Goal: Task Accomplishment & Management: Use online tool/utility

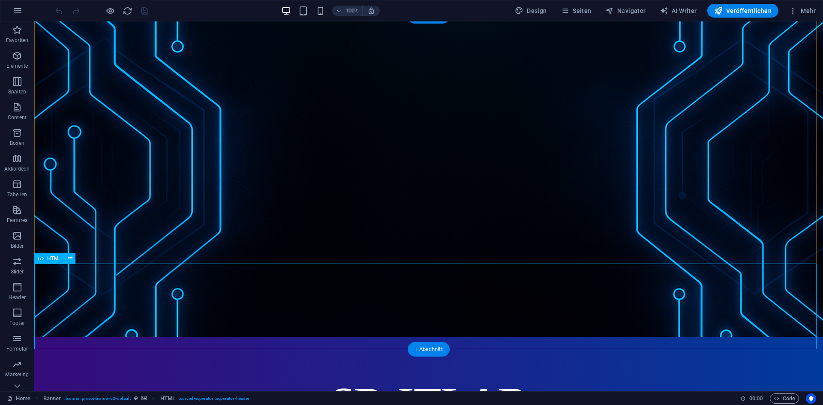
scroll to position [43, 0]
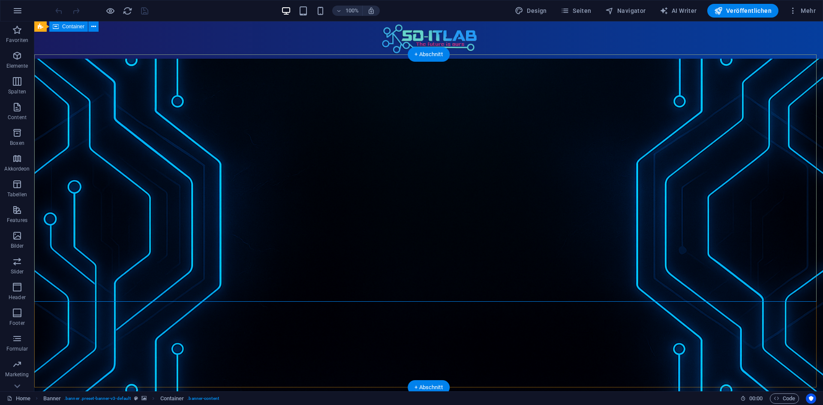
scroll to position [0, 0]
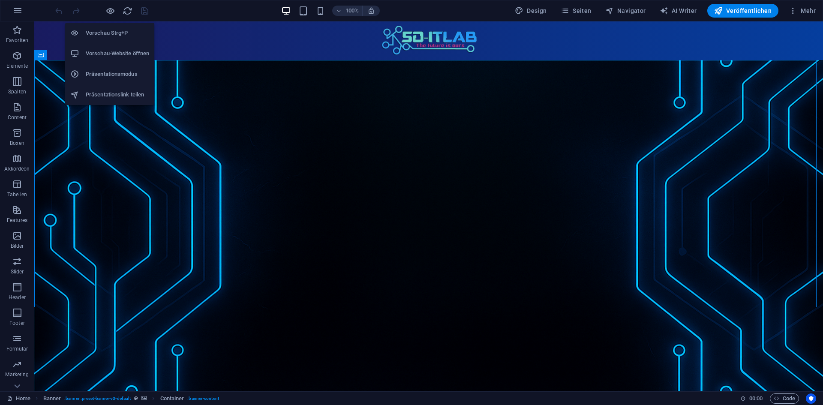
click at [112, 36] on h6 "Vorschau Strg+P" at bounding box center [117, 33] width 63 height 10
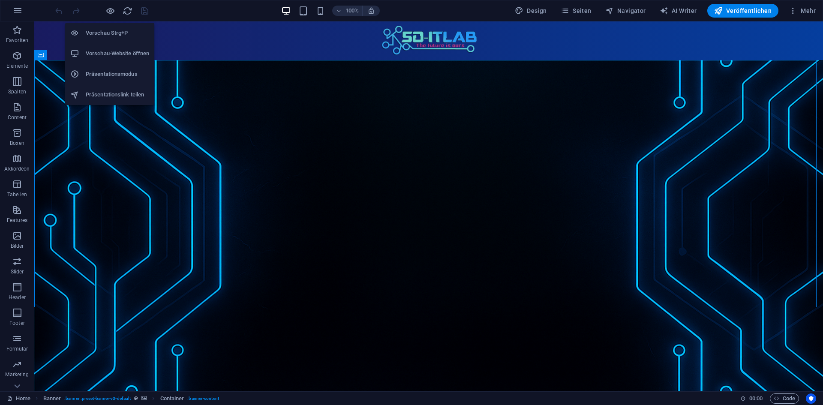
click at [108, 43] on li "Vorschau Strg+P" at bounding box center [109, 33] width 89 height 21
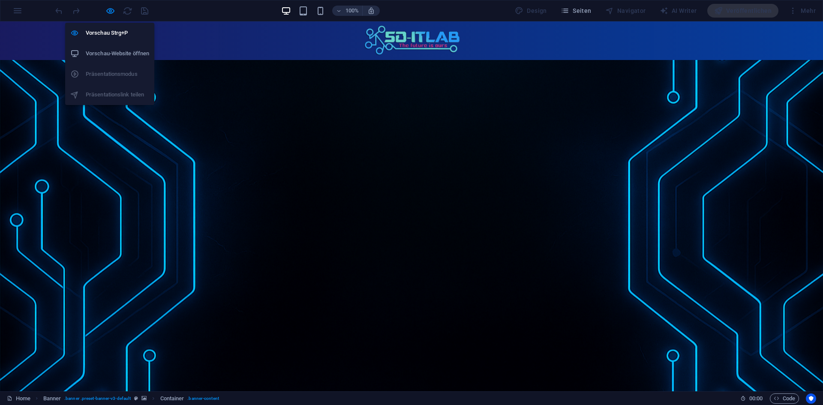
click at [108, 51] on h6 "Vorschau-Website öffnen" at bounding box center [117, 53] width 63 height 10
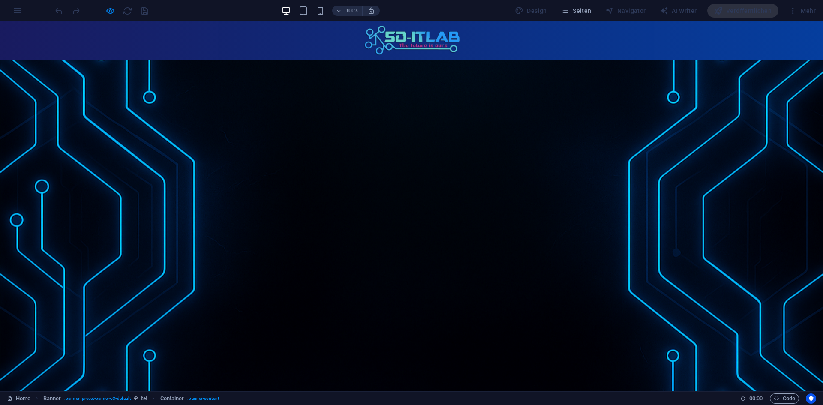
click at [41, 31] on div "Home Tutorials Linux Tutorials Debian Server mit Pterodactyl Docker Virtualisie…" at bounding box center [411, 40] width 823 height 39
click at [32, 51] on div "Home Tutorials Linux Tutorials Debian Server mit Pterodactyl Docker Virtualisie…" at bounding box center [411, 40] width 823 height 39
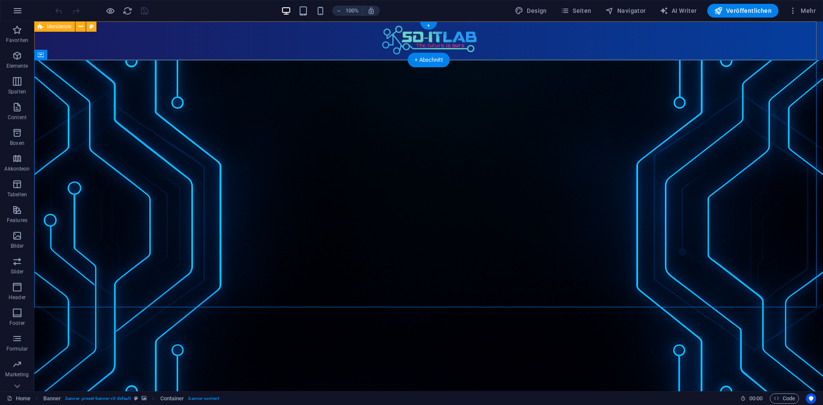
click at [56, 43] on div "Home Tutorials Linux Tutorials Debian Server mit Pterodactyl Docker Virtualisie…" at bounding box center [428, 40] width 789 height 39
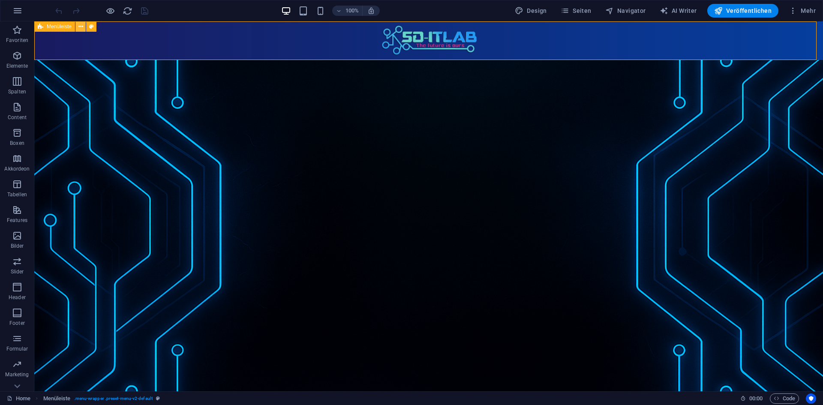
click at [83, 27] on icon at bounding box center [80, 26] width 5 height 9
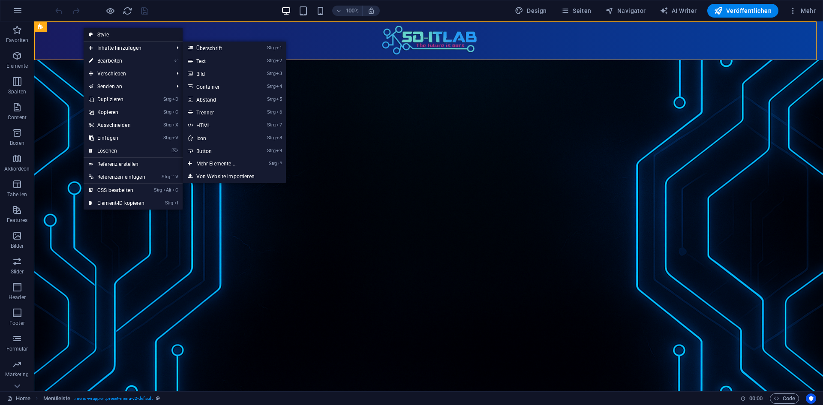
click at [97, 31] on link "Style" at bounding box center [133, 34] width 99 height 13
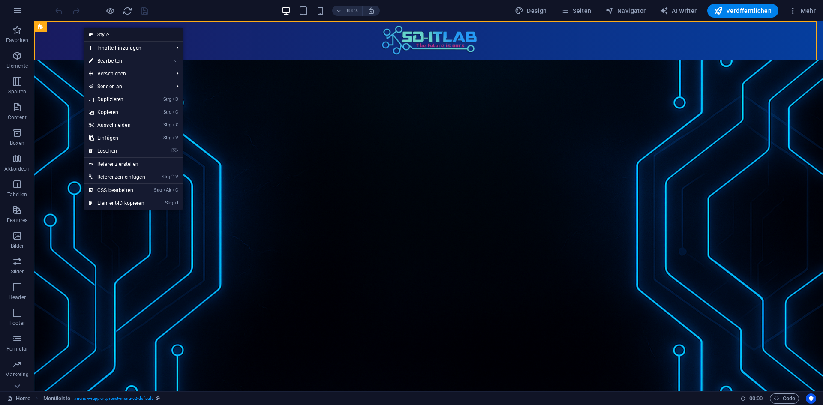
select select "rem"
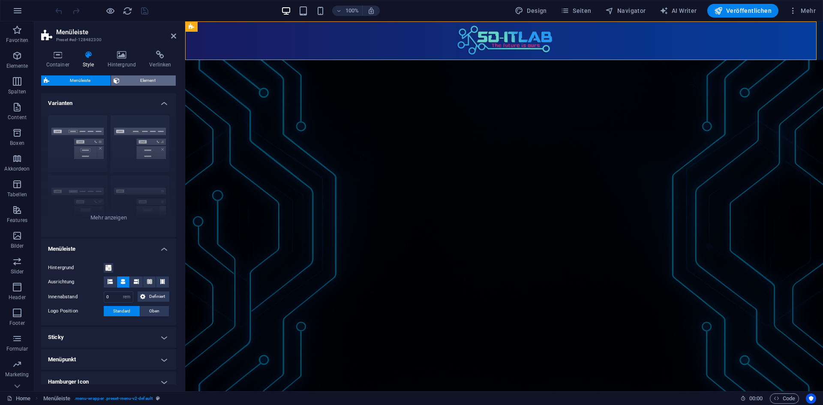
click at [127, 79] on span "Element" at bounding box center [147, 80] width 51 height 10
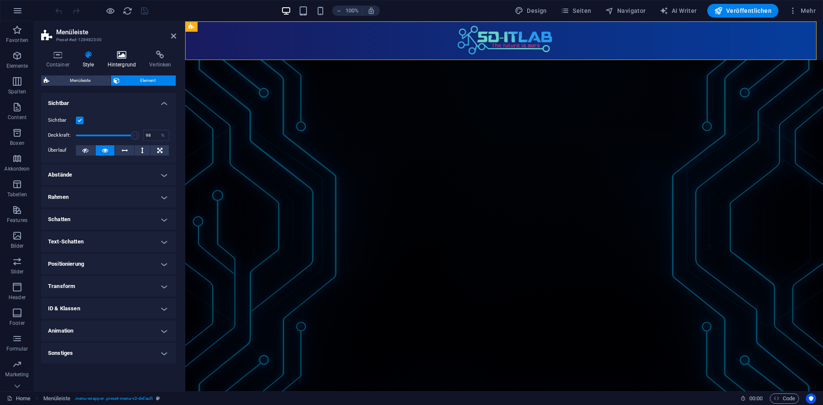
click at [118, 57] on icon at bounding box center [121, 55] width 39 height 9
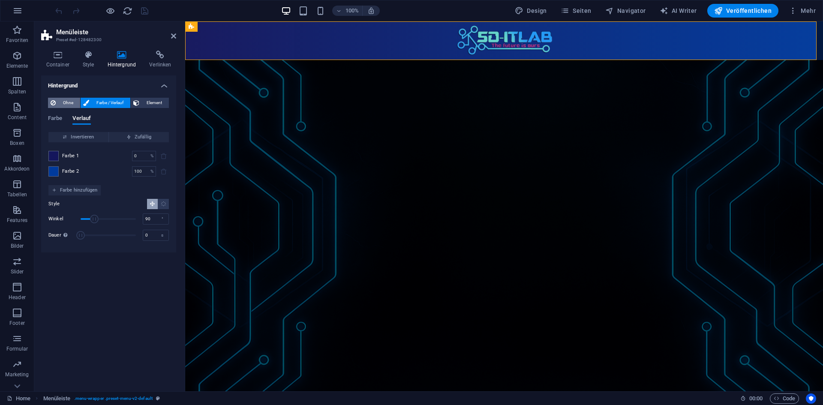
click at [66, 105] on span "Ohne" at bounding box center [67, 103] width 19 height 10
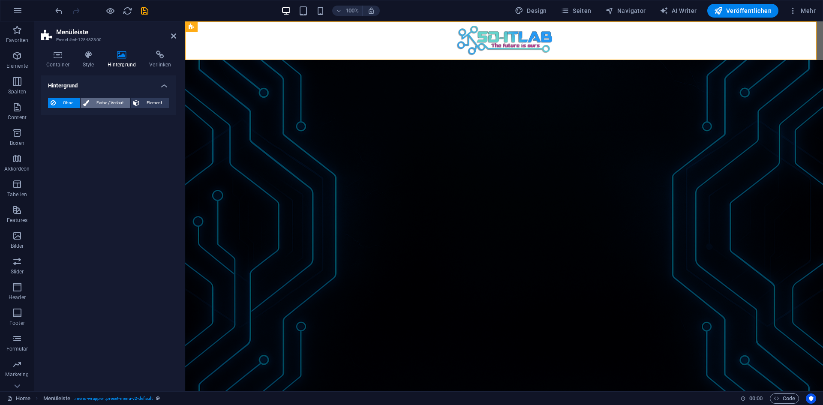
click at [109, 105] on span "Farbe / Verlauf" at bounding box center [110, 103] width 36 height 10
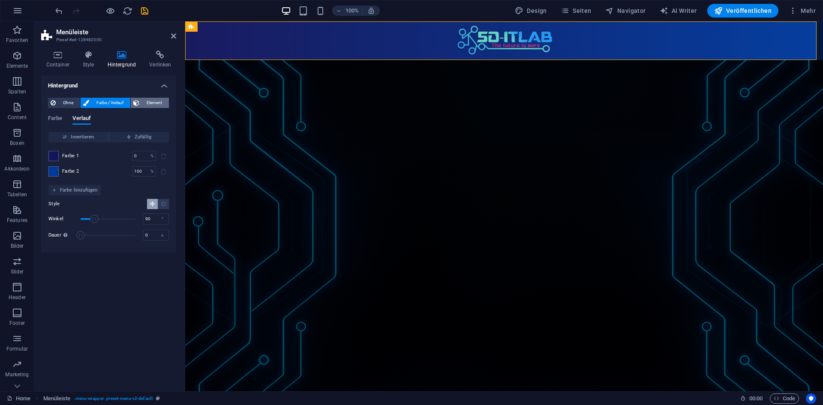
click at [153, 105] on span "Element" at bounding box center [154, 103] width 24 height 10
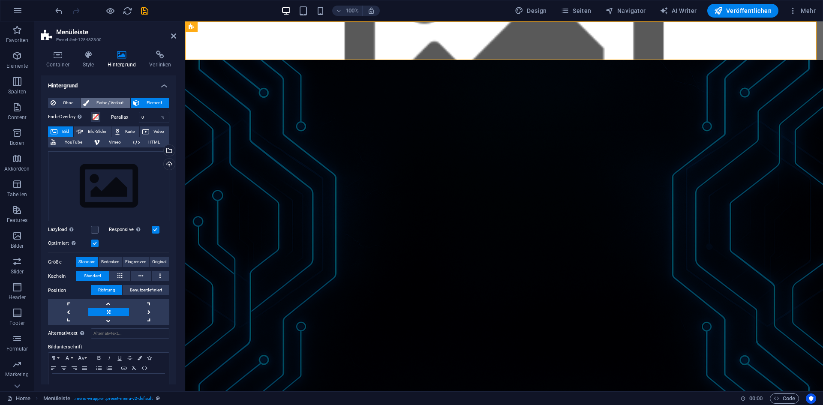
click at [114, 102] on span "Farbe / Verlauf" at bounding box center [110, 103] width 36 height 10
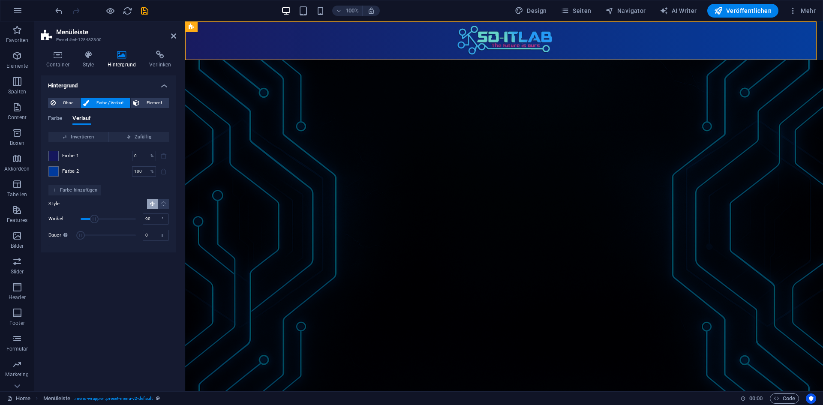
click at [63, 116] on div "Farbe Verlauf" at bounding box center [108, 123] width 121 height 16
click at [59, 117] on span "Farbe" at bounding box center [55, 119] width 14 height 12
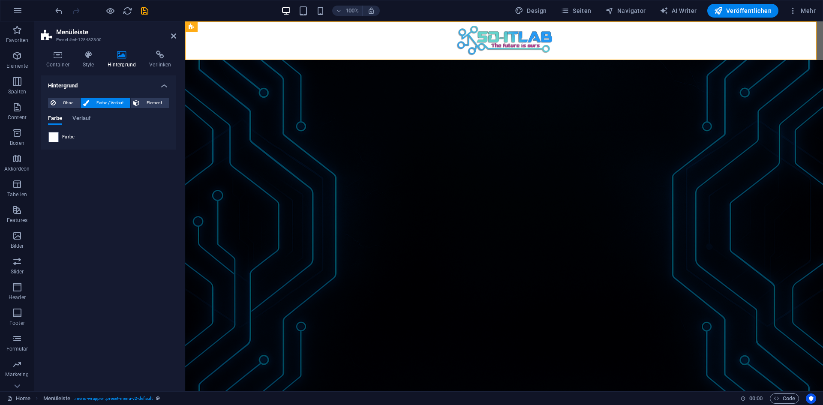
click at [60, 136] on div "Farbe" at bounding box center [108, 137] width 120 height 10
click at [58, 136] on div at bounding box center [53, 137] width 10 height 10
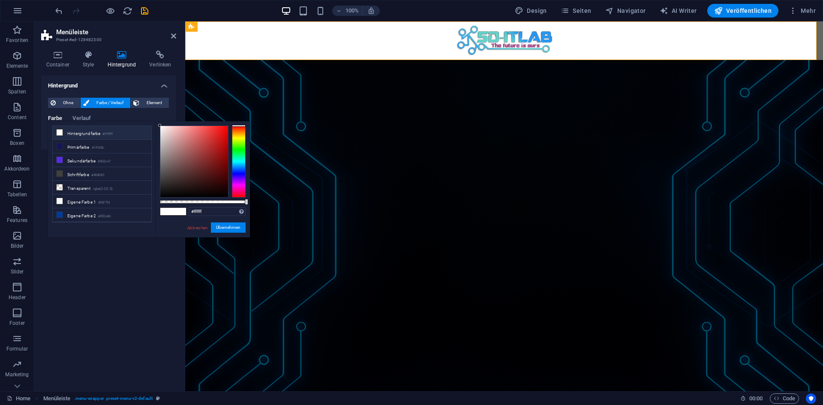
click at [53, 138] on li "Hintergrundfarbe #ffffff" at bounding box center [102, 133] width 99 height 14
click at [97, 163] on small "rgba(0,0,0,.0)" at bounding box center [103, 165] width 20 height 6
type input "rgba(0, 0, 0, 0)"
click at [228, 228] on button "Übernehmen" at bounding box center [228, 227] width 35 height 10
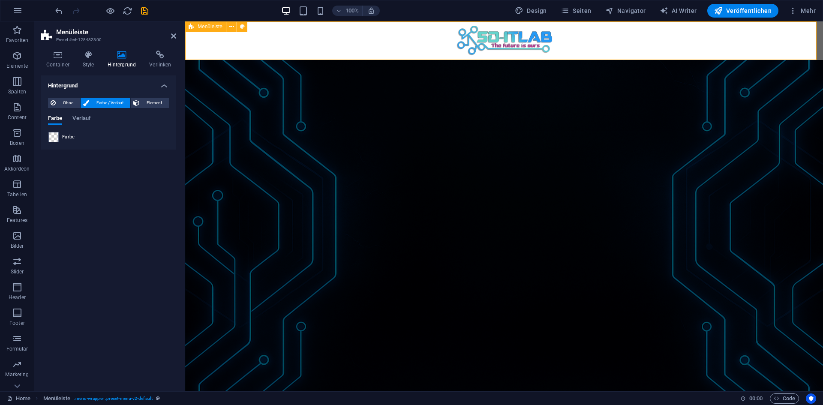
click at [198, 36] on div "Home Tutorials Linux Tutorials Debian Server mit Pterodactyl Docker Virtualisie…" at bounding box center [504, 40] width 638 height 39
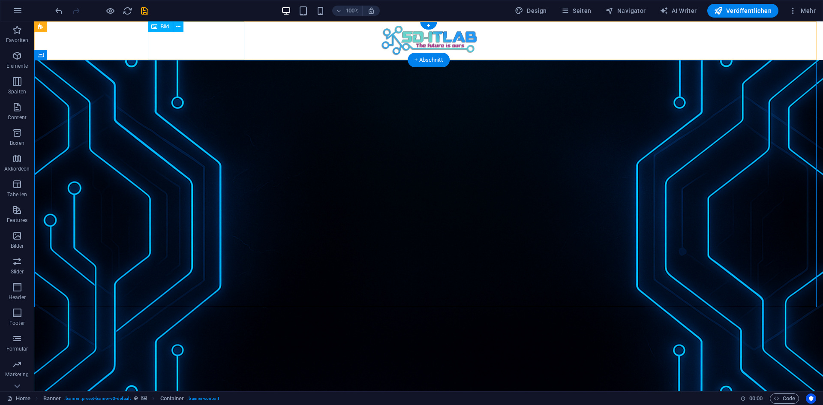
click at [194, 37] on figure at bounding box center [428, 40] width 555 height 39
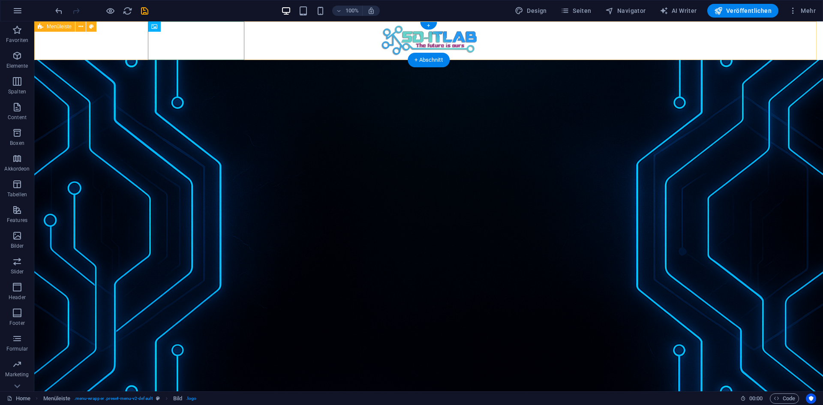
click at [105, 43] on div "Home Tutorials Linux Tutorials Debian Server mit Pterodactyl Docker Virtualisie…" at bounding box center [428, 40] width 789 height 39
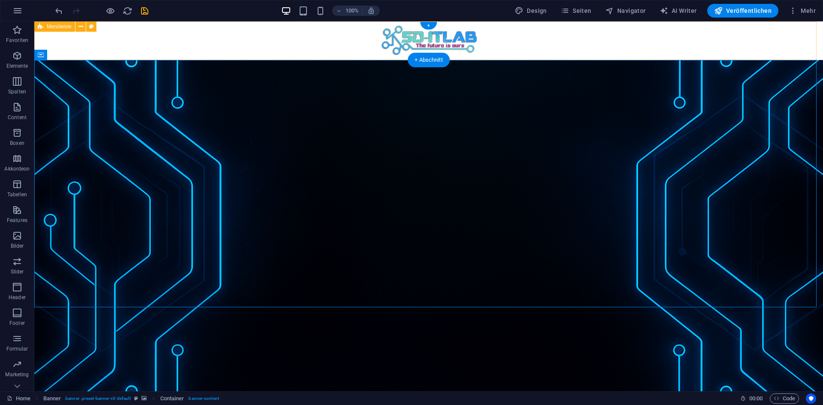
click at [51, 38] on div "Home Tutorials Linux Tutorials Debian Server mit Pterodactyl Docker Virtualisie…" at bounding box center [428, 40] width 789 height 39
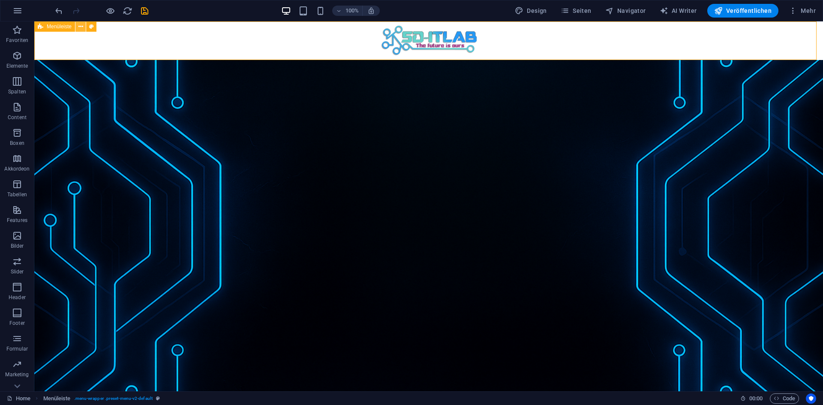
click at [77, 26] on button at bounding box center [80, 26] width 10 height 10
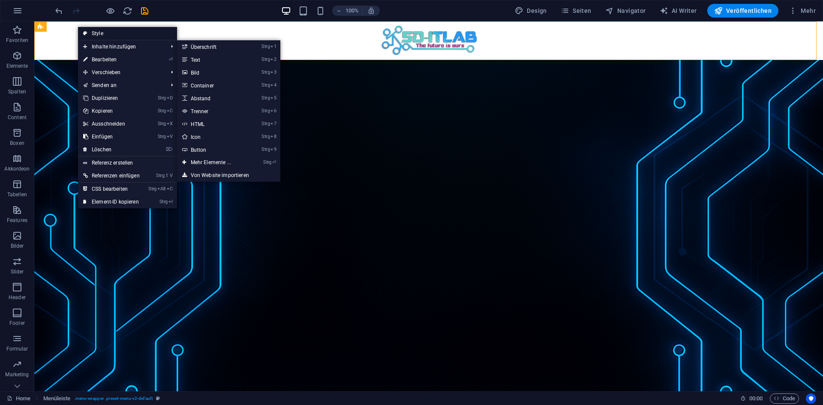
click at [96, 33] on link "Style" at bounding box center [127, 33] width 99 height 13
select select "rem"
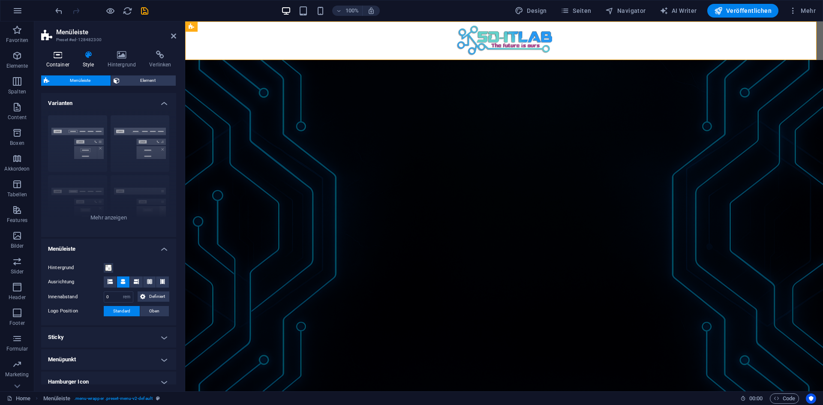
click at [62, 61] on h4 "Container" at bounding box center [59, 60] width 36 height 18
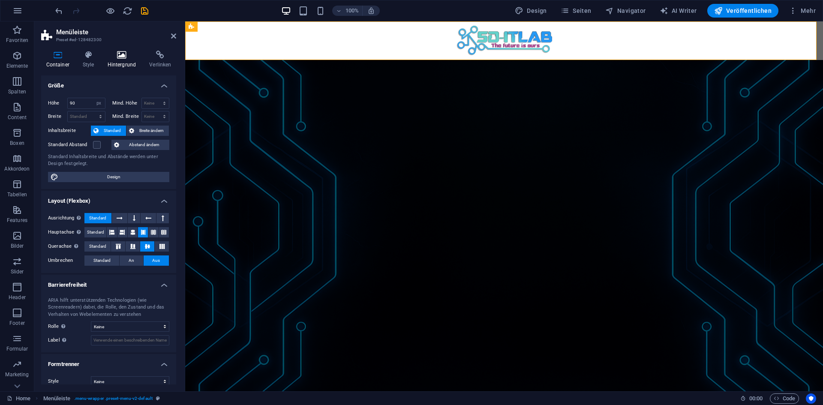
click at [104, 56] on icon at bounding box center [121, 55] width 39 height 9
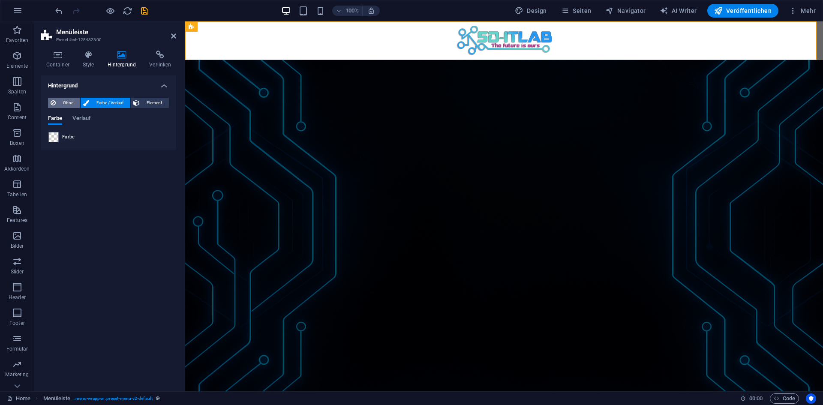
click at [69, 100] on span "Ohne" at bounding box center [67, 103] width 19 height 10
click at [103, 99] on span "Farbe / Verlauf" at bounding box center [110, 103] width 36 height 10
click at [138, 99] on icon at bounding box center [136, 103] width 6 height 10
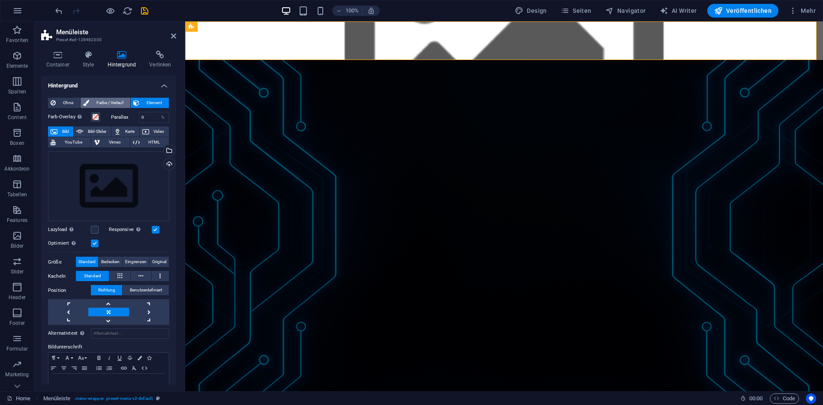
click at [111, 102] on span "Farbe / Verlauf" at bounding box center [110, 103] width 36 height 10
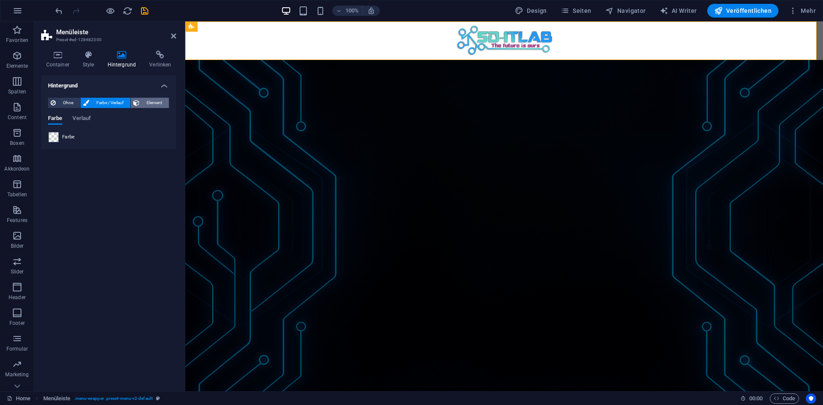
click at [155, 99] on span "Element" at bounding box center [154, 103] width 24 height 10
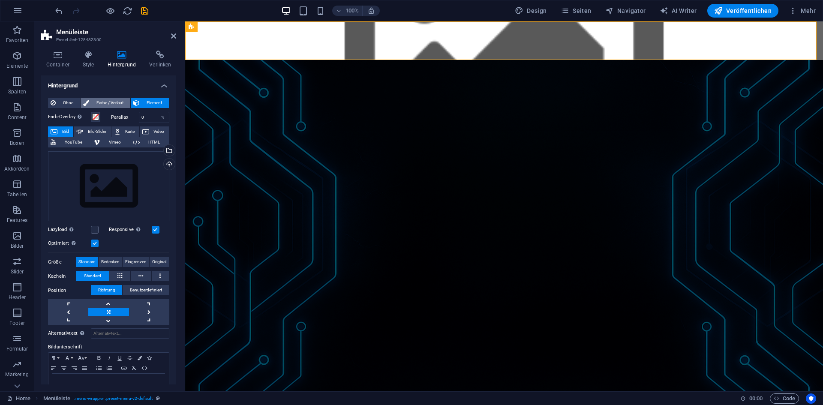
click at [104, 102] on span "Farbe / Verlauf" at bounding box center [110, 103] width 36 height 10
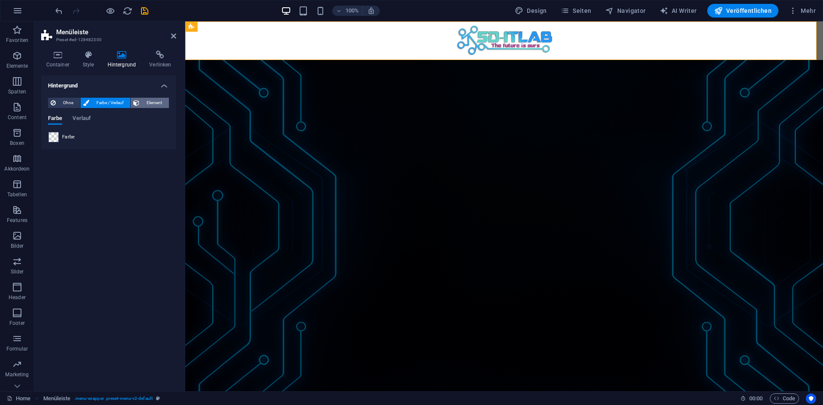
click at [135, 104] on icon at bounding box center [136, 103] width 6 height 10
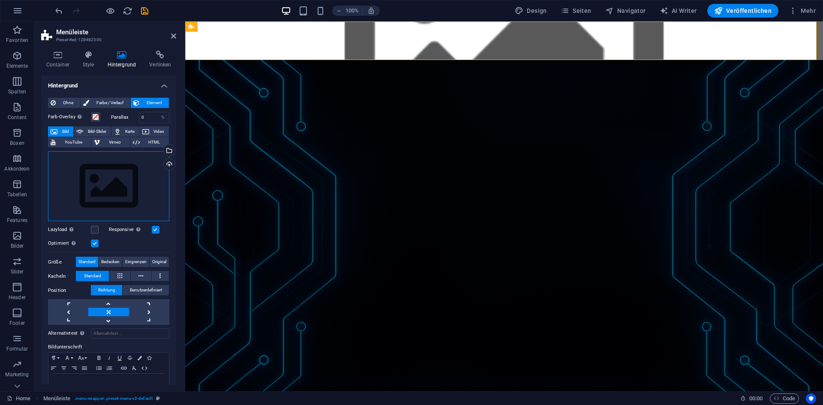
click at [115, 162] on div "Ziehe Dateien zum Hochladen hierher oder klicke hier, um aus Dateien oder koste…" at bounding box center [108, 186] width 121 height 70
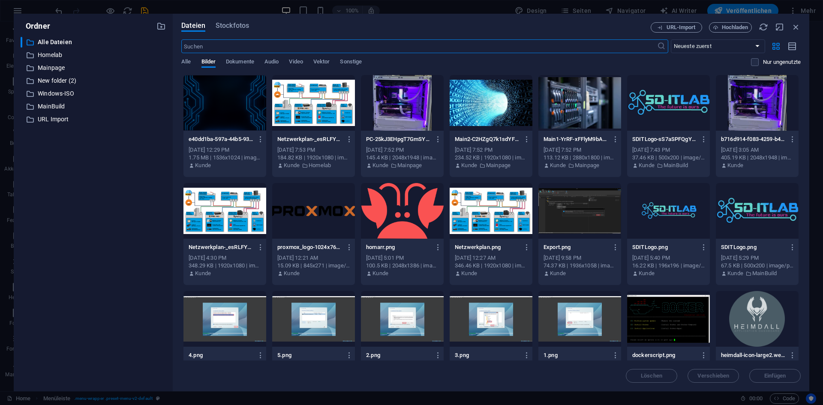
click at [237, 109] on div at bounding box center [224, 103] width 83 height 56
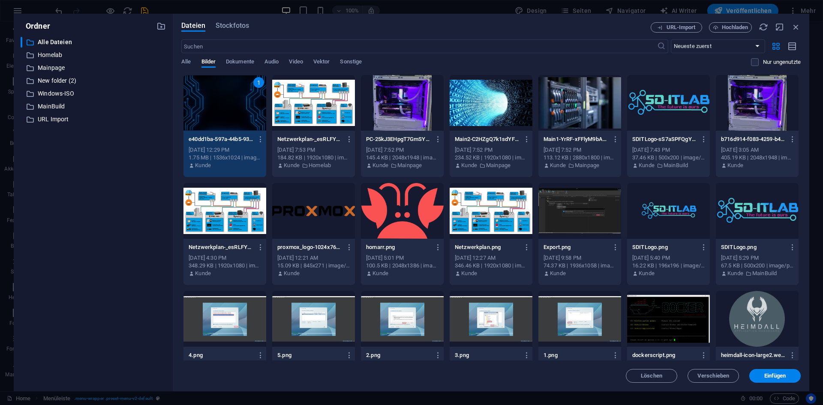
click at [237, 109] on div "1" at bounding box center [224, 103] width 83 height 56
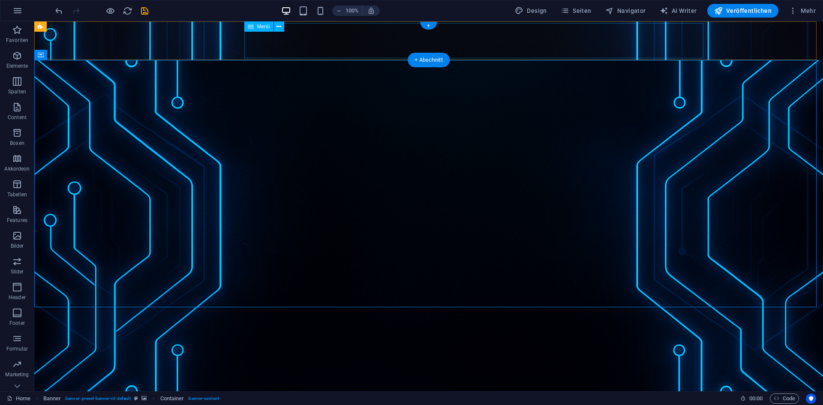
click at [290, 99] on nav "Home Tutorials Linux Tutorials Debian Server mit Pterodactyl Docker Virtualisie…" at bounding box center [428, 116] width 555 height 35
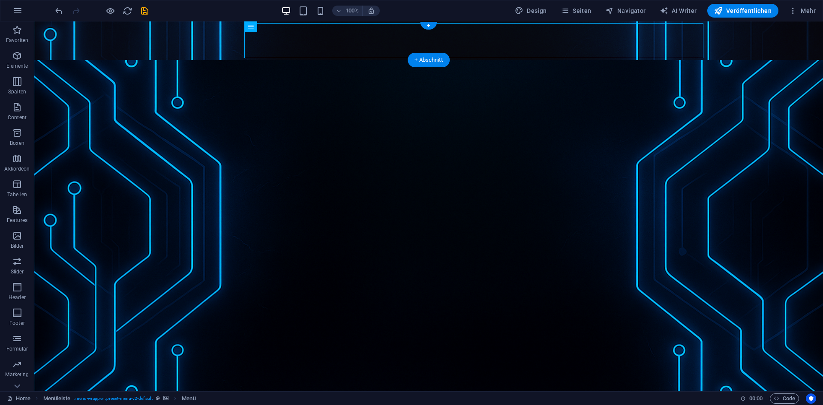
click at [103, 50] on figure at bounding box center [428, 40] width 789 height 39
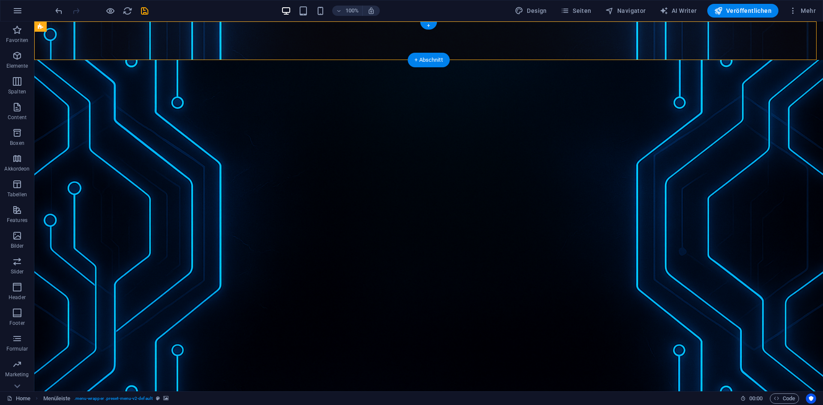
click at [84, 43] on figure at bounding box center [428, 40] width 789 height 39
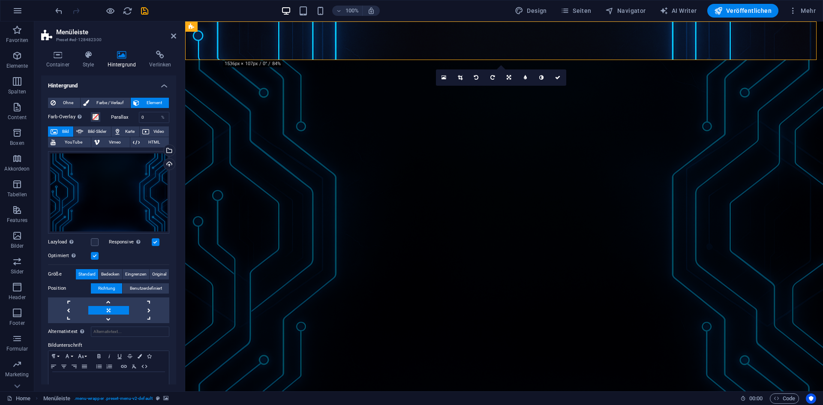
click at [90, 117] on label "Farb-Overlay Legt ein Farb-Overlay über das Hintergrundelement, um es einzufärb…" at bounding box center [69, 117] width 43 height 10
click at [91, 117] on button "Farb-Overlay Legt ein Farb-Overlay über das Hintergrundelement, um es einzufärb…" at bounding box center [95, 116] width 9 height 9
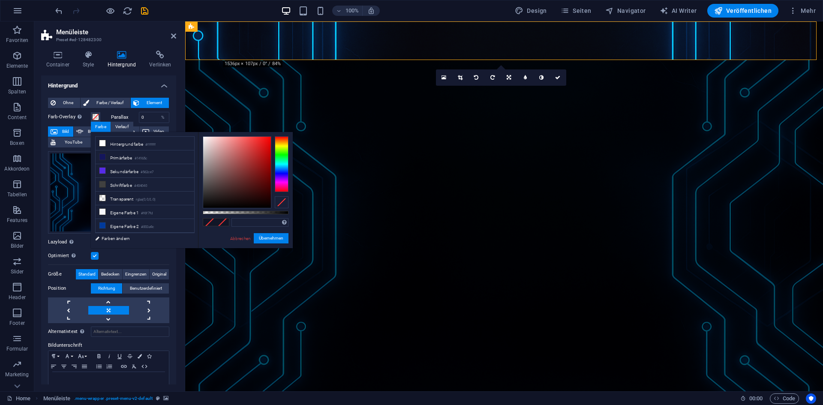
click at [101, 125] on div "Farbe" at bounding box center [101, 127] width 20 height 10
click at [91, 114] on button "Farb-Overlay Legt ein Farb-Overlay über das Hintergrundelement, um es einzufärb…" at bounding box center [95, 116] width 9 height 9
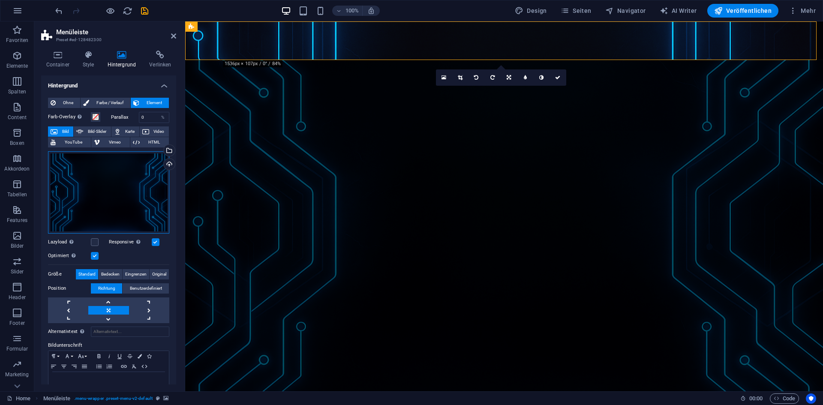
click at [120, 167] on div "Ziehe Dateien zum Hochladen hierher oder klicke hier, um aus Dateien oder koste…" at bounding box center [108, 192] width 121 height 82
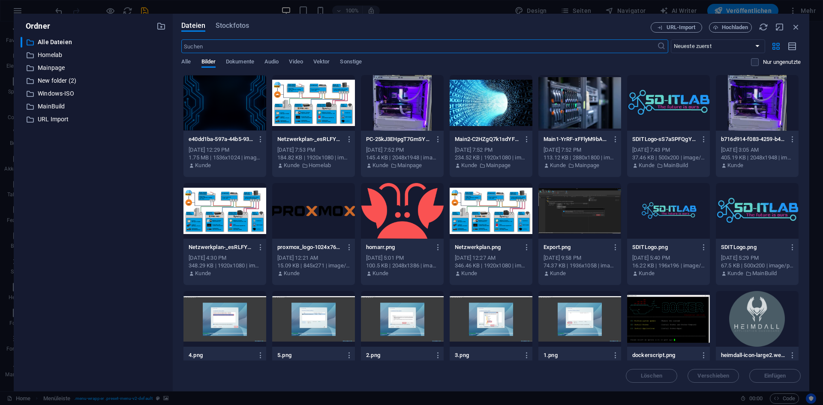
click at [802, 22] on div "Dateien Stockfotos URL-Import Hochladen ​ Neueste zuerst Älteste zuerst Name (A…" at bounding box center [491, 203] width 636 height 378
click at [797, 27] on icon "button" at bounding box center [795, 26] width 9 height 9
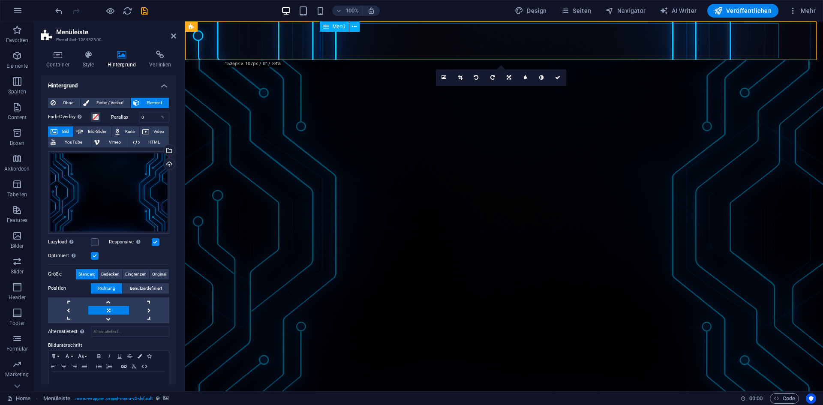
click at [336, 99] on nav "Home Tutorials Linux Tutorials Debian Server mit Pterodactyl Docker Virtualisie…" at bounding box center [503, 116] width 555 height 35
click at [201, 47] on figure at bounding box center [504, 40] width 638 height 39
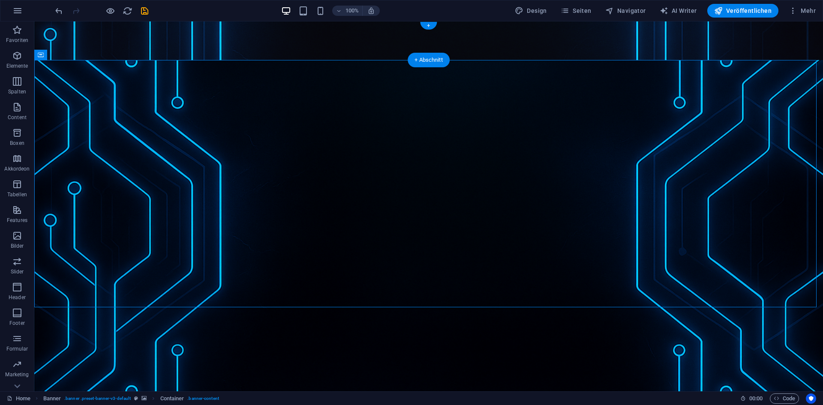
click at [109, 45] on figure at bounding box center [428, 40] width 789 height 39
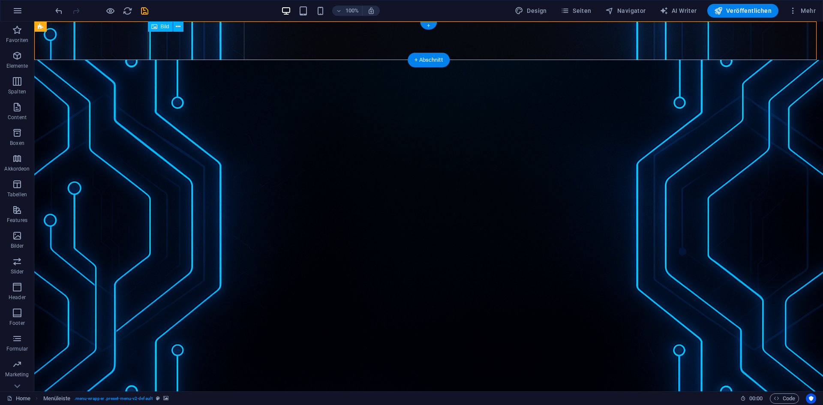
click at [162, 60] on figure at bounding box center [428, 79] width 555 height 39
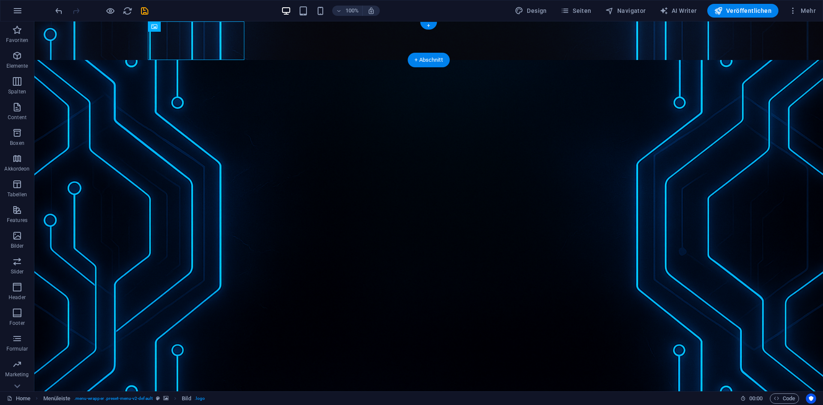
click at [101, 46] on figure at bounding box center [428, 40] width 789 height 39
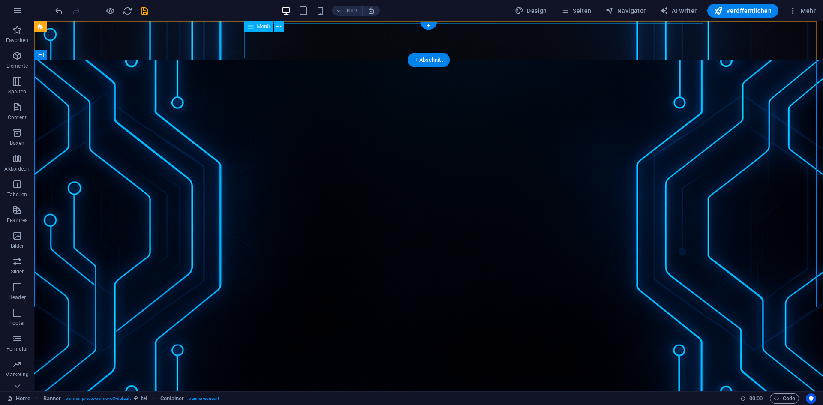
click at [302, 99] on nav "Home Tutorials Linux Tutorials Debian Server mit Pterodactyl Docker Virtualisie…" at bounding box center [428, 116] width 555 height 35
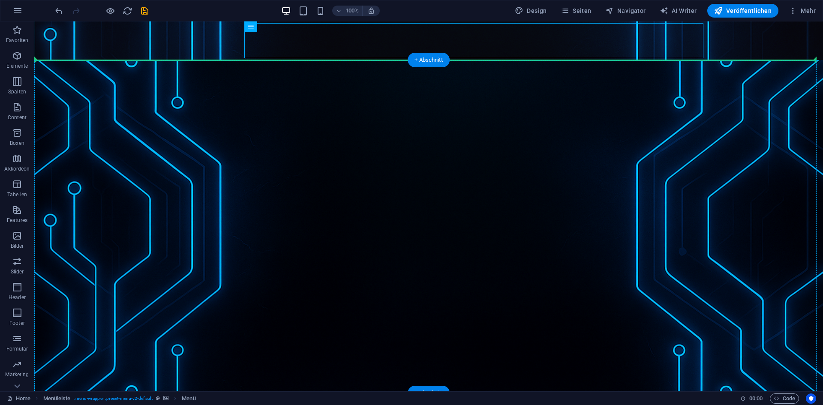
drag, startPoint x: 293, startPoint y: 43, endPoint x: 274, endPoint y: 69, distance: 31.8
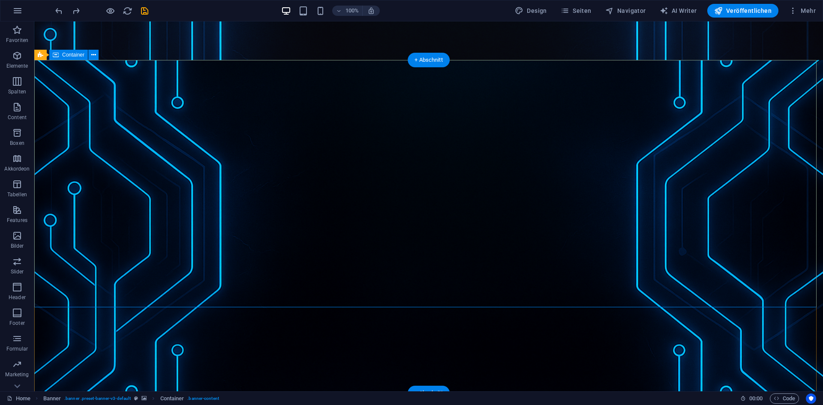
drag, startPoint x: 81, startPoint y: 76, endPoint x: 71, endPoint y: 69, distance: 12.3
click at [89, 53] on button at bounding box center [93, 55] width 10 height 10
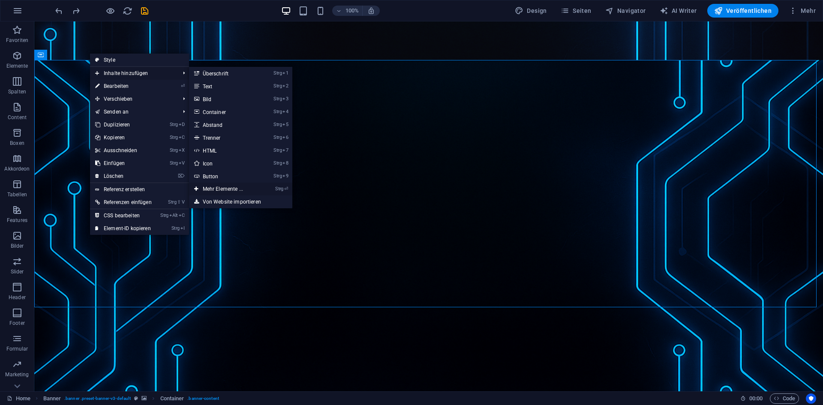
drag, startPoint x: 246, startPoint y: 192, endPoint x: 66, endPoint y: 167, distance: 180.9
click at [246, 192] on link "Strg ⏎ Mehr Elemente ..." at bounding box center [224, 189] width 71 height 13
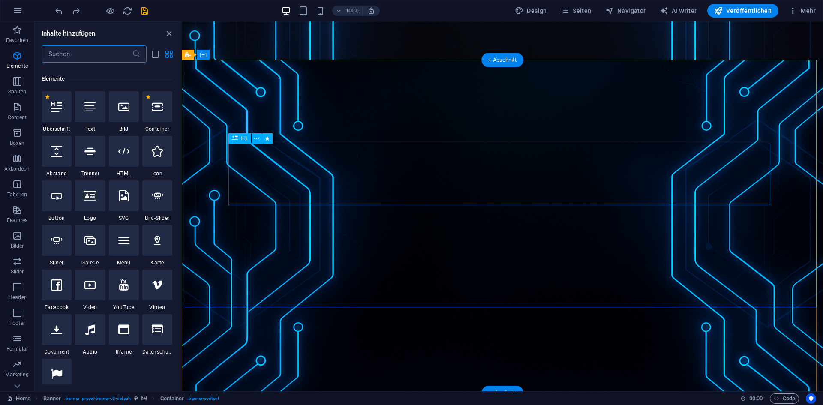
scroll to position [91, 0]
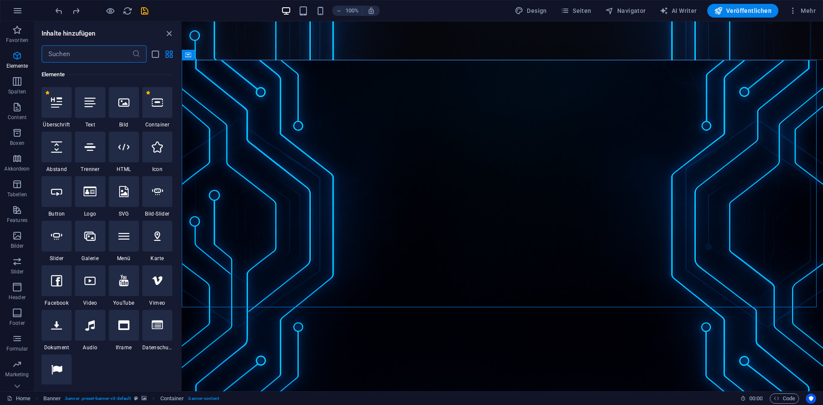
click at [125, 244] on div at bounding box center [124, 236] width 30 height 31
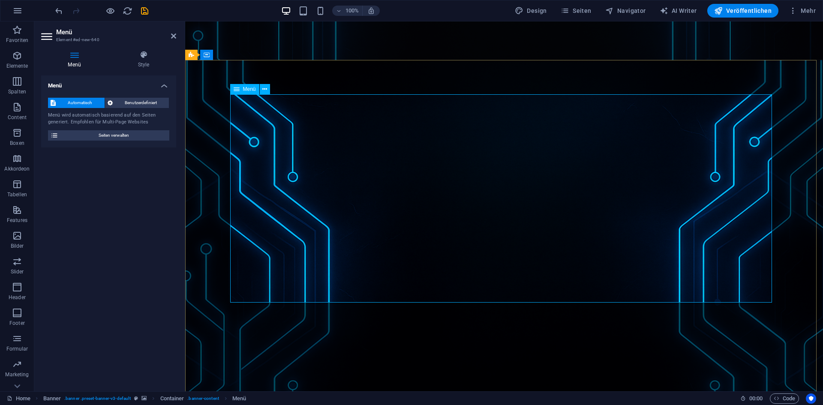
click at [390, 99] on nav "Home Tutorials Linux Tutorials Debian Server mit Pterodactyl Docker Virtualisie…" at bounding box center [503, 116] width 555 height 35
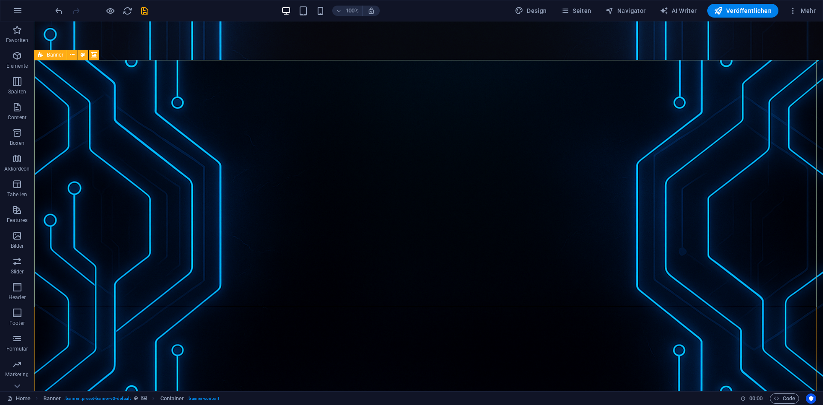
click at [39, 55] on icon at bounding box center [41, 55] width 6 height 10
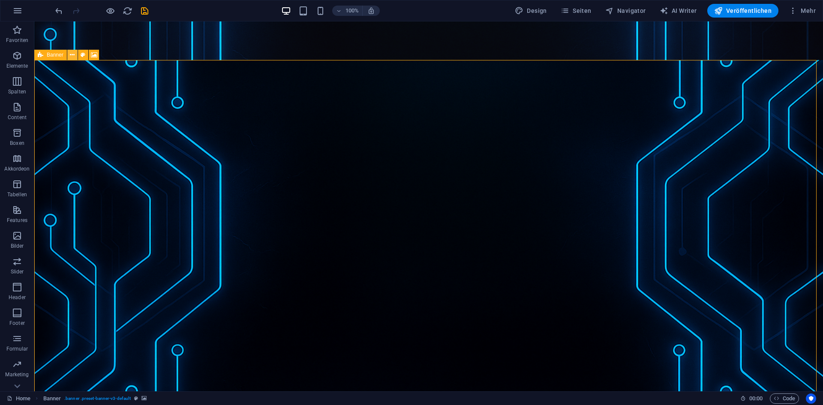
click at [69, 56] on button at bounding box center [72, 55] width 10 height 10
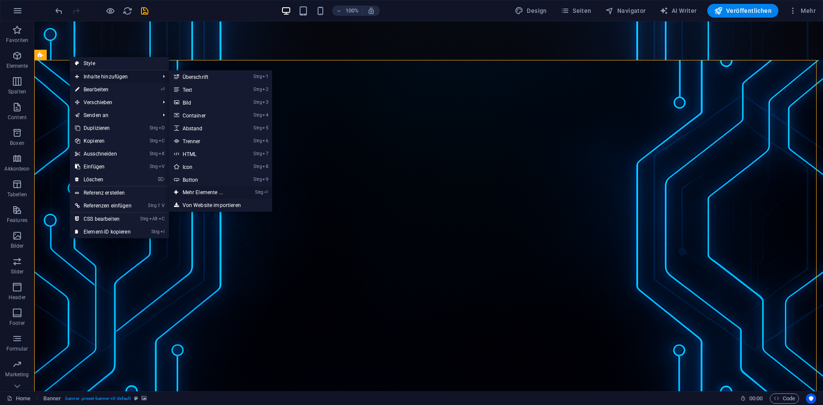
click at [238, 192] on link "Strg ⏎ Mehr Elemente ..." at bounding box center [204, 192] width 71 height 13
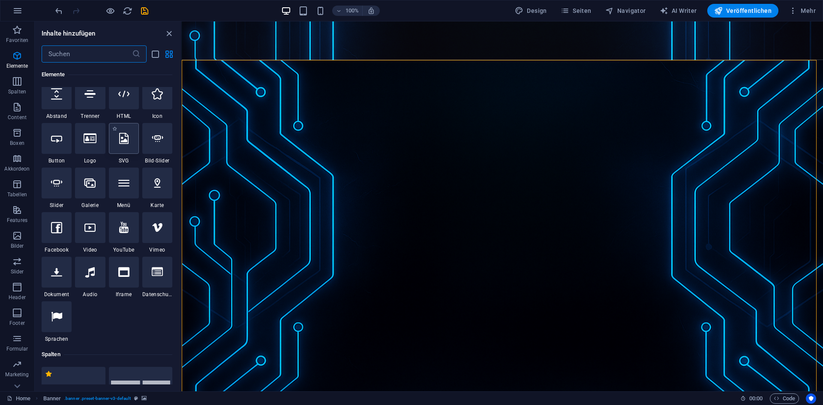
scroll to position [129, 0]
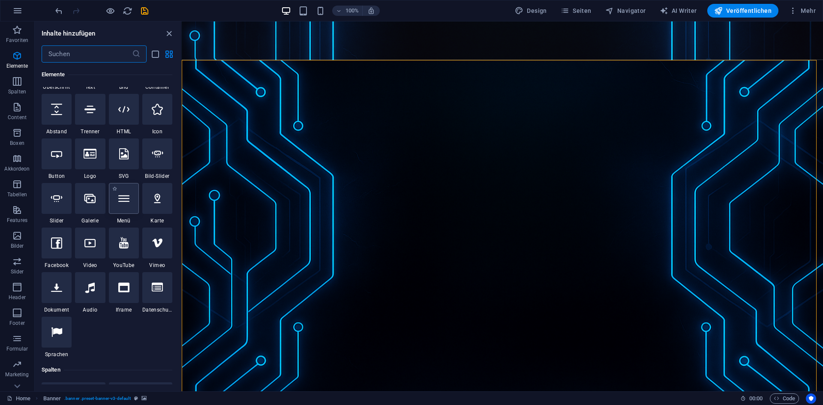
click at [123, 198] on icon at bounding box center [123, 198] width 11 height 11
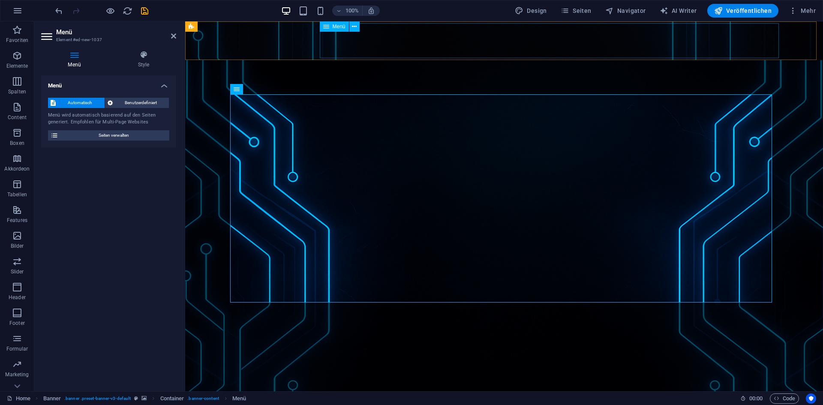
click at [441, 99] on nav "Home Tutorials Linux Tutorials Debian Server mit Pterodactyl Docker Virtualisie…" at bounding box center [503, 116] width 555 height 35
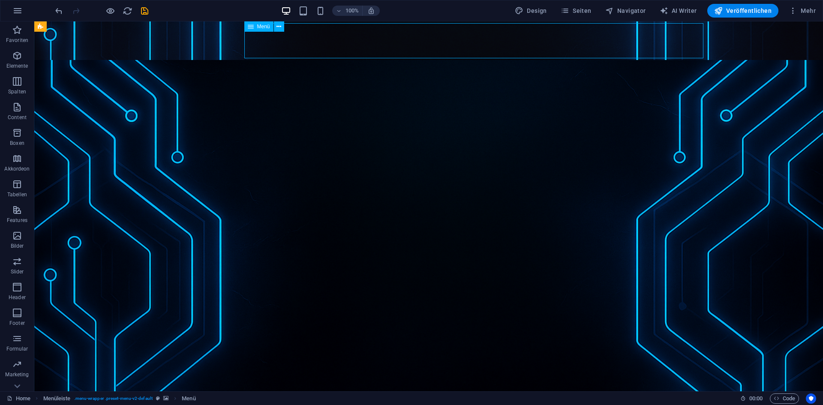
click at [387, 99] on nav "Home Tutorials Linux Tutorials Debian Server mit Pterodactyl Docker Virtualisie…" at bounding box center [428, 116] width 555 height 35
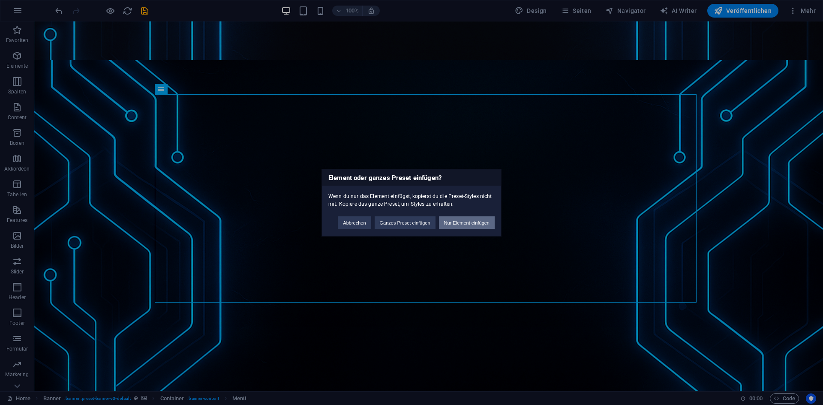
click at [450, 222] on button "Nur Element einfügen" at bounding box center [467, 222] width 56 height 13
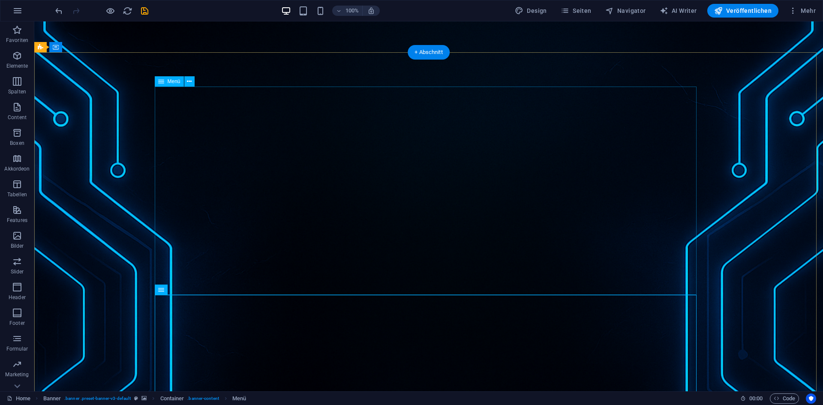
scroll to position [171, 0]
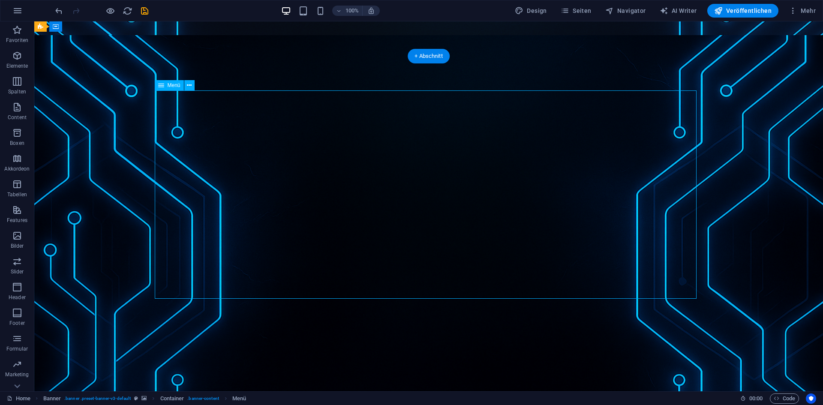
scroll to position [0, 0]
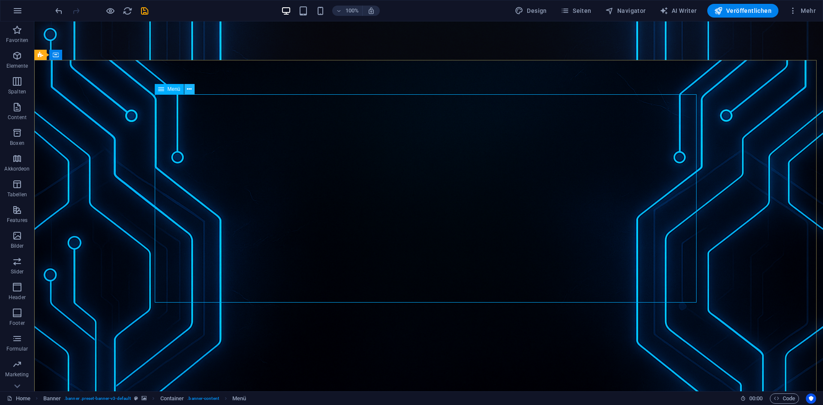
click at [192, 88] on button at bounding box center [189, 89] width 10 height 10
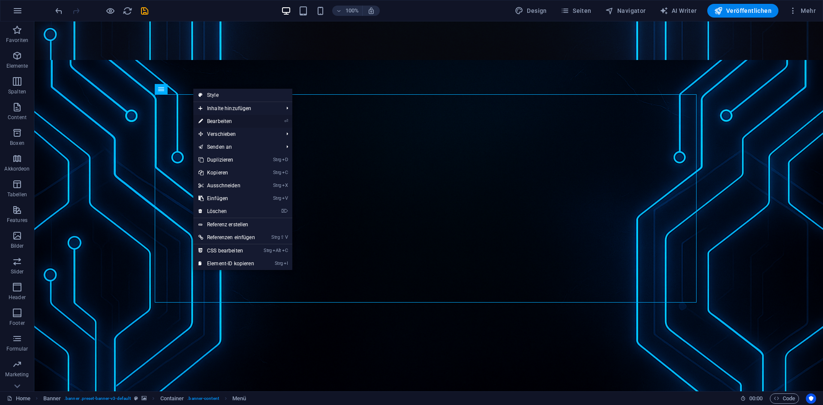
click at [221, 125] on link "⏎ Bearbeiten" at bounding box center [226, 121] width 67 height 13
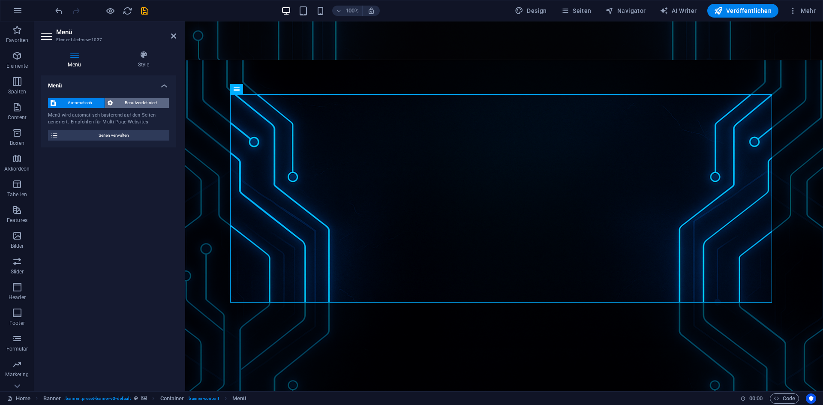
click at [139, 101] on span "Benutzerdefiniert" at bounding box center [140, 103] width 51 height 10
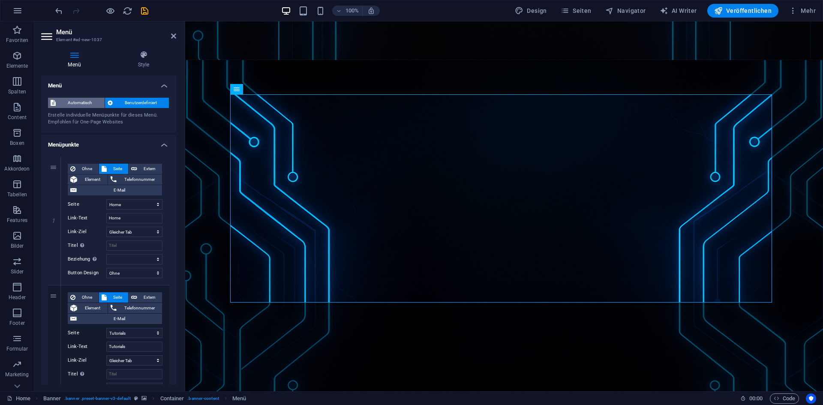
click at [74, 99] on span "Automatisch" at bounding box center [80, 103] width 44 height 10
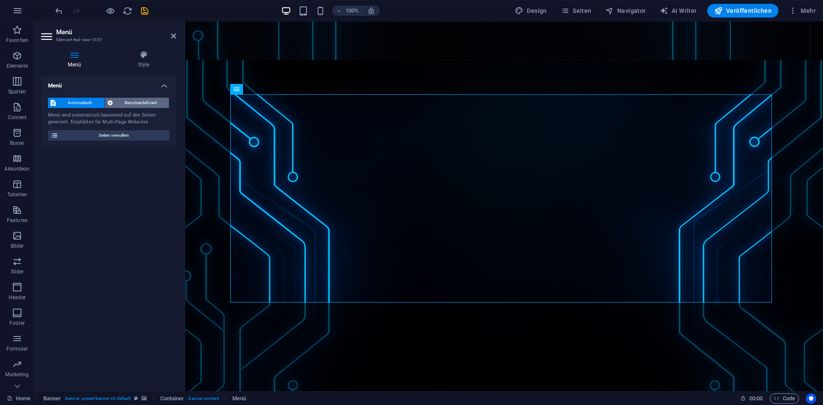
click at [148, 99] on span "Benutzerdefiniert" at bounding box center [140, 103] width 51 height 10
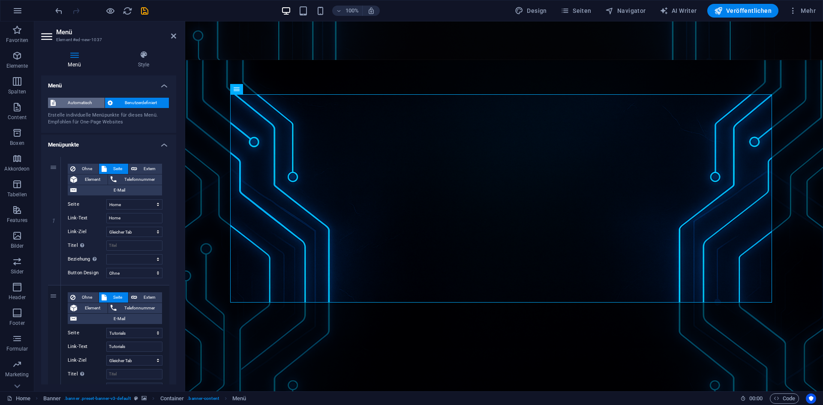
click at [51, 99] on icon at bounding box center [53, 103] width 5 height 10
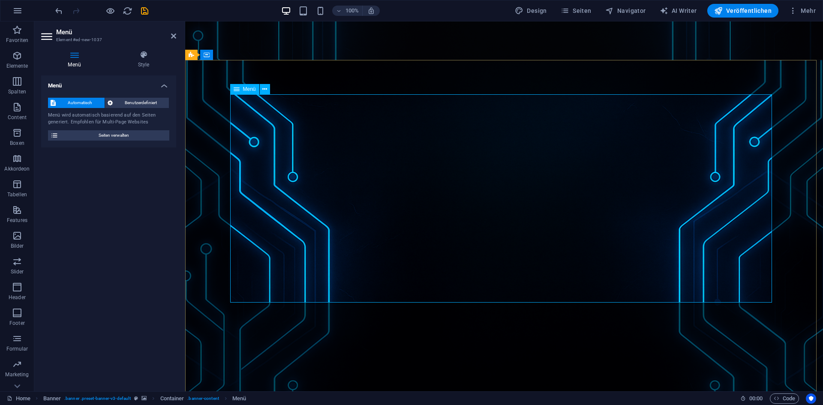
click at [258, 90] on div "Menü" at bounding box center [244, 89] width 29 height 10
click at [360, 99] on nav "Home Tutorials Linux Tutorials Debian Server mit Pterodactyl Docker Virtualisie…" at bounding box center [503, 116] width 555 height 35
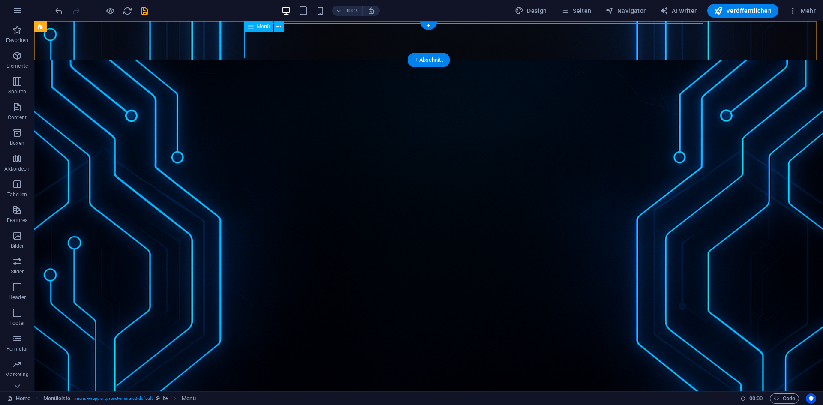
click at [353, 99] on nav "Home Tutorials Linux Tutorials Debian Server mit Pterodactyl Docker Virtualisie…" at bounding box center [428, 116] width 555 height 35
click at [284, 28] on div "Menü" at bounding box center [266, 26] width 45 height 11
click at [280, 28] on icon at bounding box center [278, 26] width 5 height 9
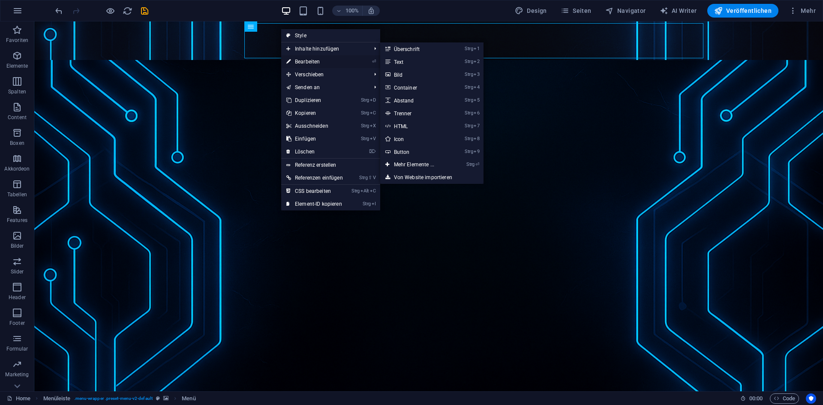
click at [301, 60] on link "⏎ Bearbeiten" at bounding box center [314, 61] width 67 height 13
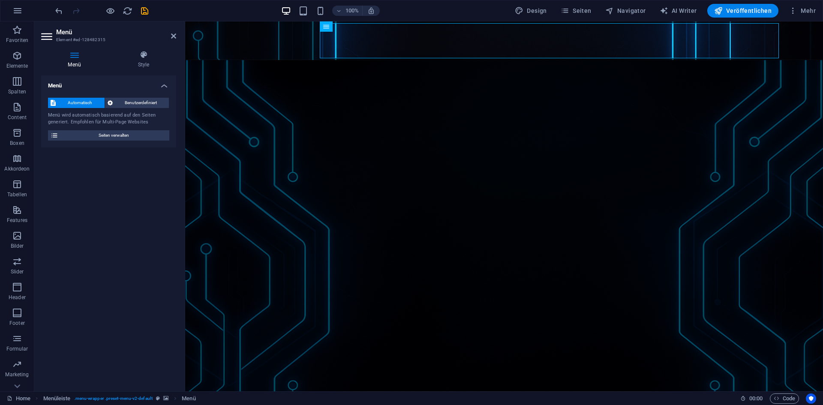
click at [144, 97] on div "Automatisch Benutzerdefiniert Menü wird automatisch basierend auf den Seiten ge…" at bounding box center [108, 119] width 135 height 57
click at [141, 63] on h4 "Style" at bounding box center [143, 60] width 65 height 18
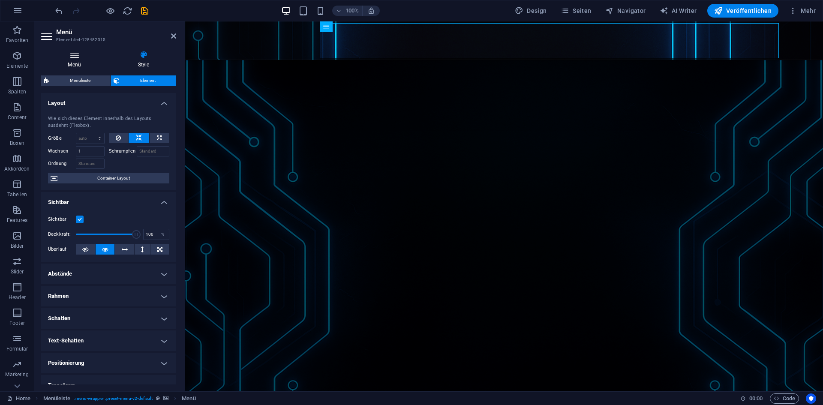
click at [79, 63] on h4 "Menü" at bounding box center [76, 60] width 70 height 18
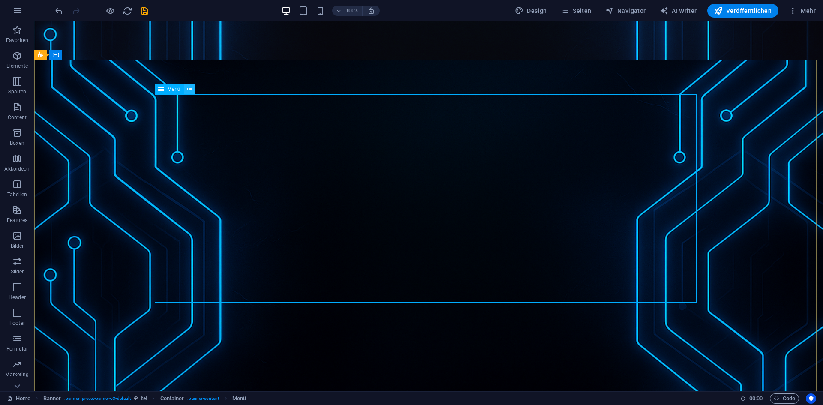
click at [192, 89] on icon at bounding box center [189, 89] width 5 height 9
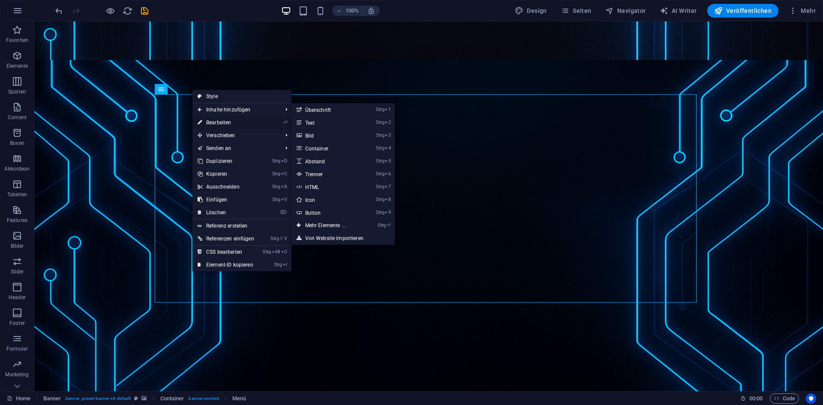
drag, startPoint x: 209, startPoint y: 122, endPoint x: 12, endPoint y: 97, distance: 198.2
click at [209, 122] on link "⏎ Bearbeiten" at bounding box center [225, 122] width 67 height 13
select select
select select "1"
select select
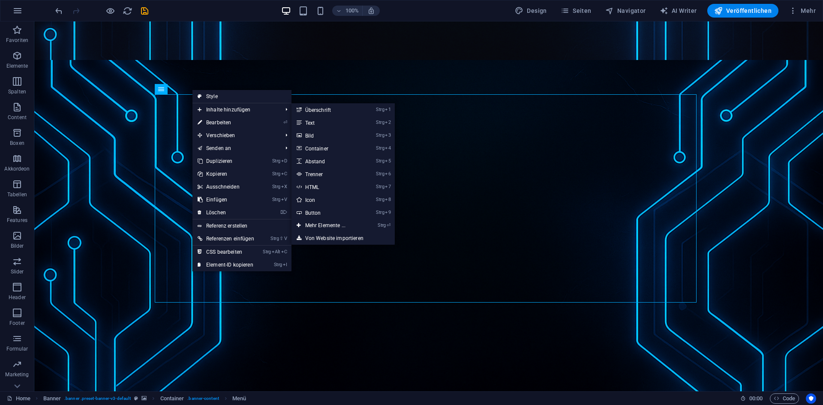
select select "2"
select select
select select "3"
select select
select select "13"
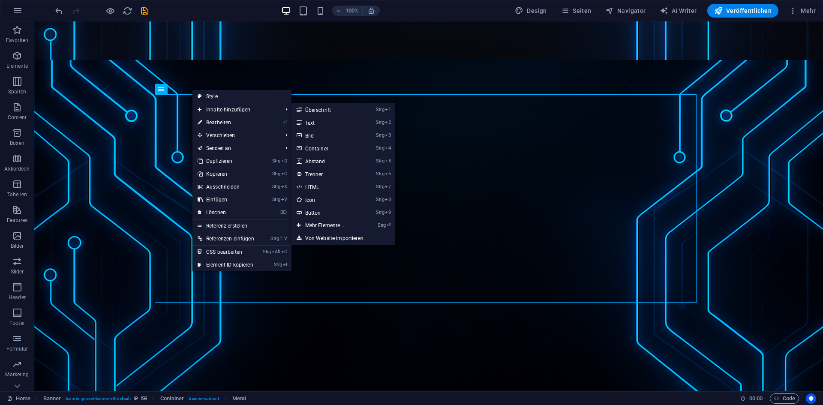
select select
select select "25"
select select
select select "26"
select select
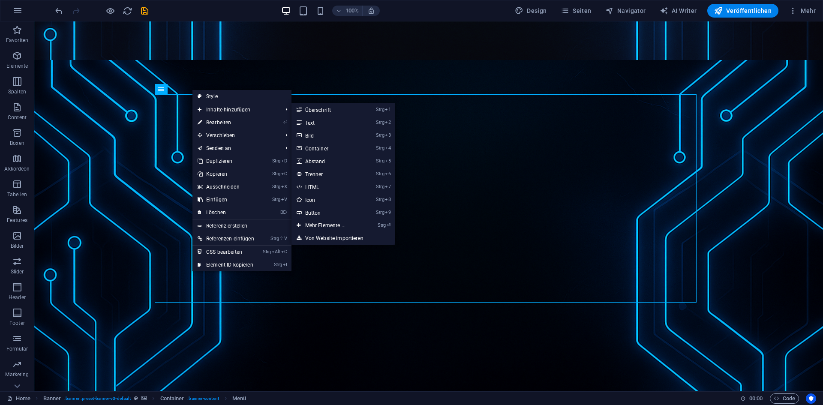
select select "32"
select select
select select "33"
select select
select select "34"
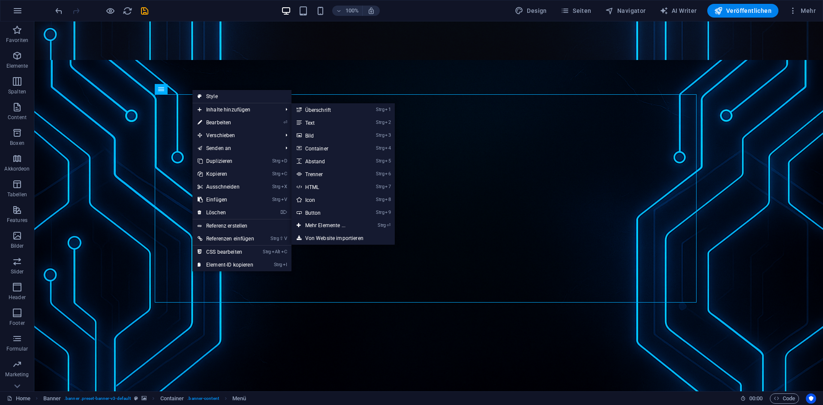
select select
select select "35"
select select
select select "36"
select select
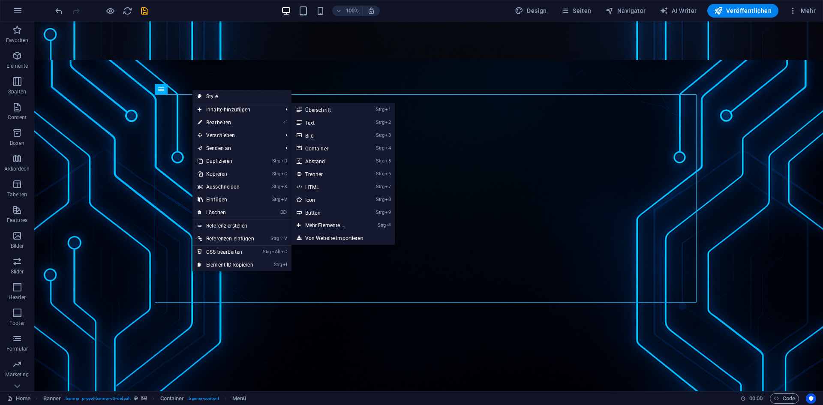
select select "37"
select select
select select "38"
select select
select select "39"
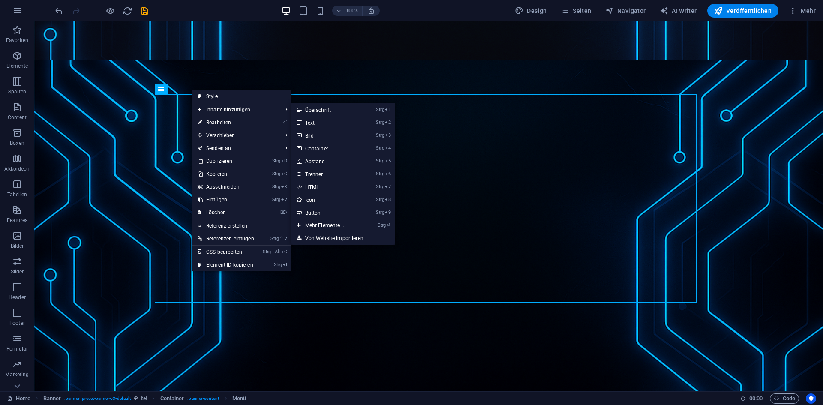
select select
select select "40"
select select
select select "41"
select select
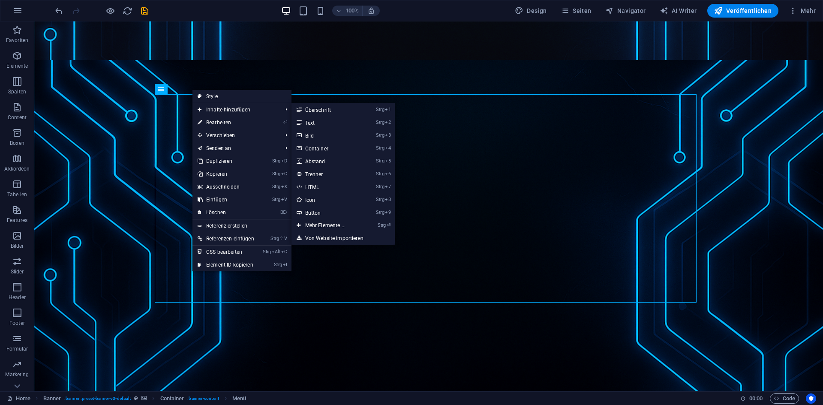
select select "44"
select select
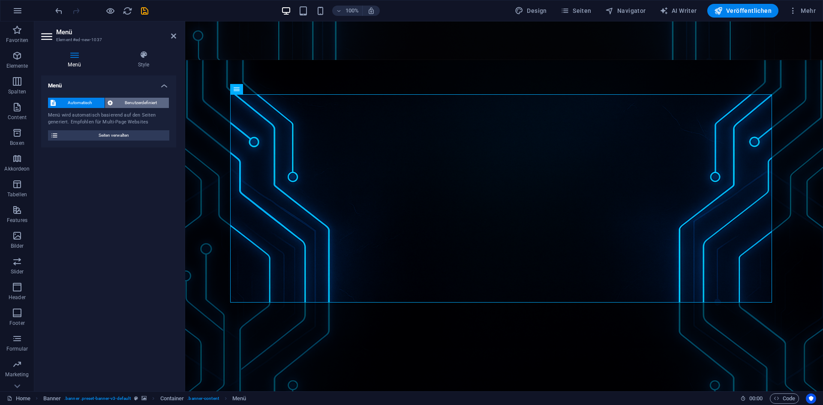
click at [144, 100] on span "Benutzerdefiniert" at bounding box center [140, 103] width 51 height 10
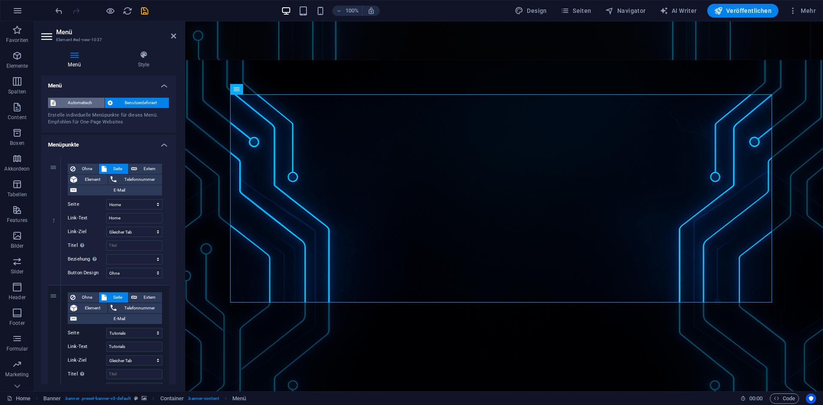
click at [90, 102] on span "Automatisch" at bounding box center [80, 103] width 44 height 10
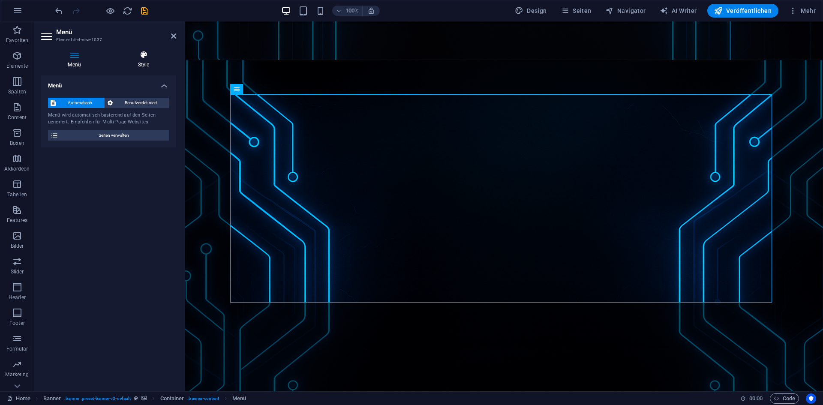
click at [140, 67] on h4 "Style" at bounding box center [143, 60] width 65 height 18
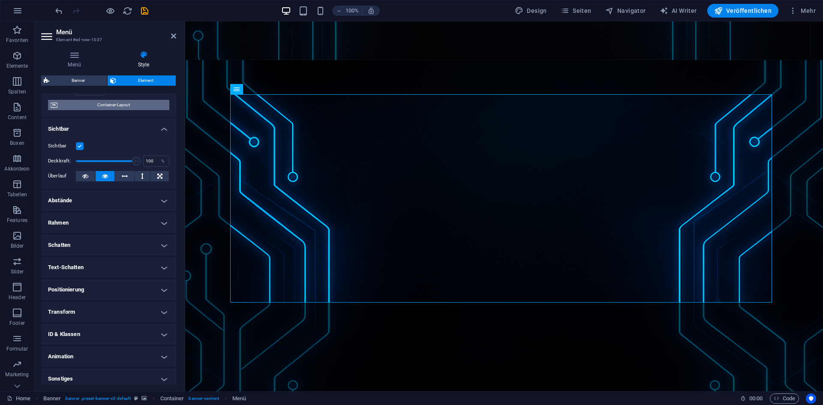
scroll to position [78, 0]
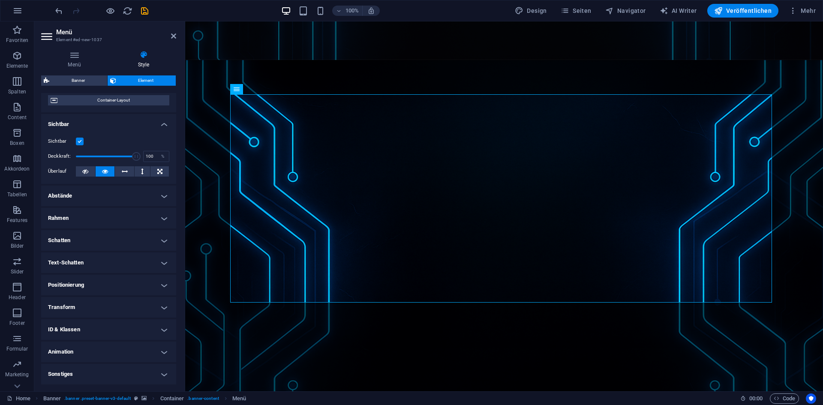
click at [109, 190] on h4 "Abstände" at bounding box center [108, 196] width 135 height 21
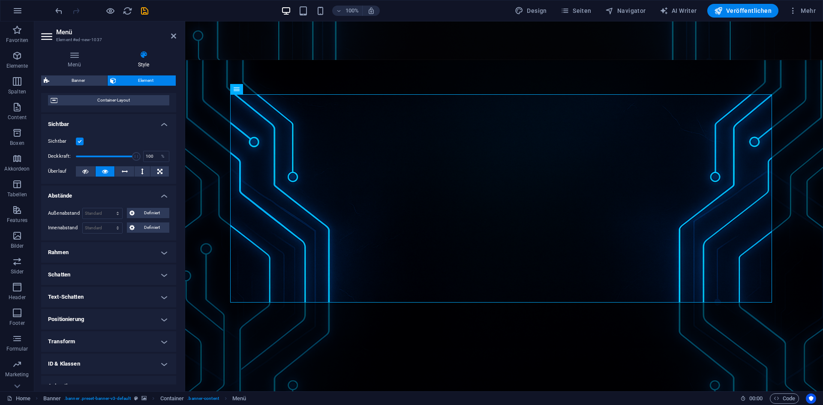
click at [111, 190] on h4 "Abstände" at bounding box center [108, 193] width 135 height 15
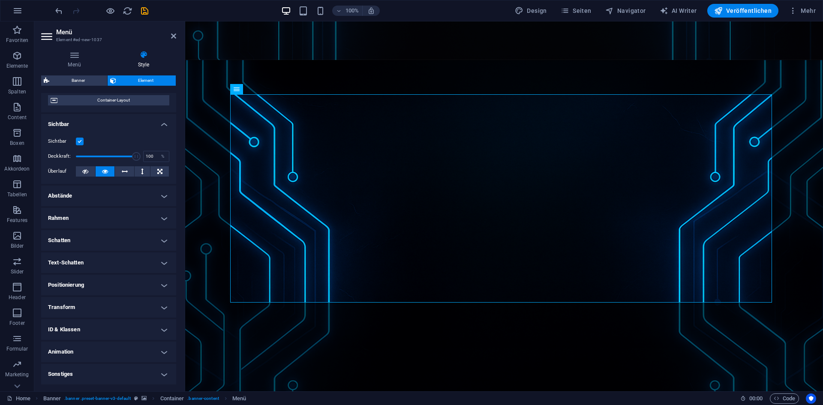
click at [116, 223] on h4 "Rahmen" at bounding box center [108, 218] width 135 height 21
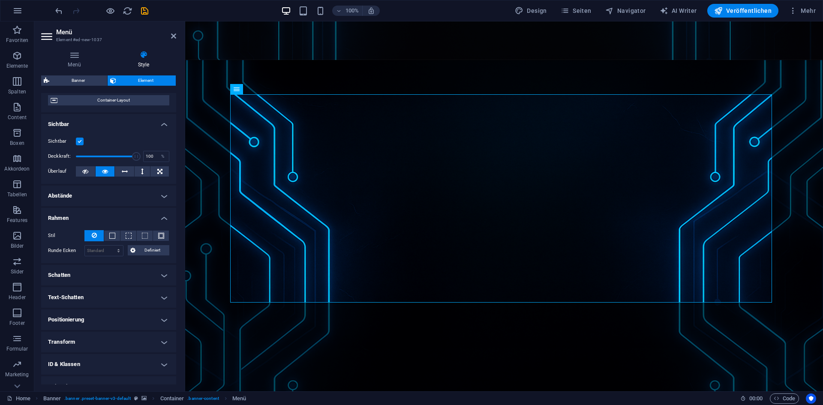
click at [115, 219] on h4 "Rahmen" at bounding box center [108, 215] width 135 height 15
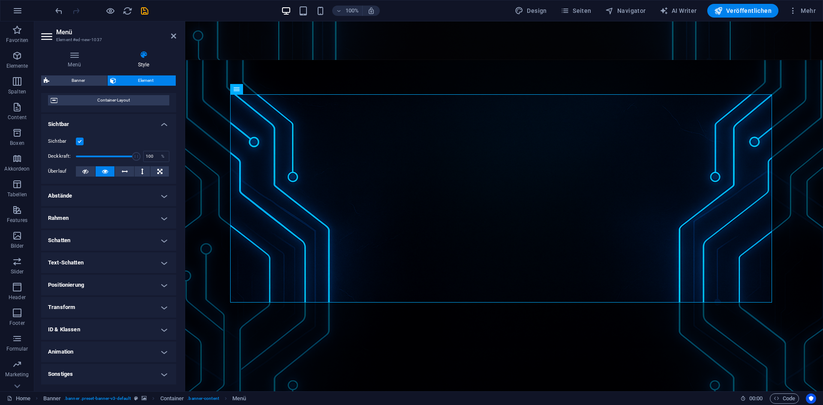
click at [121, 240] on h4 "Schatten" at bounding box center [108, 240] width 135 height 21
click at [120, 279] on h4 "Text-Schatten" at bounding box center [108, 282] width 135 height 21
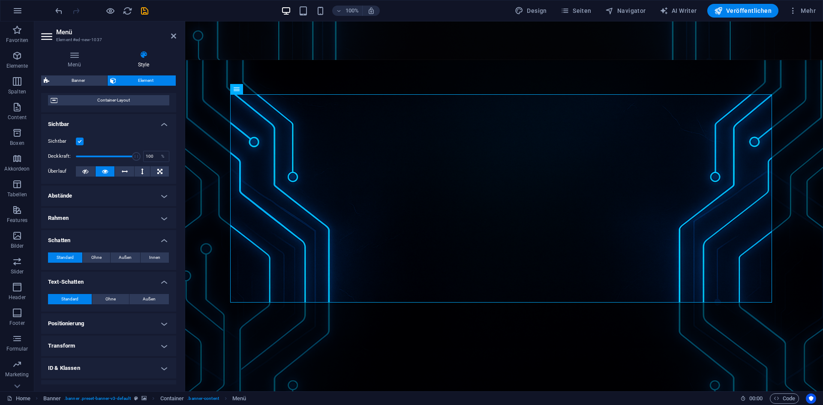
click at [111, 323] on h4 "Positionierung" at bounding box center [108, 323] width 135 height 21
click at [100, 198] on h4 "Abstände" at bounding box center [108, 196] width 135 height 21
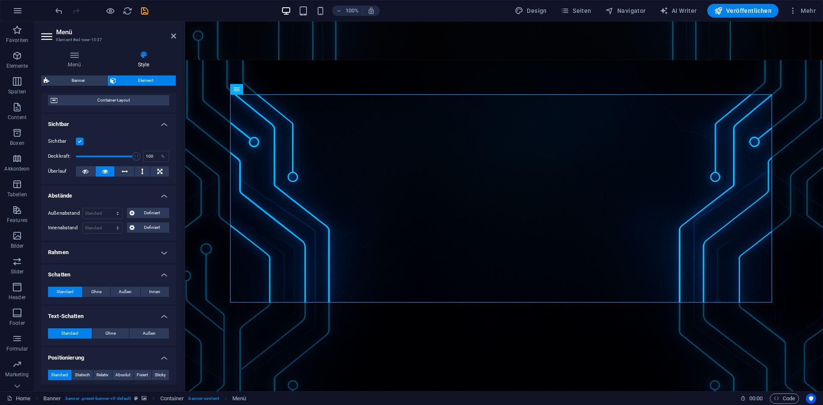
click at [101, 198] on h4 "Abstände" at bounding box center [108, 193] width 135 height 15
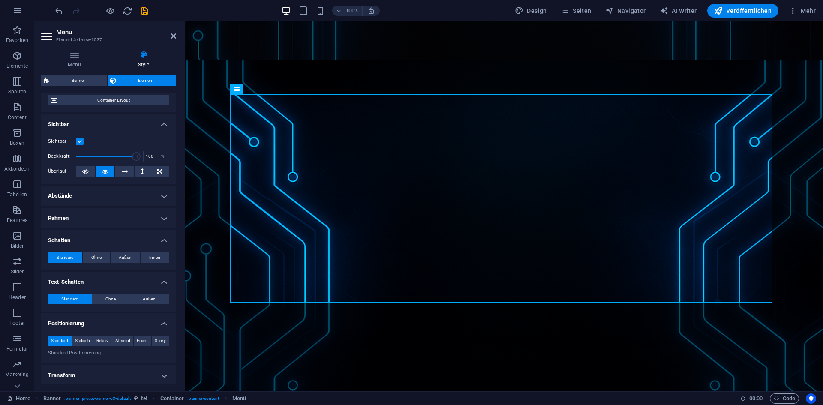
click at [128, 125] on h4 "Sichtbar" at bounding box center [108, 121] width 135 height 15
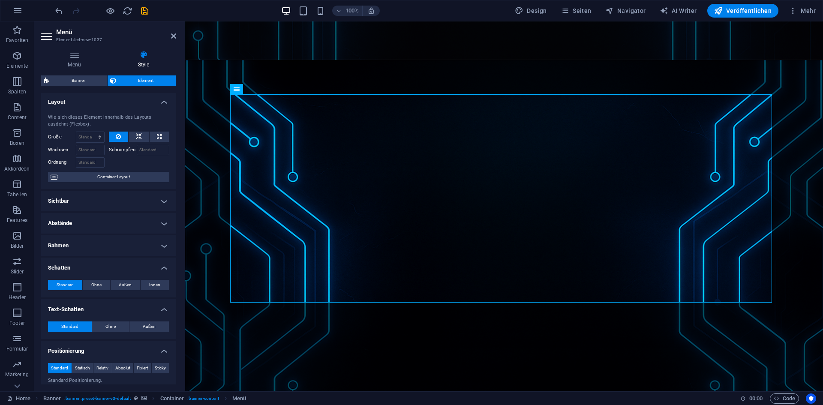
scroll to position [0, 0]
click at [151, 110] on div "Wie sich dieses Element innerhalb des Layouts ausdehnt (Flexbox). Größe Standar…" at bounding box center [108, 149] width 135 height 82
click at [154, 104] on h4 "Layout" at bounding box center [108, 100] width 135 height 15
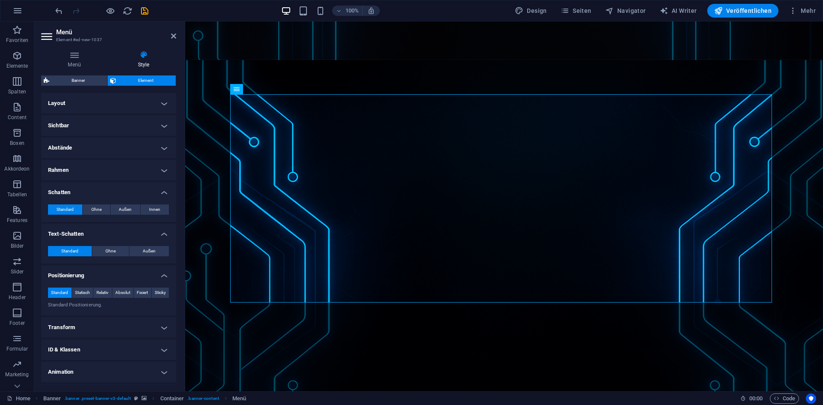
click at [164, 233] on h4 "Text-Schatten" at bounding box center [108, 231] width 135 height 15
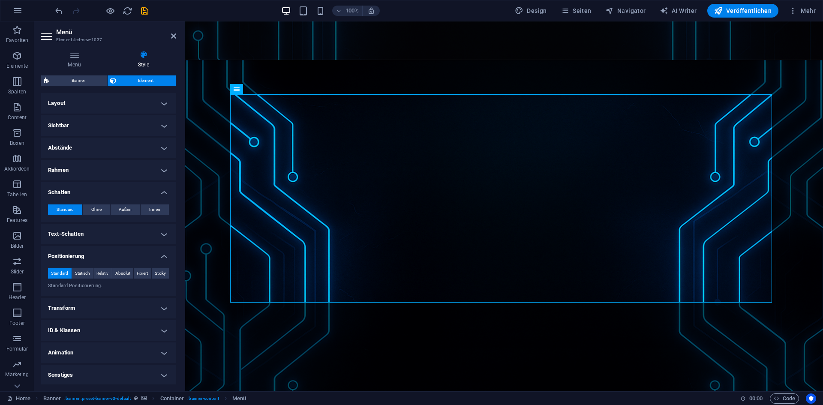
click at [159, 255] on h4 "Positionierung" at bounding box center [108, 253] width 135 height 15
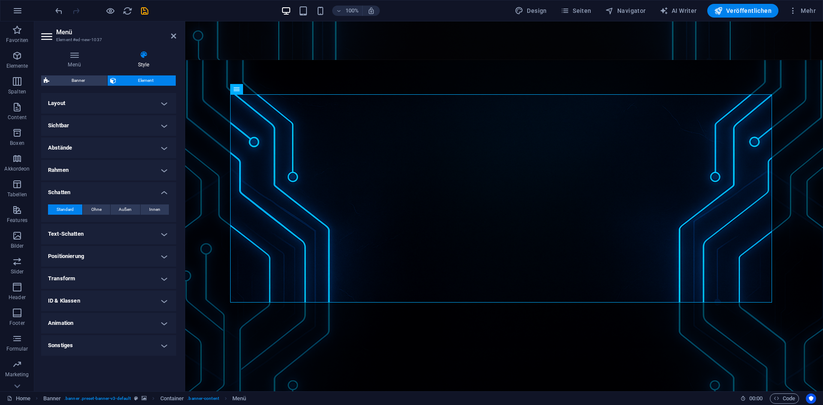
click at [165, 191] on h4 "Schatten" at bounding box center [108, 189] width 135 height 15
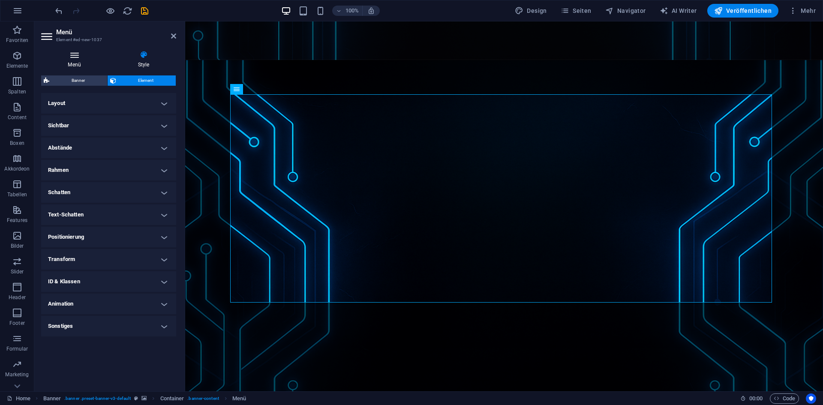
click at [81, 60] on h4 "Menü" at bounding box center [76, 60] width 70 height 18
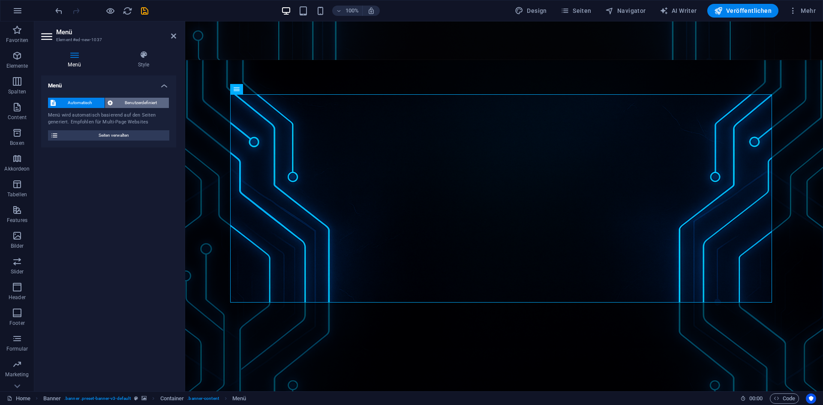
click at [141, 98] on span "Benutzerdefiniert" at bounding box center [140, 103] width 51 height 10
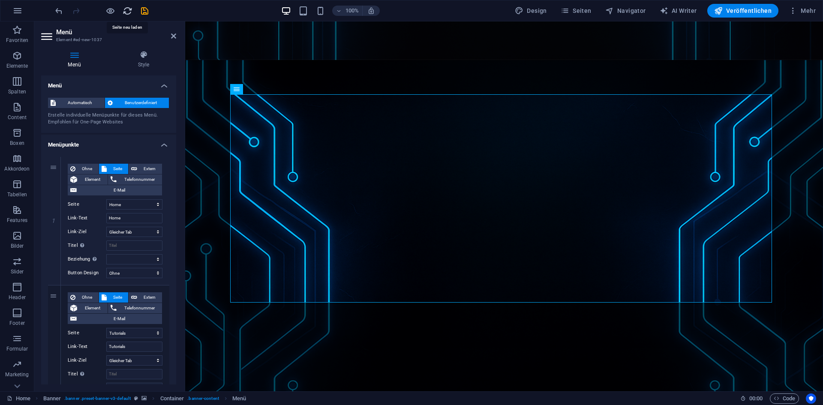
drag, startPoint x: 125, startPoint y: 13, endPoint x: 444, endPoint y: 27, distance: 318.7
click at [0, 0] on icon "reload" at bounding box center [0, 0] width 0 height 0
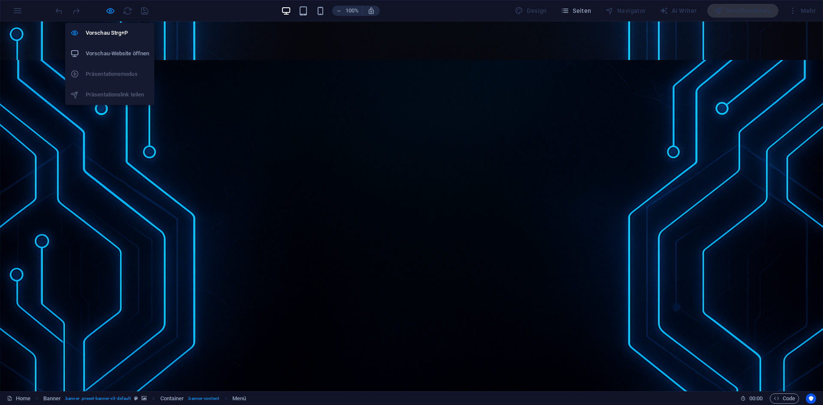
click at [109, 54] on h6 "Vorschau-Website öffnen" at bounding box center [117, 53] width 63 height 10
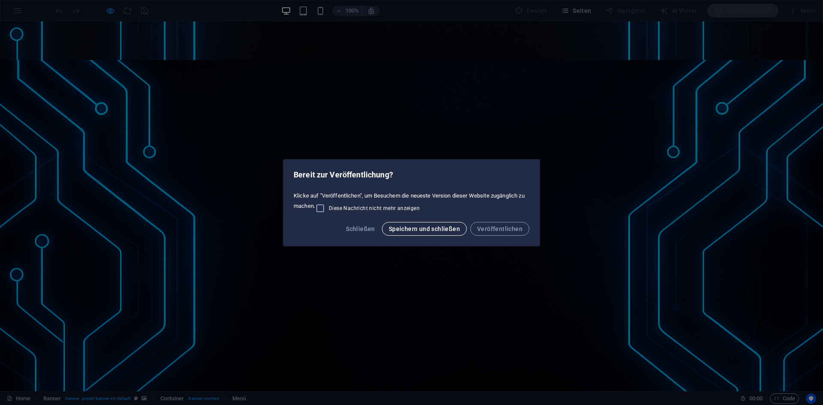
drag, startPoint x: 485, startPoint y: 231, endPoint x: 391, endPoint y: 225, distance: 93.7
click at [404, 226] on div "Schließen Speichern und schließen Veröffentlichen" at bounding box center [411, 231] width 256 height 29
click at [363, 225] on button "Schließen" at bounding box center [360, 229] width 36 height 14
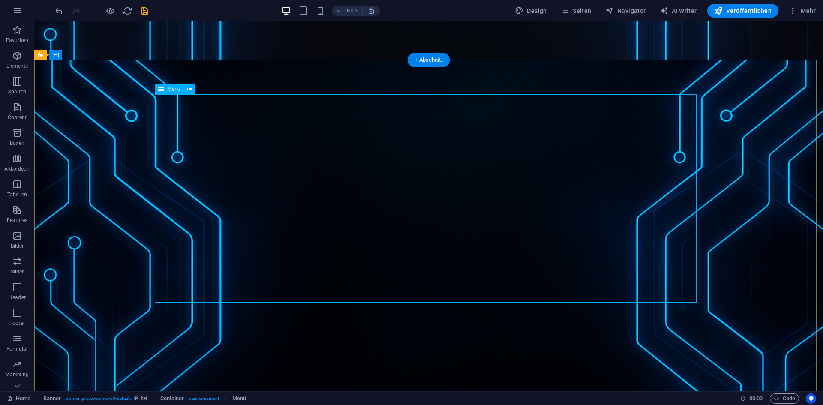
click at [187, 90] on icon at bounding box center [189, 89] width 5 height 9
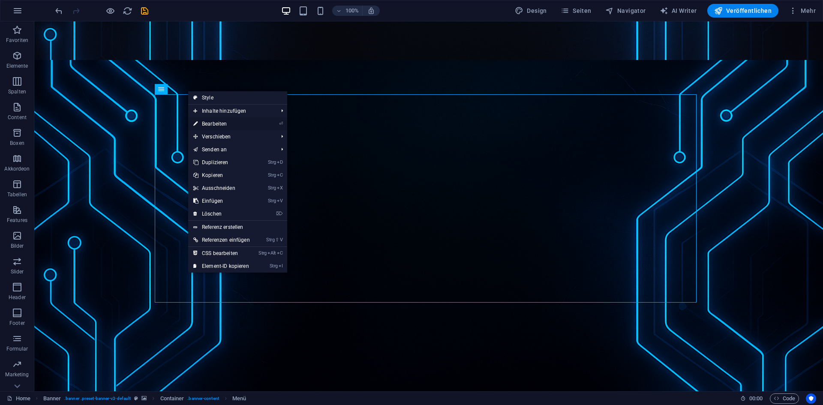
click at [204, 123] on link "⏎ Bearbeiten" at bounding box center [221, 123] width 67 height 13
select select
select select "1"
select select
select select "2"
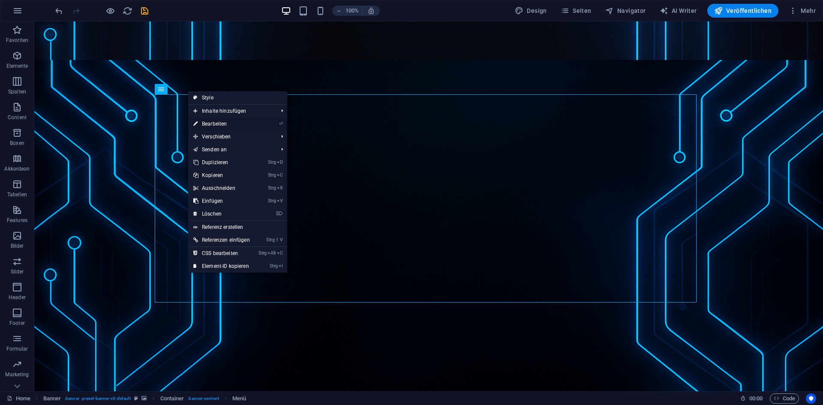
select select
select select "3"
select select
select select "13"
select select
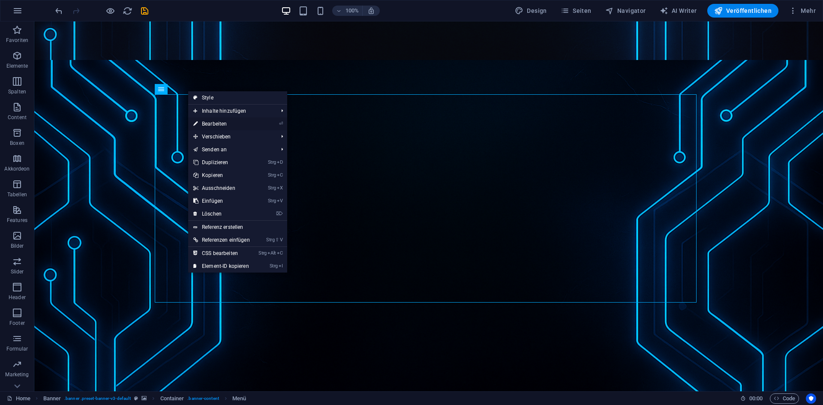
select select "25"
select select
select select "26"
select select
select select "32"
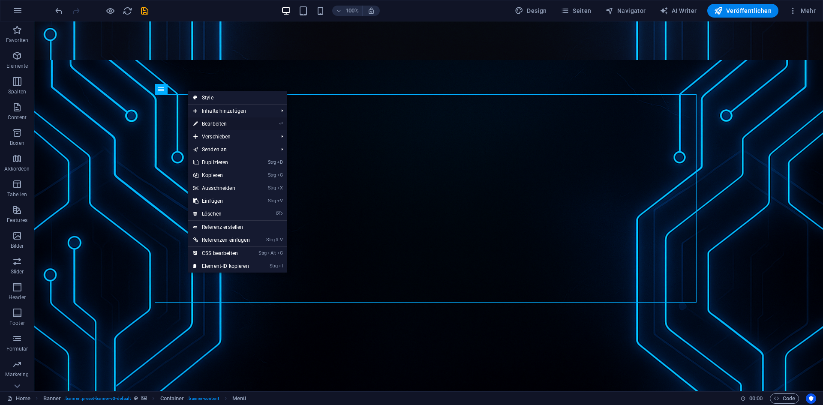
select select
select select "33"
select select
select select "34"
select select
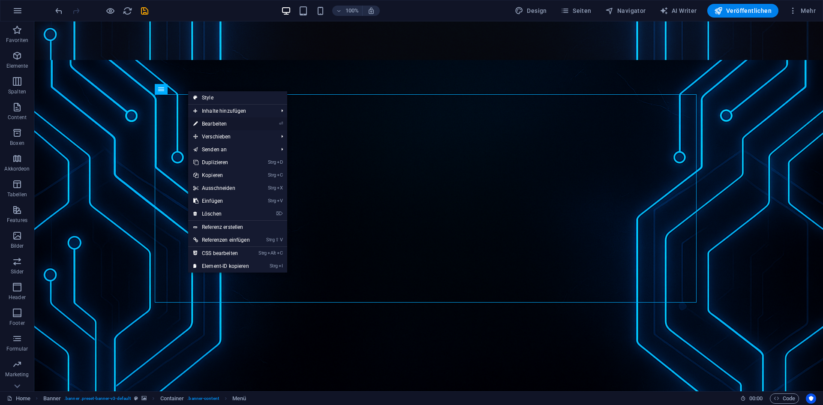
select select "35"
select select
select select "36"
select select
select select "37"
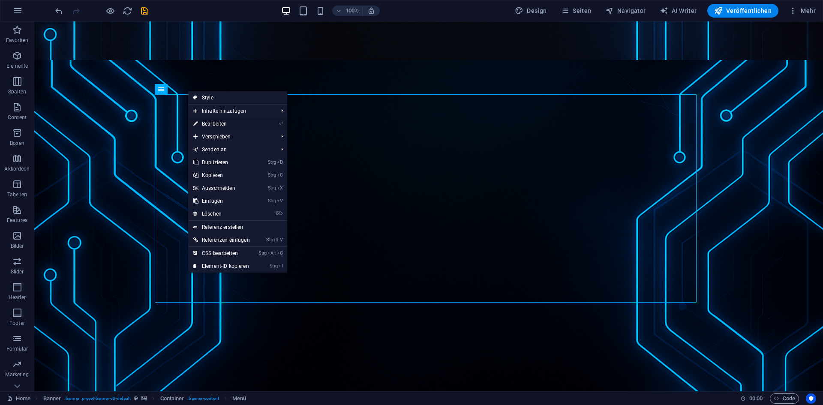
select select
select select "38"
select select
select select "39"
select select
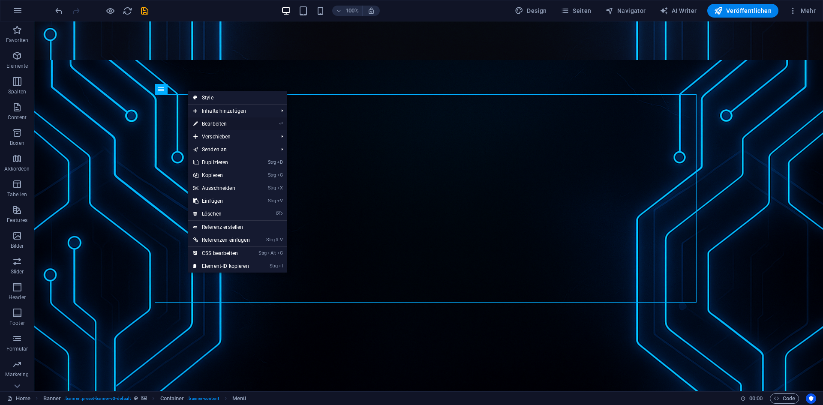
select select "40"
select select
select select "41"
select select
select select "44"
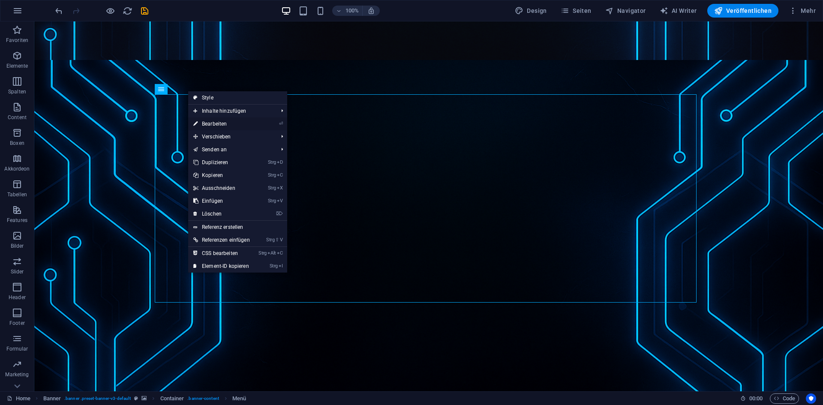
select select
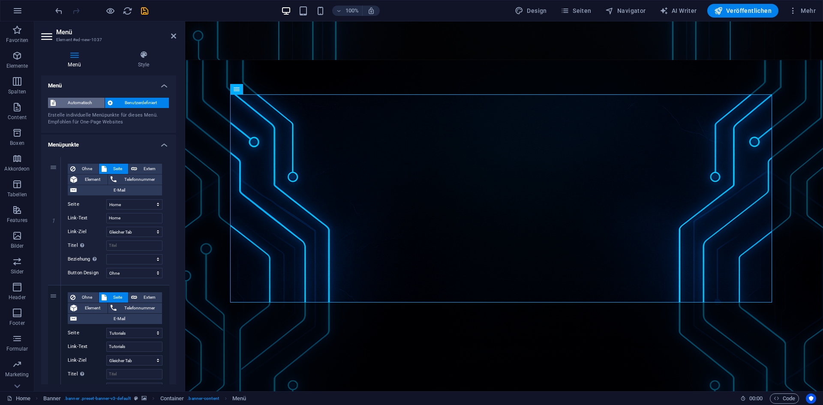
click at [90, 104] on span "Automatisch" at bounding box center [80, 103] width 44 height 10
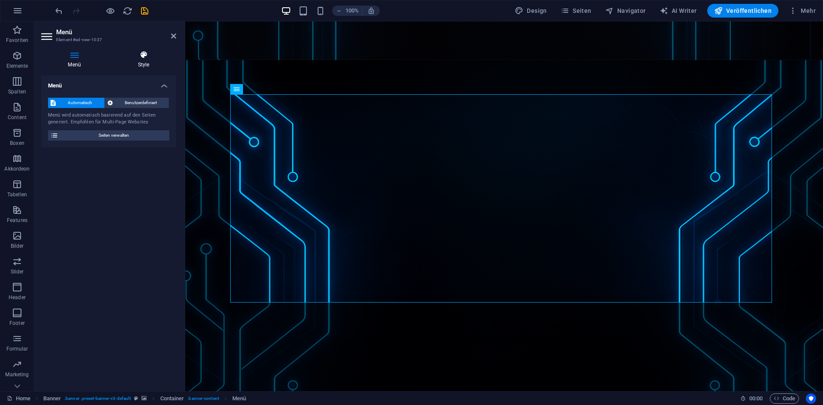
click at [145, 66] on h4 "Style" at bounding box center [143, 60] width 65 height 18
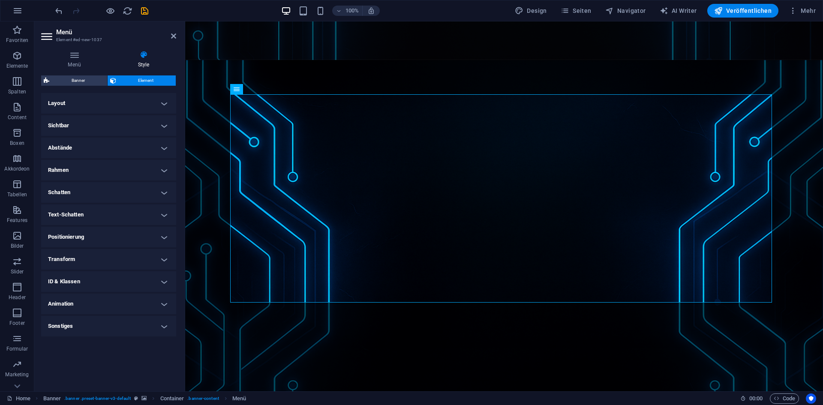
click at [114, 109] on h4 "Layout" at bounding box center [108, 103] width 135 height 21
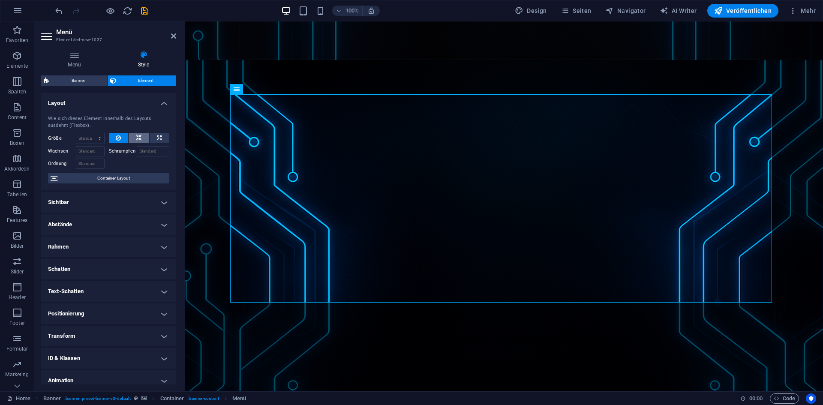
click at [142, 137] on button at bounding box center [139, 138] width 21 height 10
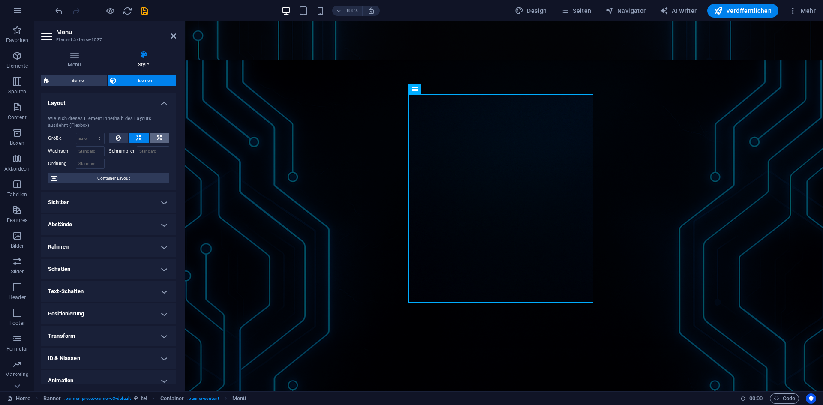
click at [157, 141] on icon at bounding box center [159, 138] width 5 height 10
type input "100"
select select "%"
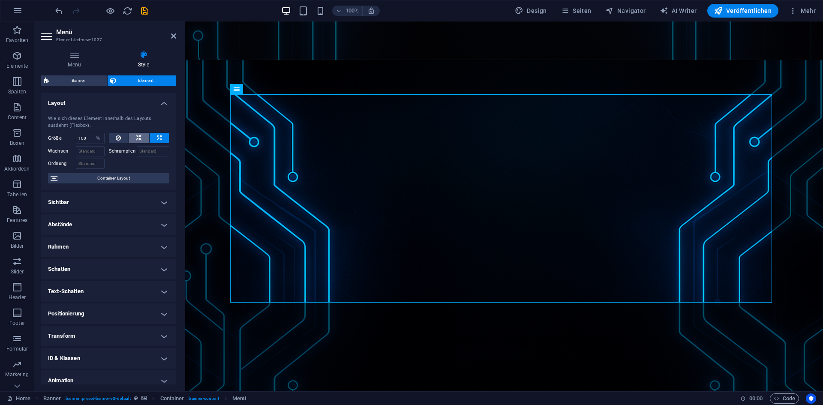
click at [137, 138] on icon at bounding box center [139, 138] width 6 height 10
select select "DISABLED_OPTION_VALUE"
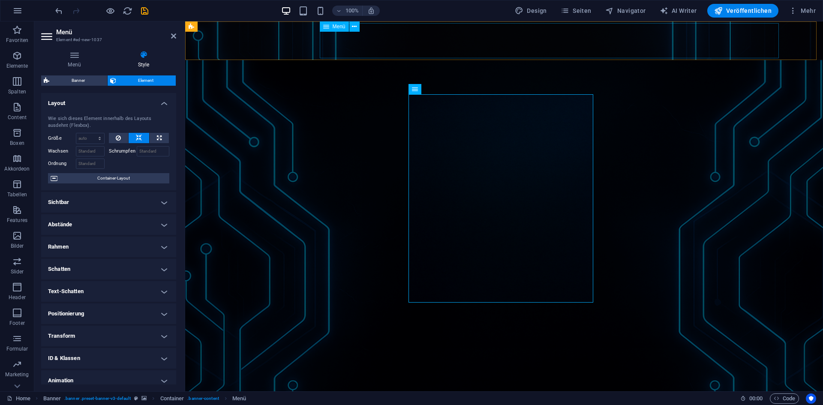
click at [339, 99] on nav "Home Tutorials Linux Tutorials Debian Server mit Pterodactyl Docker Virtualisie…" at bounding box center [503, 116] width 555 height 35
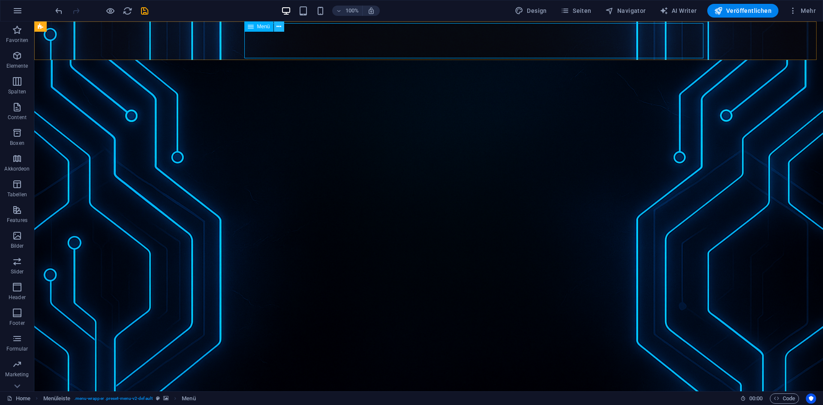
click at [276, 27] on icon at bounding box center [278, 26] width 5 height 9
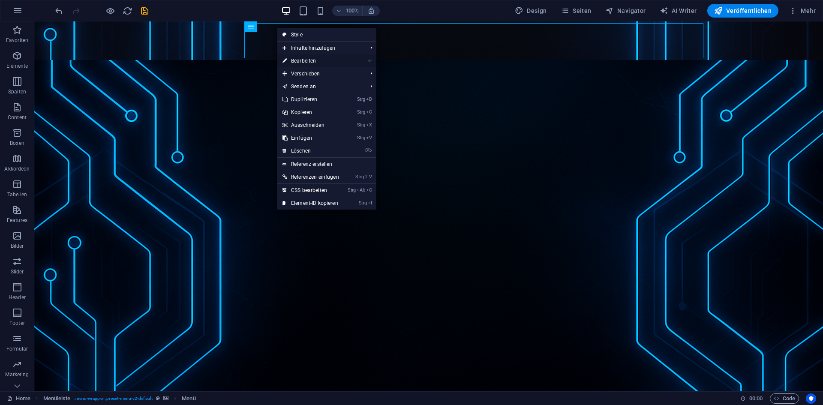
click at [294, 61] on link "⏎ Bearbeiten" at bounding box center [310, 60] width 67 height 13
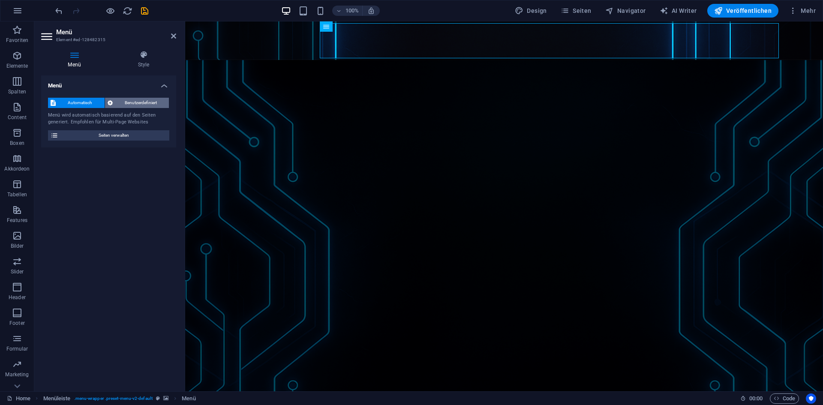
click at [129, 99] on span "Benutzerdefiniert" at bounding box center [140, 103] width 51 height 10
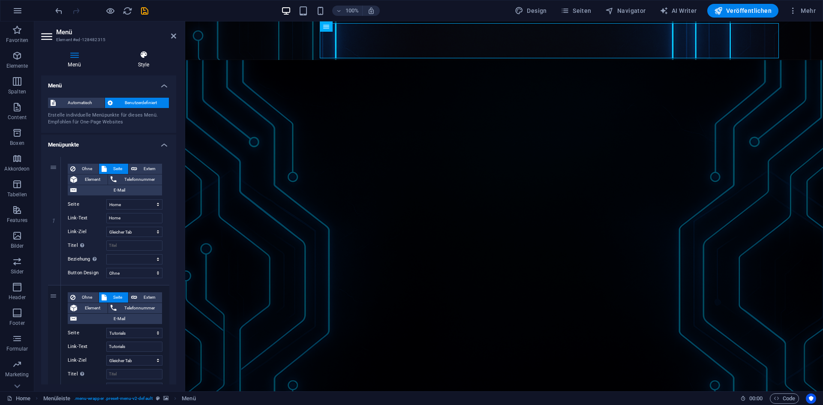
click at [140, 60] on h4 "Style" at bounding box center [143, 60] width 65 height 18
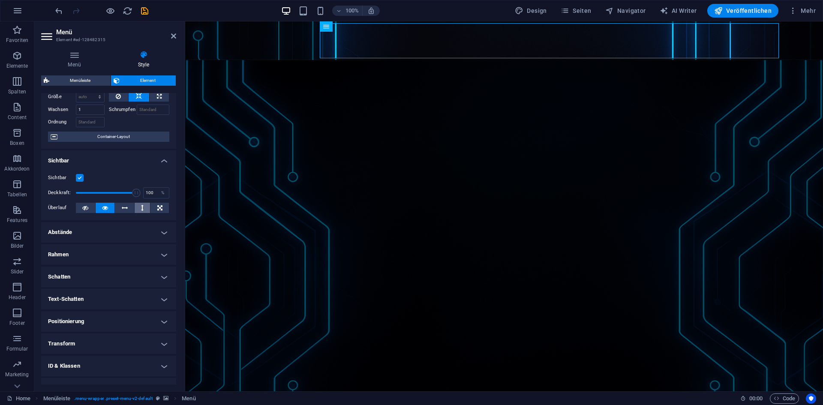
scroll to position [43, 0]
click at [122, 229] on h4 "Abstände" at bounding box center [108, 231] width 135 height 21
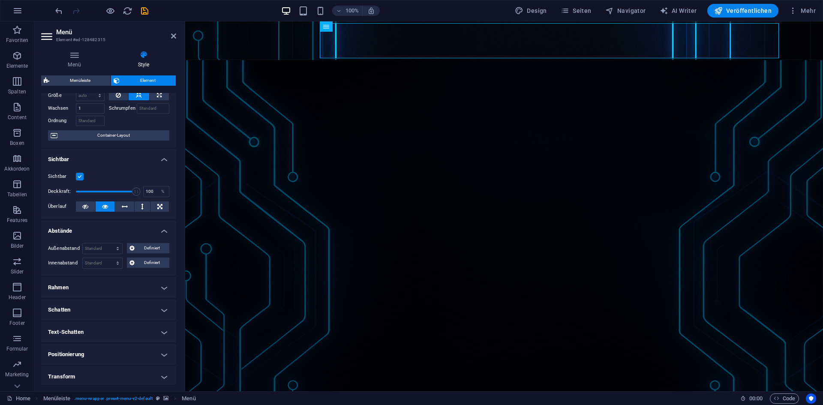
click at [122, 229] on h4 "Abstände" at bounding box center [108, 228] width 135 height 15
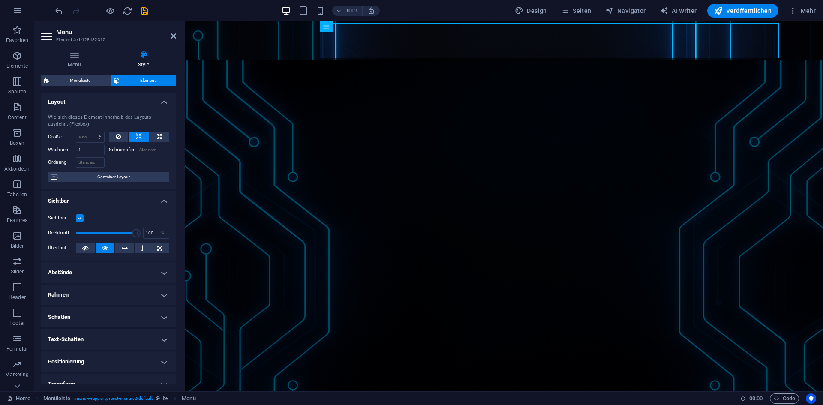
scroll to position [0, 0]
click at [353, 27] on icon at bounding box center [354, 26] width 5 height 9
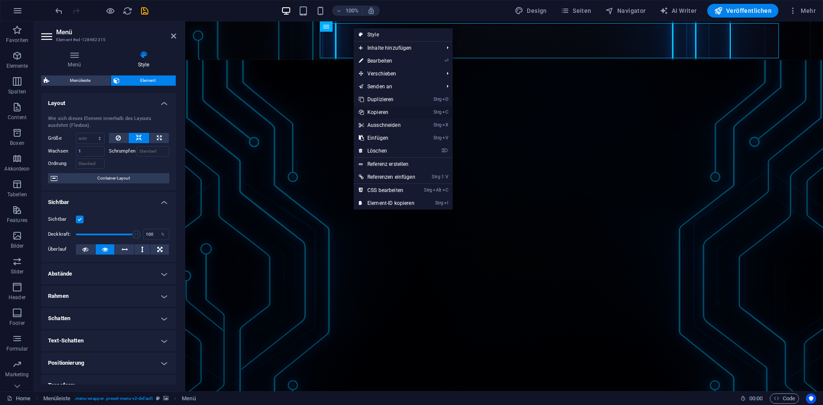
click at [392, 109] on link "Strg C Kopieren" at bounding box center [387, 112] width 67 height 13
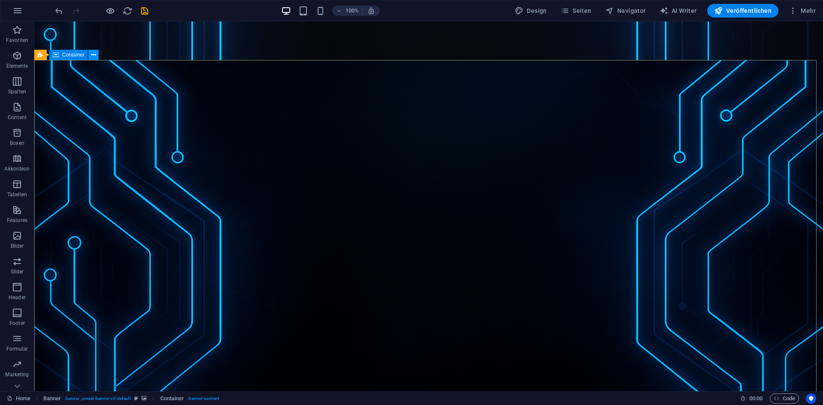
click at [91, 56] on icon at bounding box center [93, 55] width 5 height 9
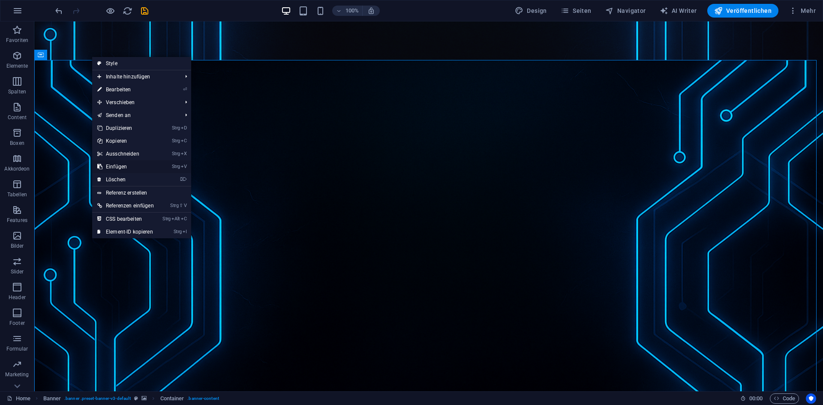
click at [156, 167] on link "Strg V Einfügen" at bounding box center [125, 166] width 67 height 13
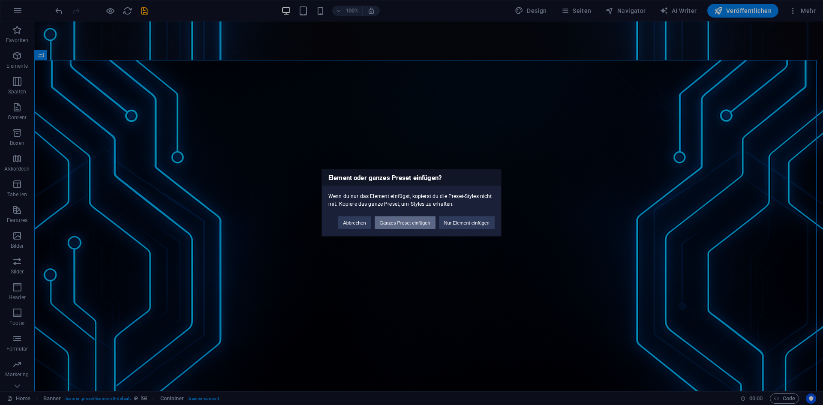
click at [426, 224] on button "Ganzes Preset einfügen" at bounding box center [405, 222] width 61 height 13
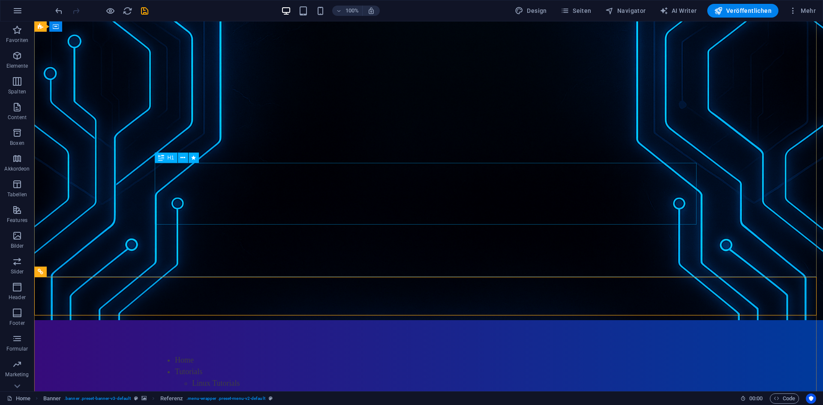
scroll to position [230, 0]
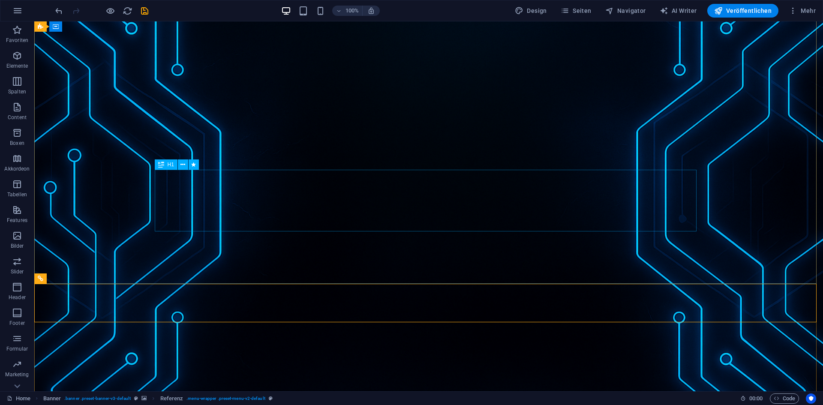
scroll to position [101, 0]
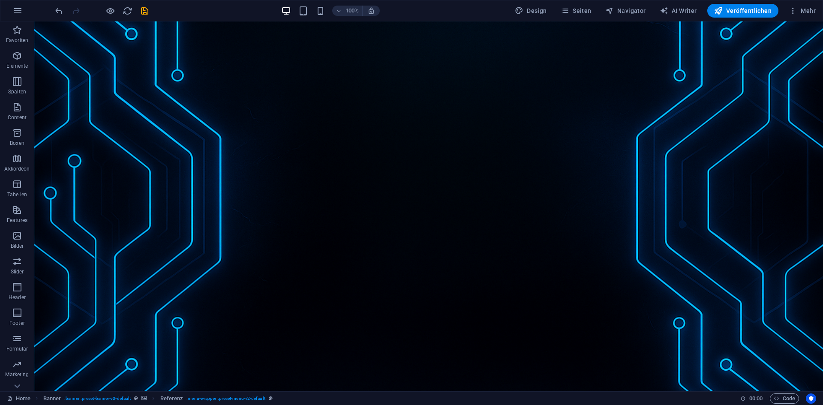
drag, startPoint x: 68, startPoint y: 328, endPoint x: 207, endPoint y: 136, distance: 237.8
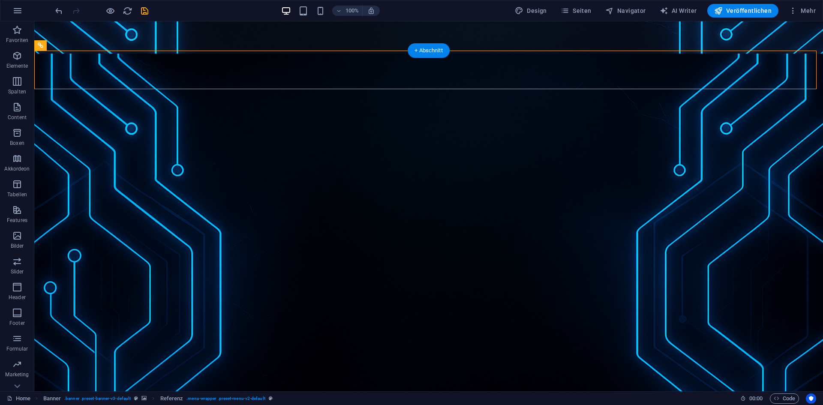
scroll to position [0, 0]
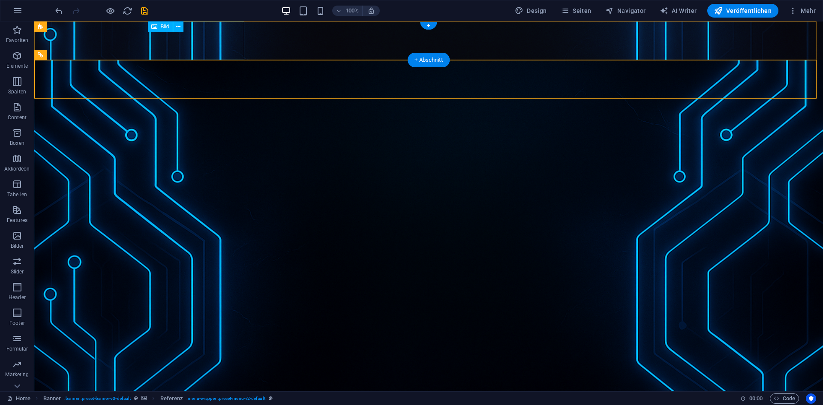
click at [241, 60] on figure at bounding box center [428, 79] width 555 height 39
click at [293, 99] on nav "Home Tutorials Linux Tutorials Debian Server mit Pterodactyl Docker Virtualisie…" at bounding box center [428, 116] width 555 height 35
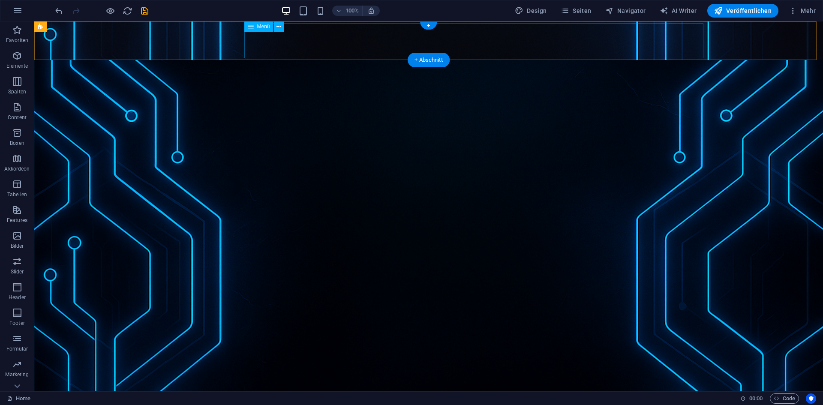
click at [297, 99] on nav "Home Tutorials Linux Tutorials Debian Server mit Pterodactyl Docker Virtualisie…" at bounding box center [428, 116] width 555 height 35
click at [288, 99] on nav "Home Tutorials Linux Tutorials Debian Server mit Pterodactyl Docker Virtualisie…" at bounding box center [428, 116] width 555 height 35
click at [297, 99] on nav "Home Tutorials Linux Tutorials Debian Server mit Pterodactyl Docker Virtualisie…" at bounding box center [428, 116] width 555 height 35
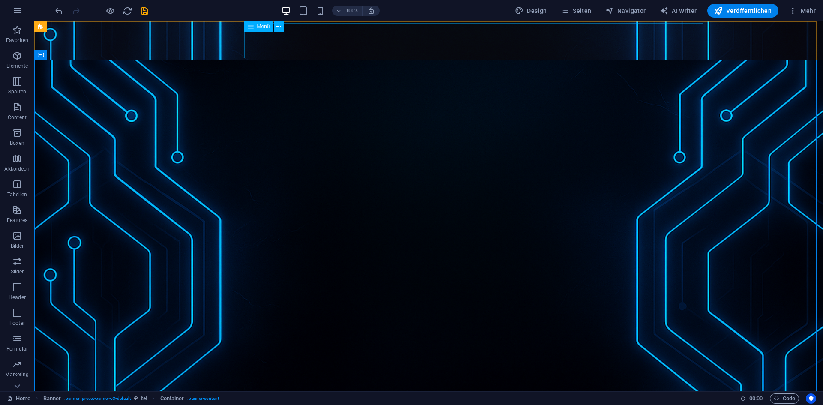
click at [351, 99] on nav "Home Tutorials Linux Tutorials Debian Server mit Pterodactyl Docker Virtualisie…" at bounding box center [428, 116] width 555 height 35
click at [254, 28] on div "Menü" at bounding box center [258, 26] width 29 height 10
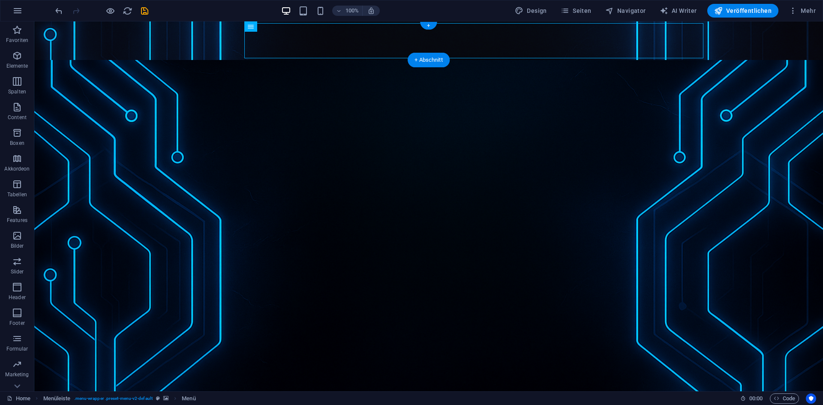
drag, startPoint x: 293, startPoint y: 53, endPoint x: 317, endPoint y: 43, distance: 25.9
click at [279, 27] on icon at bounding box center [278, 26] width 5 height 9
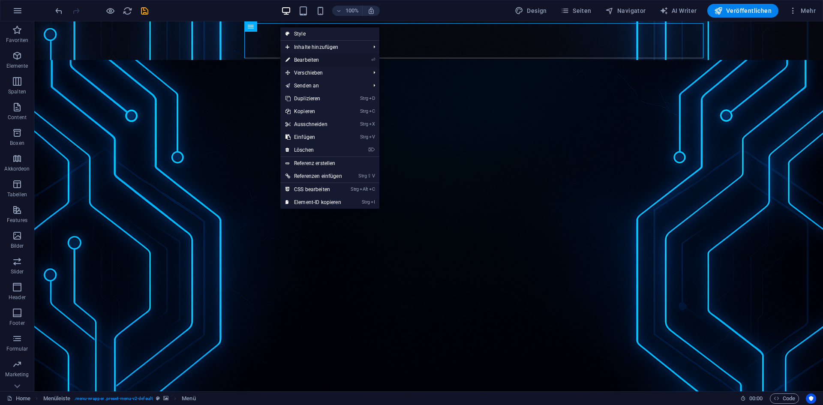
click at [309, 61] on link "⏎ Bearbeiten" at bounding box center [313, 60] width 67 height 13
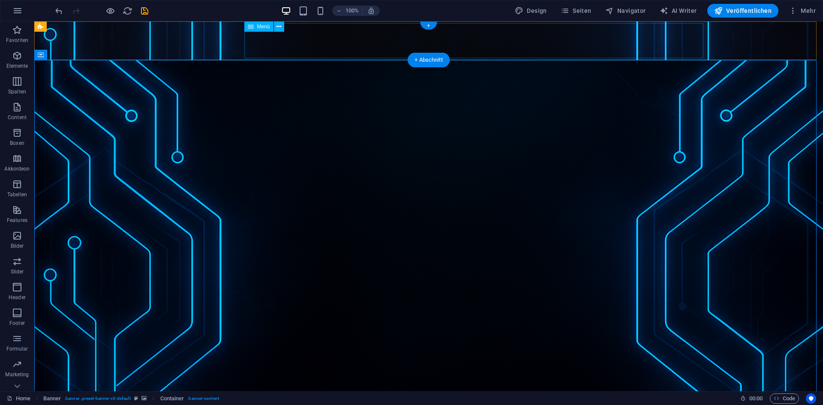
click at [266, 99] on nav "Home Tutorials Linux Tutorials Debian Server mit Pterodactyl Docker Virtualisie…" at bounding box center [428, 116] width 555 height 35
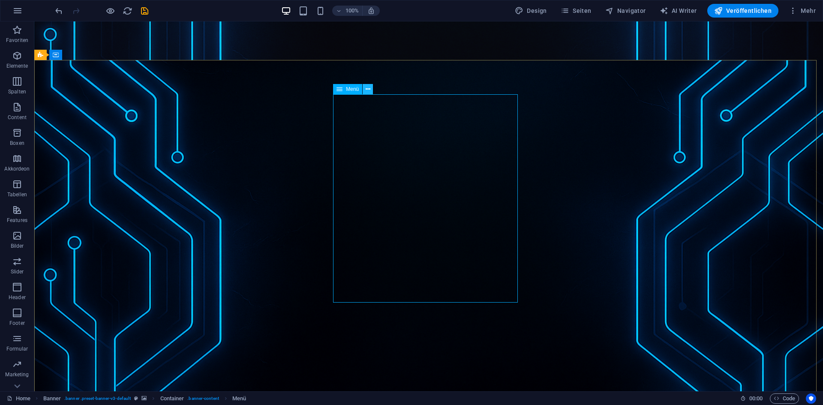
click at [368, 91] on icon at bounding box center [368, 89] width 5 height 9
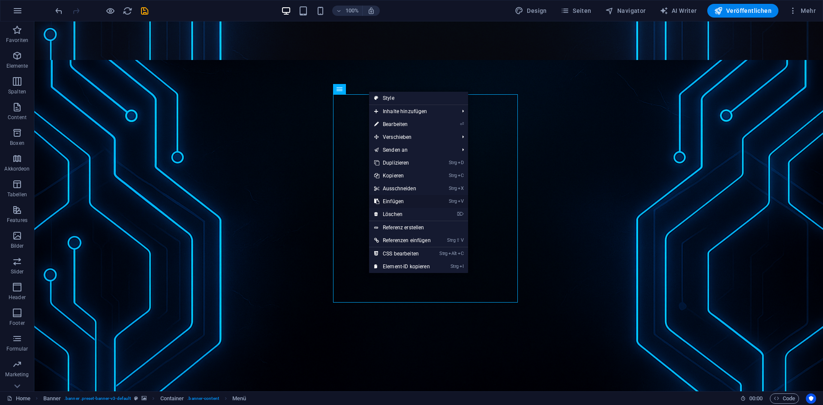
click at [408, 201] on link "Strg V Einfügen" at bounding box center [402, 201] width 67 height 13
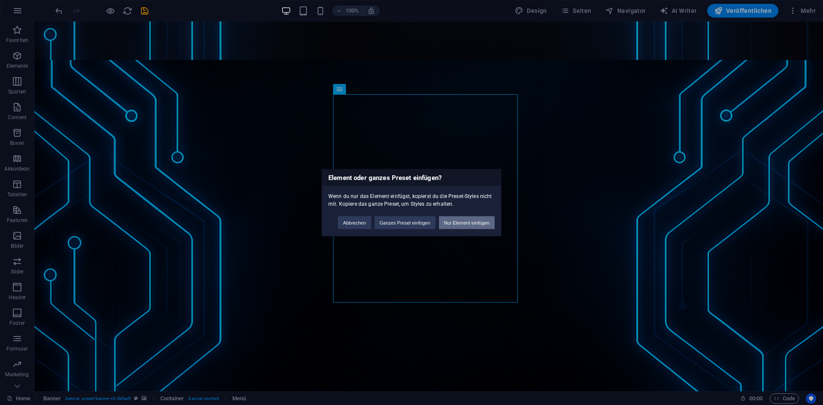
click at [461, 219] on button "Nur Element einfügen" at bounding box center [467, 222] width 56 height 13
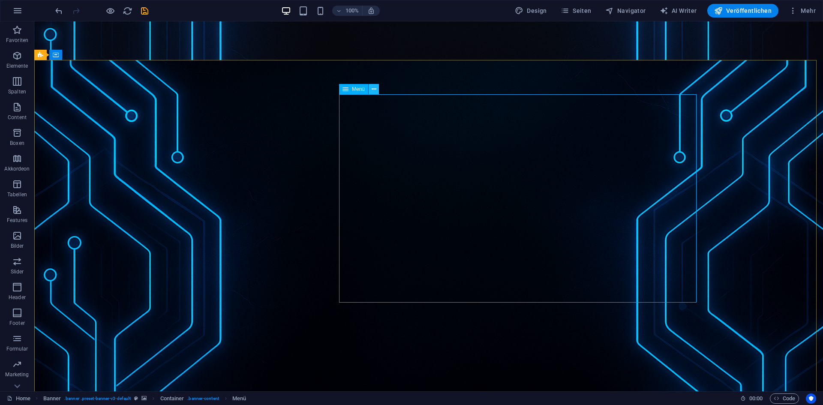
click at [373, 87] on icon at bounding box center [374, 89] width 5 height 9
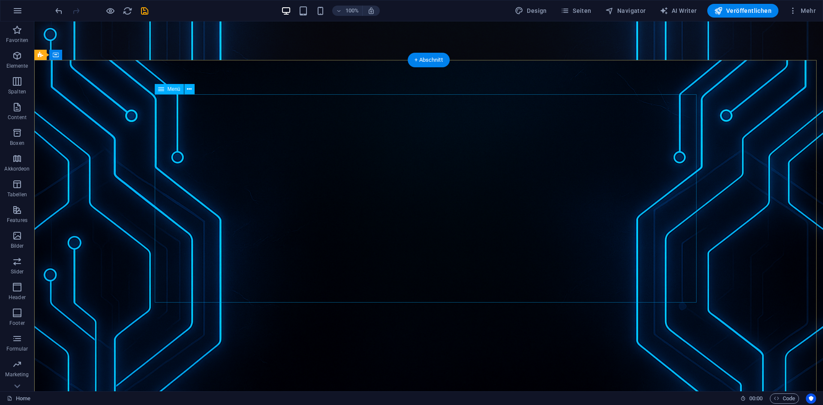
click at [190, 91] on icon at bounding box center [189, 89] width 5 height 9
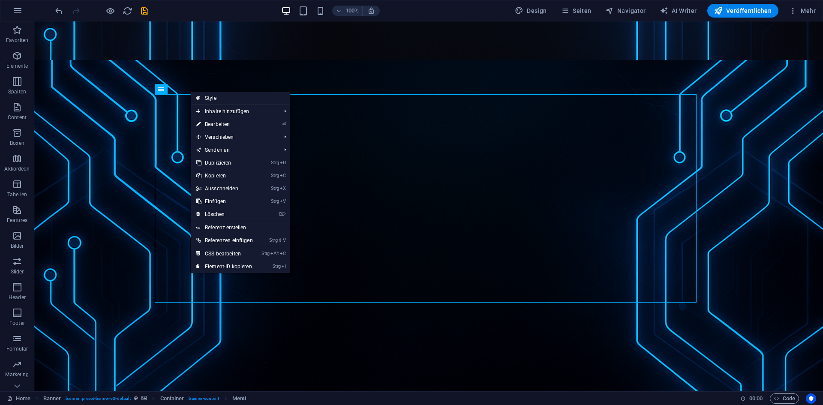
drag, startPoint x: 191, startPoint y: 91, endPoint x: 27, endPoint y: 98, distance: 163.4
click at [224, 126] on link "⏎ Bearbeiten" at bounding box center [224, 124] width 67 height 13
select select
select select "1"
select select
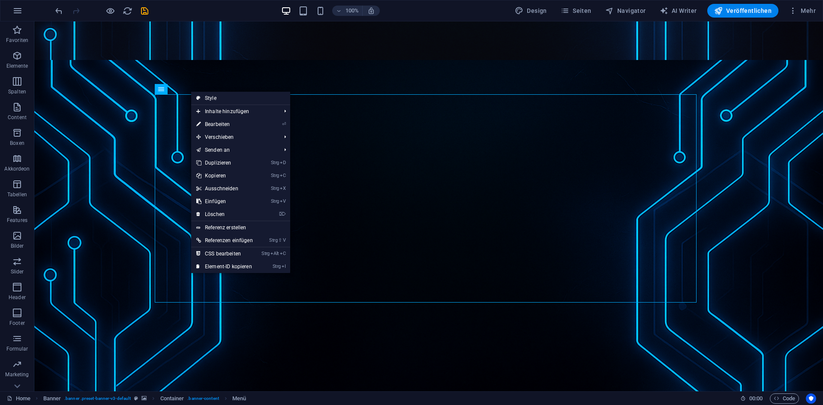
select select "2"
select select
select select "3"
select select
select select "13"
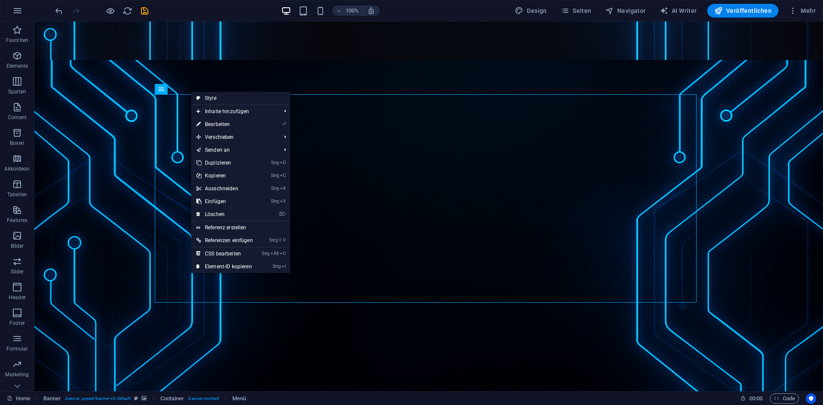
select select
select select "25"
select select
select select "26"
select select
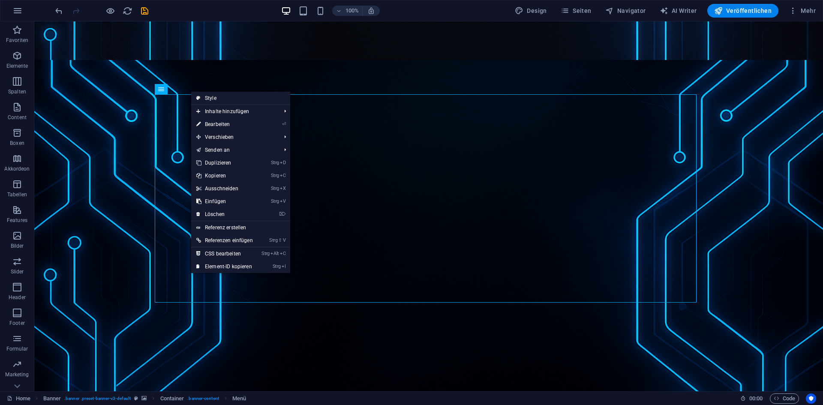
select select "32"
select select
select select "33"
select select
select select "34"
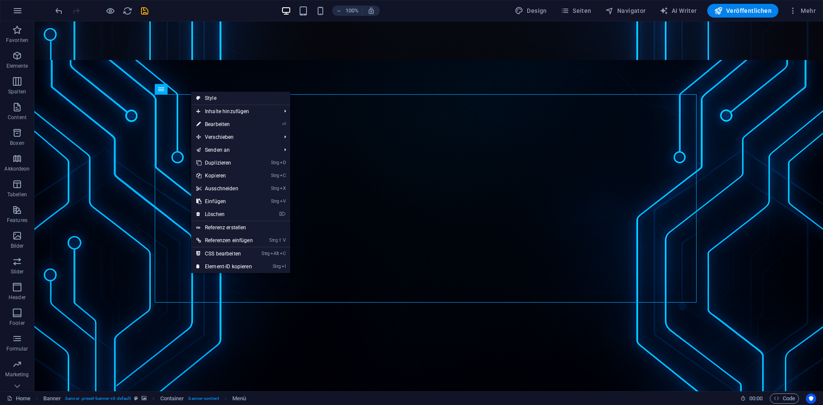
select select
select select "35"
select select
select select "36"
select select
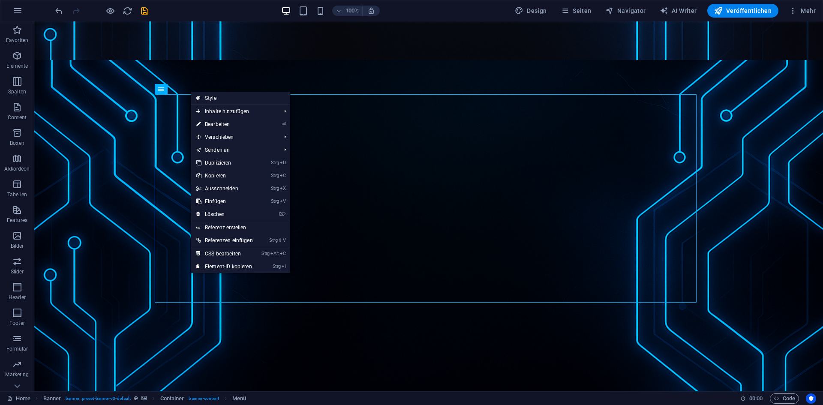
select select "37"
select select
select select "38"
select select
select select "39"
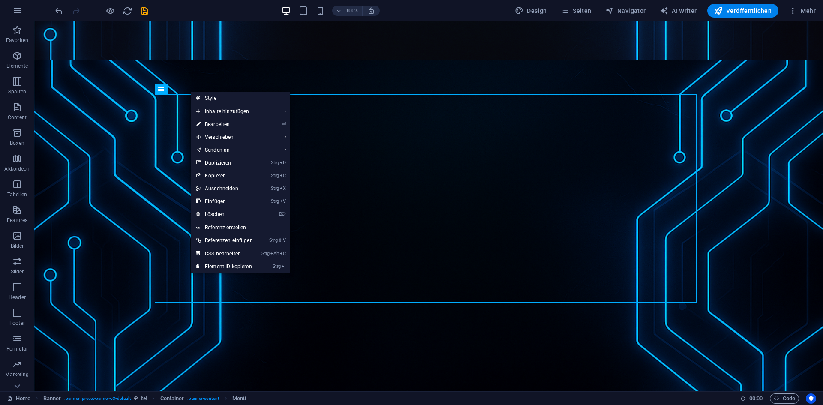
select select
select select "40"
select select
select select "41"
select select
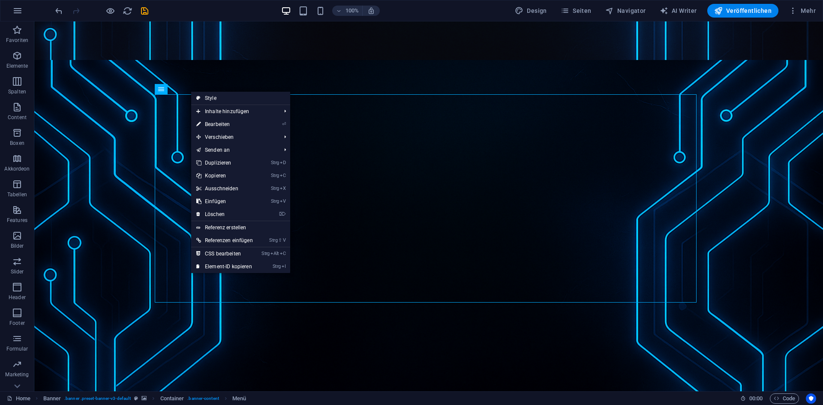
select select "44"
select select
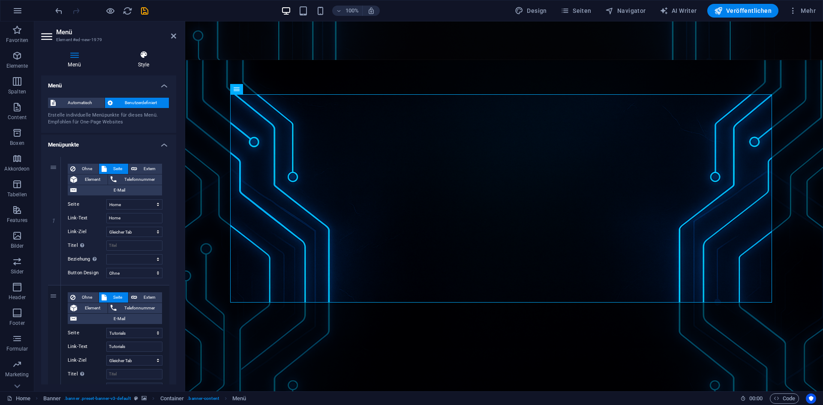
click at [137, 65] on h4 "Style" at bounding box center [143, 60] width 65 height 18
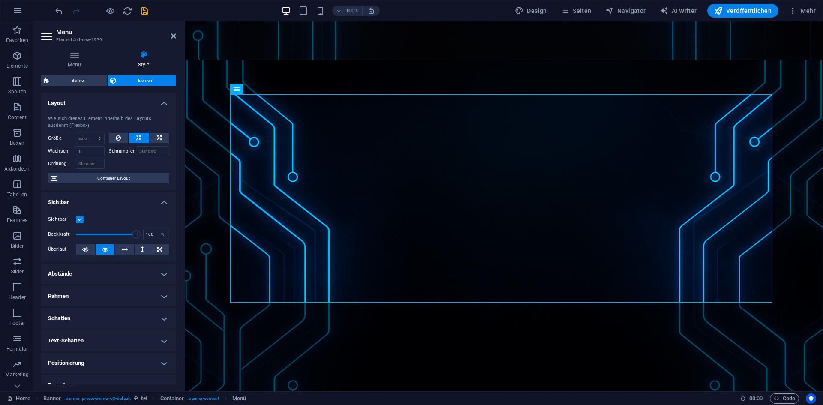
click at [79, 214] on div "Sichtbar" at bounding box center [108, 219] width 121 height 10
click at [79, 219] on label at bounding box center [80, 220] width 8 height 8
click at [0, 0] on input "Sichtbar" at bounding box center [0, 0] width 0 height 0
click at [79, 219] on label at bounding box center [80, 220] width 8 height 8
click at [0, 0] on input "Sichtbar" at bounding box center [0, 0] width 0 height 0
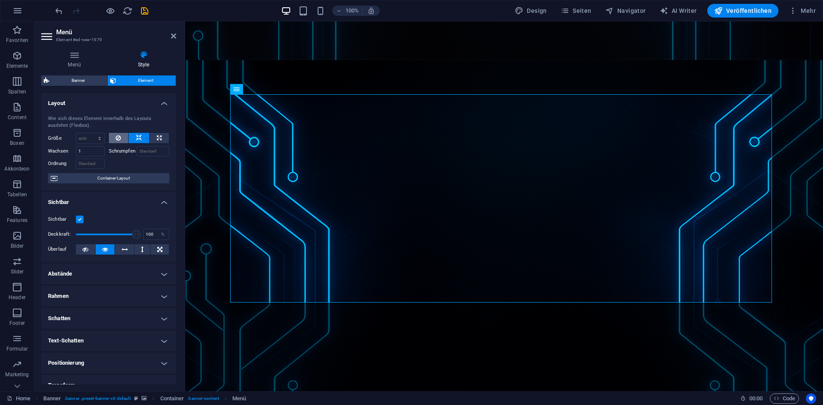
click at [119, 135] on icon at bounding box center [118, 138] width 5 height 10
click at [144, 140] on button at bounding box center [139, 138] width 21 height 10
click at [162, 139] on button at bounding box center [159, 138] width 19 height 10
type input "100"
select select "%"
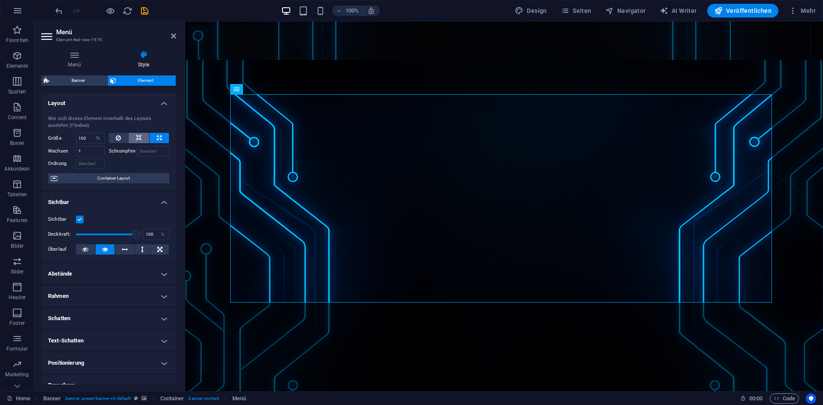
click at [134, 139] on button at bounding box center [139, 138] width 21 height 10
select select "DISABLED_OPTION_VALUE"
click at [148, 154] on input "Schrumpfen" at bounding box center [153, 151] width 33 height 10
click at [140, 179] on span "Container-Layout" at bounding box center [113, 178] width 107 height 10
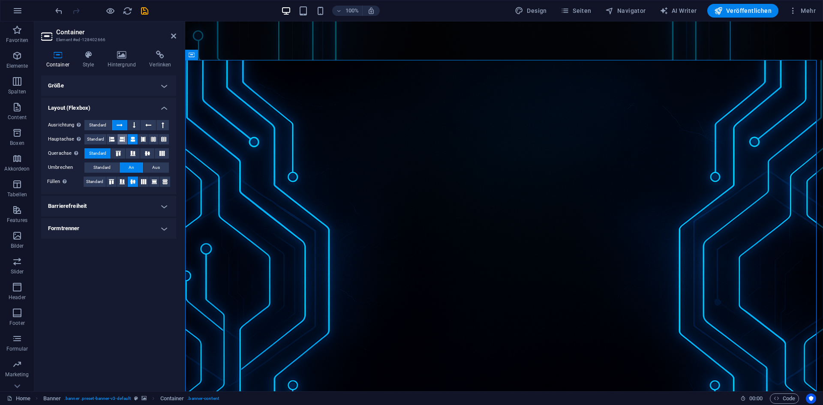
click at [121, 138] on icon at bounding box center [122, 139] width 5 height 10
click at [134, 136] on icon at bounding box center [132, 139] width 5 height 10
click at [109, 165] on span "Standard" at bounding box center [101, 167] width 17 height 10
click at [130, 165] on span "An" at bounding box center [132, 167] width 6 height 10
click at [149, 165] on button "Aus" at bounding box center [156, 167] width 25 height 10
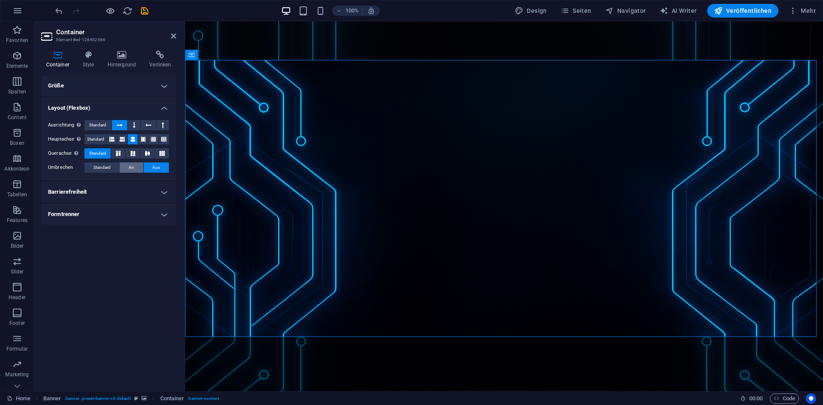
click at [132, 166] on span "An" at bounding box center [132, 167] width 6 height 10
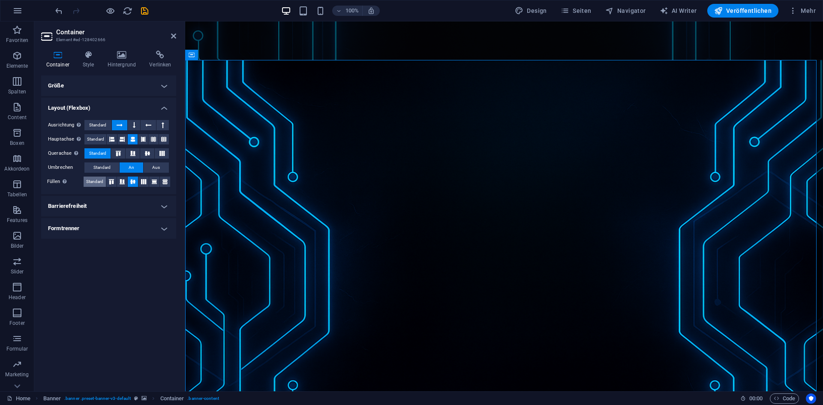
click at [96, 181] on span "Standard" at bounding box center [94, 182] width 17 height 10
click at [99, 202] on h4 "Barrierefreiheit" at bounding box center [108, 206] width 135 height 21
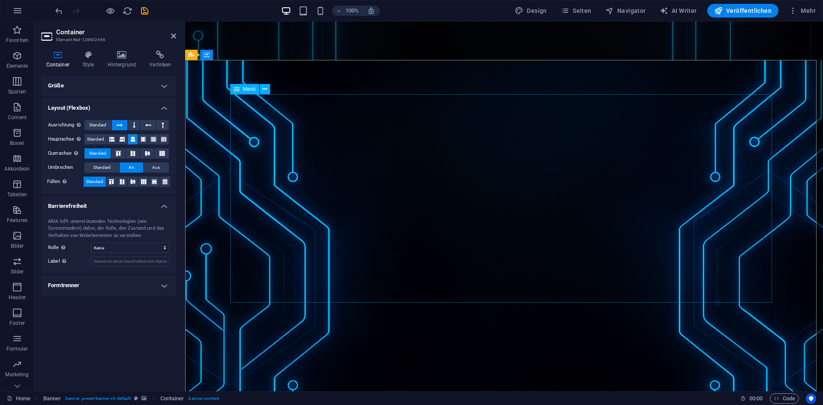
drag, startPoint x: 272, startPoint y: 97, endPoint x: 453, endPoint y: 114, distance: 181.3
click at [263, 86] on icon at bounding box center [264, 89] width 5 height 9
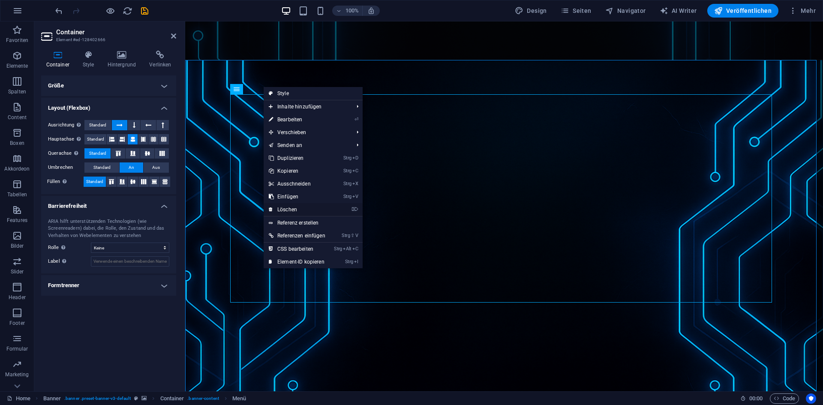
click at [292, 209] on link "⌦ Löschen" at bounding box center [297, 209] width 67 height 13
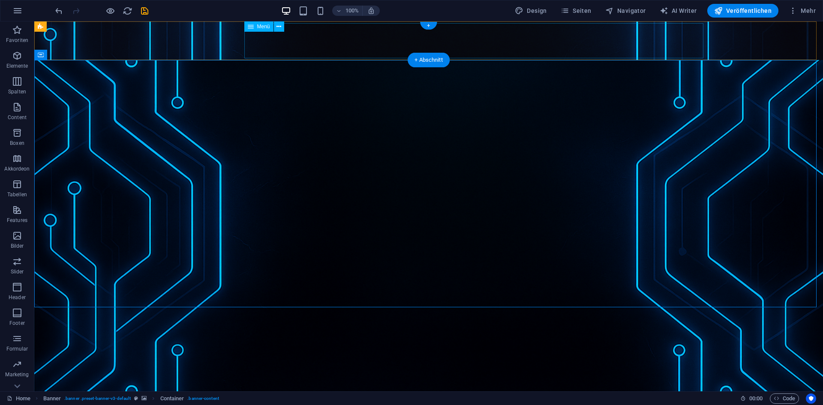
click at [680, 99] on nav "Home Tutorials Linux Tutorials Debian Server mit Pterodactyl Docker Virtualisie…" at bounding box center [428, 116] width 555 height 35
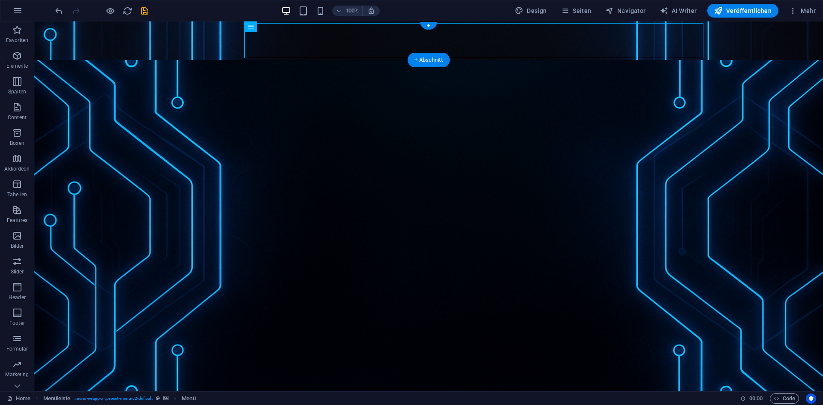
click at [105, 41] on figure at bounding box center [428, 40] width 789 height 39
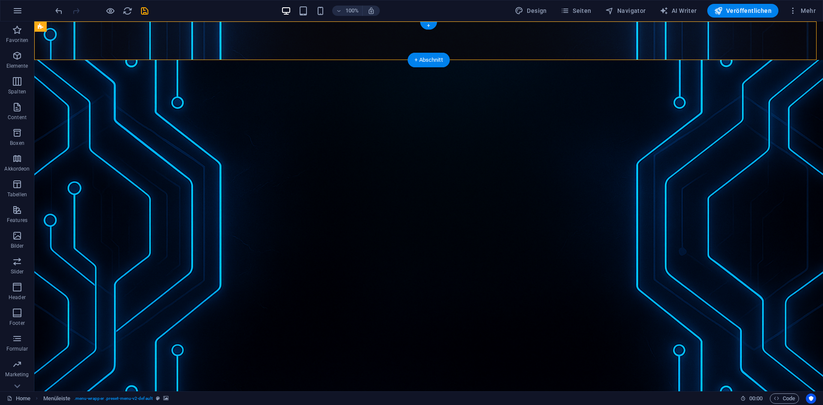
click at [105, 41] on figure at bounding box center [428, 40] width 789 height 39
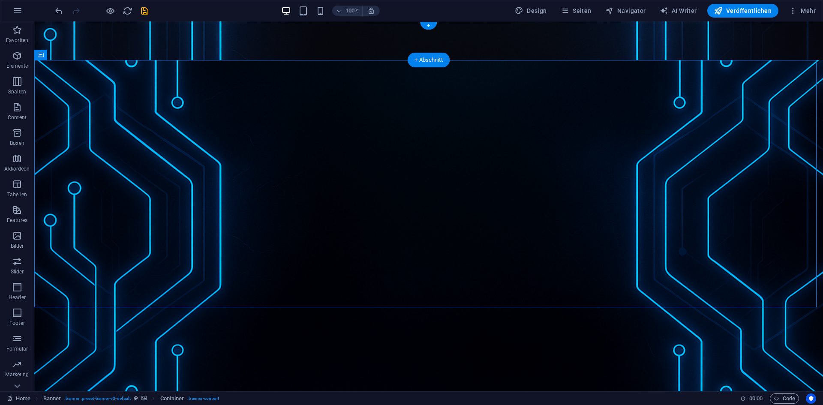
click at [129, 38] on figure at bounding box center [428, 40] width 789 height 39
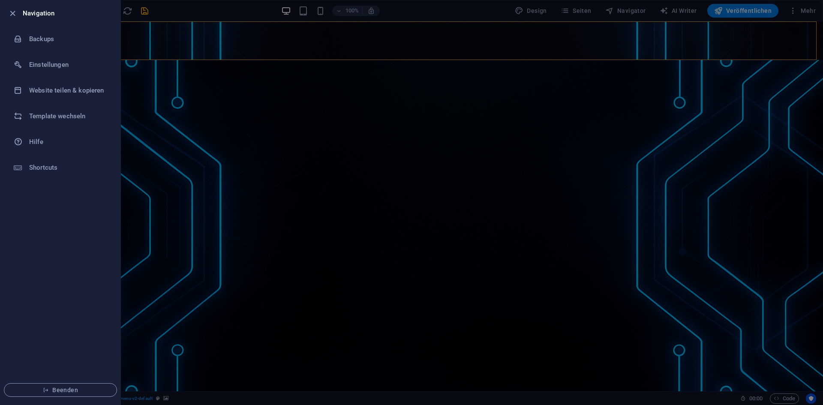
click at [222, 93] on div at bounding box center [411, 202] width 823 height 405
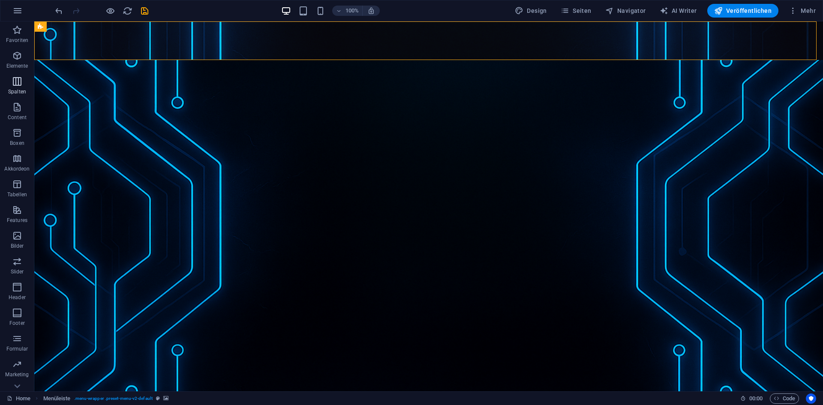
click at [27, 82] on span "Spalten" at bounding box center [17, 86] width 34 height 21
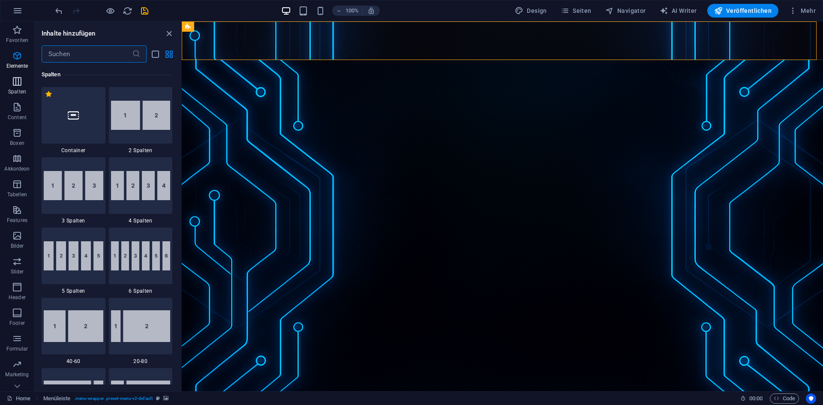
click at [27, 82] on span "Spalten" at bounding box center [17, 86] width 34 height 21
click at [19, 110] on icon "button" at bounding box center [17, 107] width 10 height 10
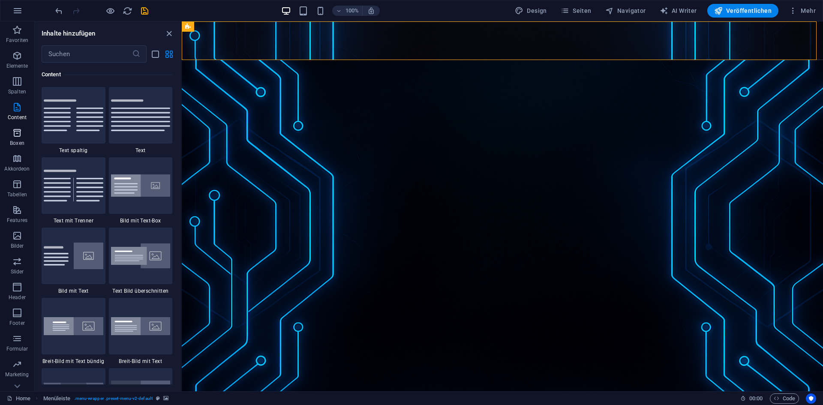
click at [18, 138] on span "Boxen" at bounding box center [17, 138] width 34 height 21
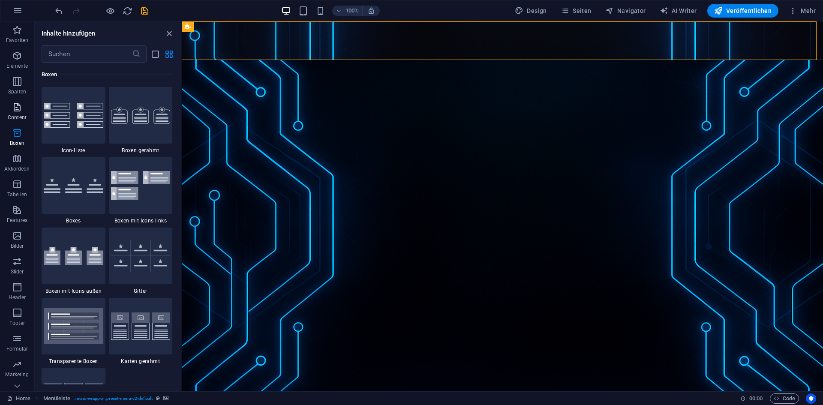
click at [15, 109] on icon "button" at bounding box center [17, 107] width 10 height 10
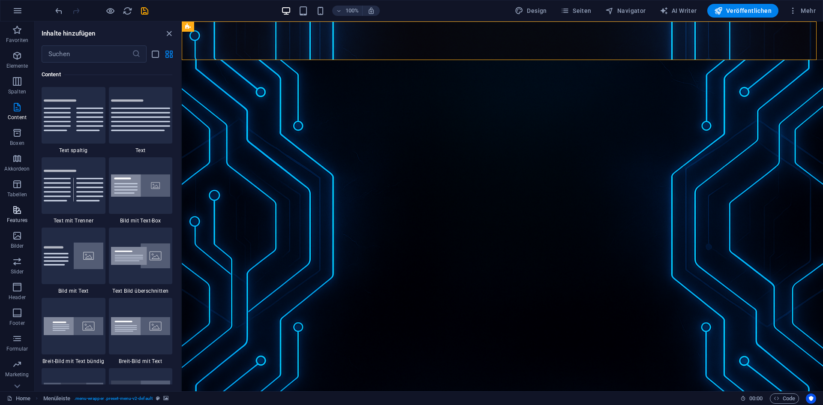
scroll to position [16, 0]
click at [23, 327] on span "Formular" at bounding box center [17, 328] width 34 height 21
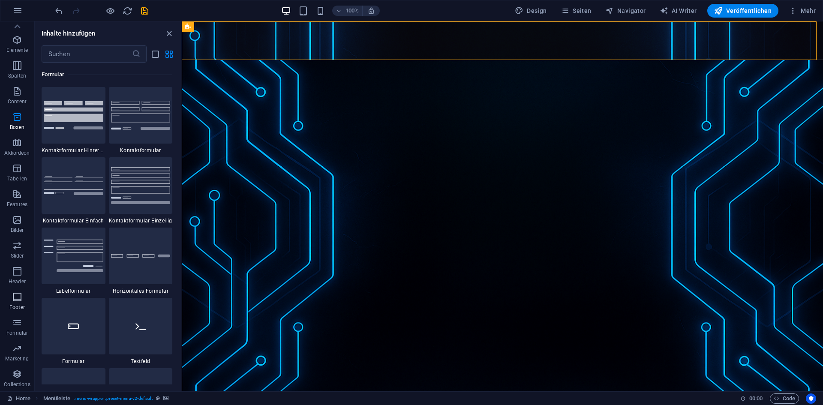
click at [16, 300] on icon "button" at bounding box center [17, 297] width 10 height 10
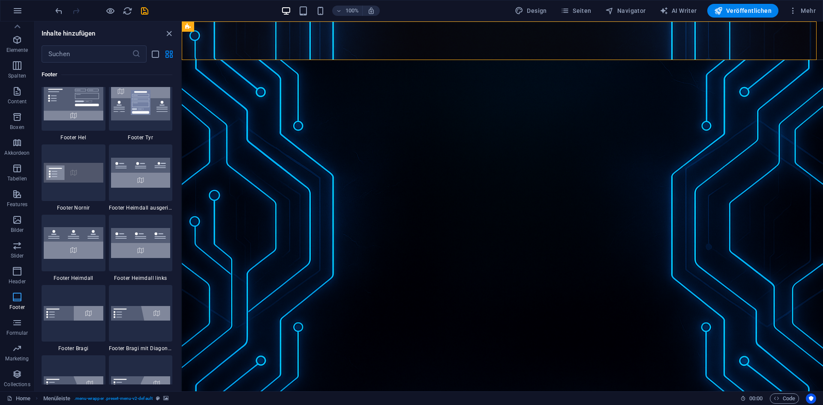
scroll to position [5674, 0]
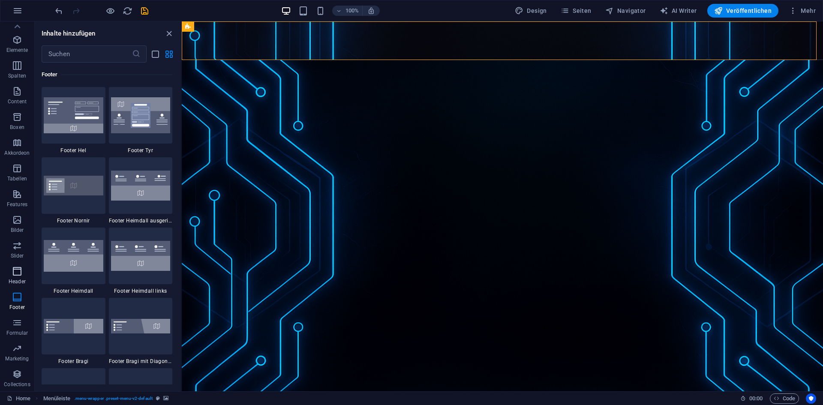
click at [14, 279] on p "Header" at bounding box center [17, 281] width 17 height 7
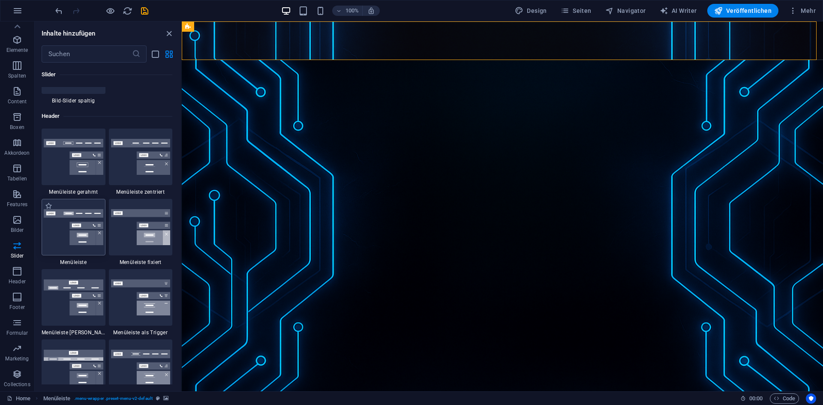
scroll to position [5118, 0]
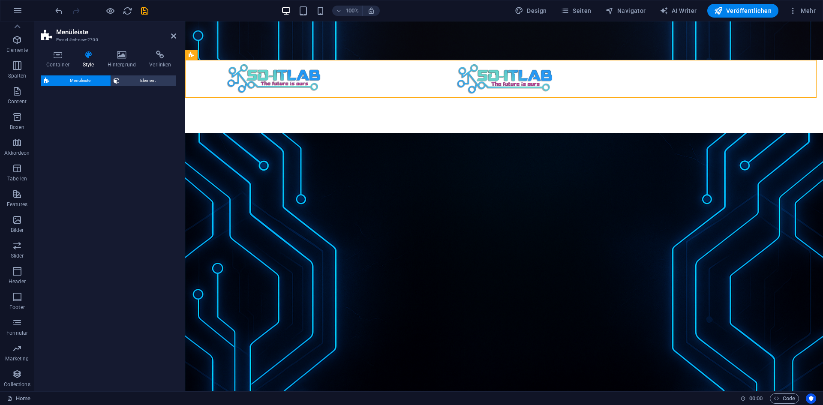
select select "rem"
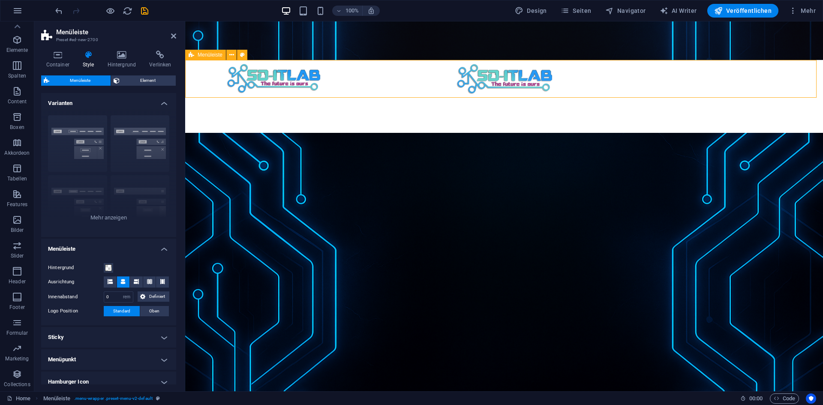
click at [216, 79] on div "Menu Home About Service Contact" at bounding box center [504, 96] width 638 height 73
click at [417, 98] on nav "Home About Service Contact" at bounding box center [503, 115] width 555 height 35
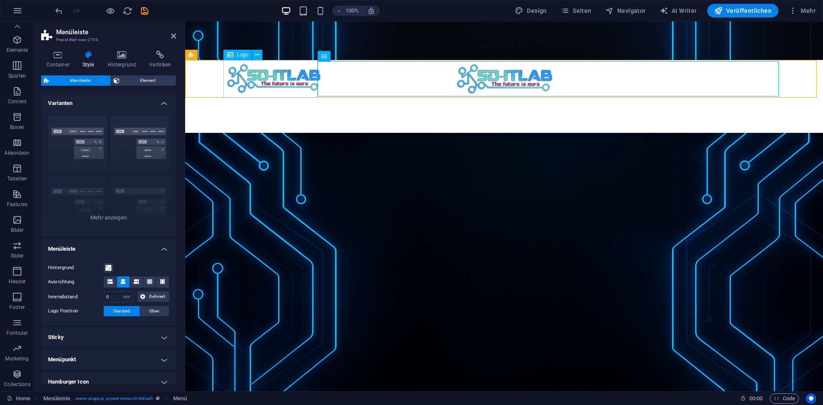
click at [204, 75] on div "Menu Home About Service Contact" at bounding box center [504, 96] width 638 height 73
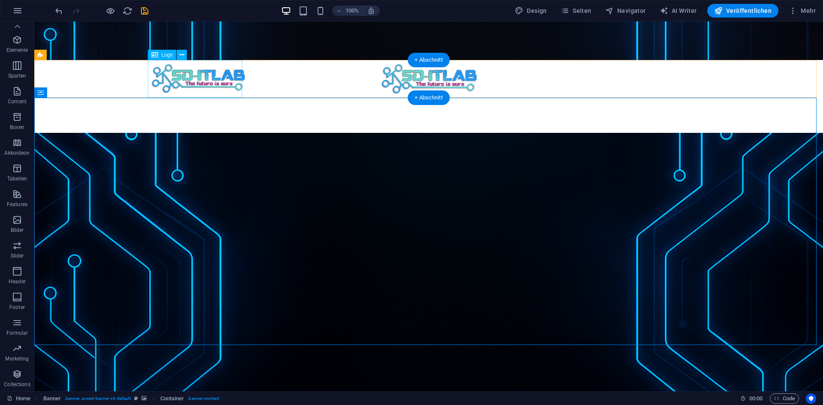
click at [204, 70] on div at bounding box center [428, 79] width 555 height 38
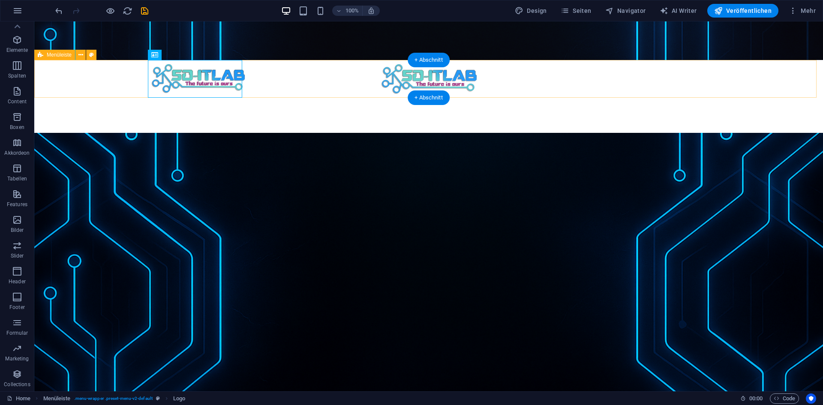
click at [90, 75] on div "Menu Home About Service Contact" at bounding box center [428, 96] width 789 height 73
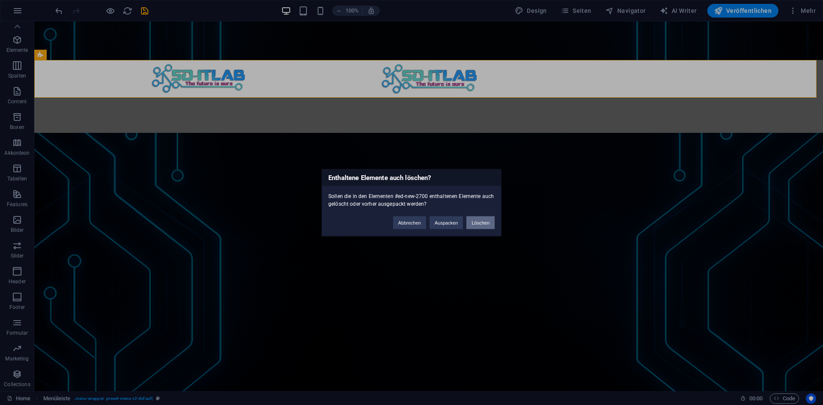
click at [480, 225] on button "Löschen" at bounding box center [480, 222] width 28 height 13
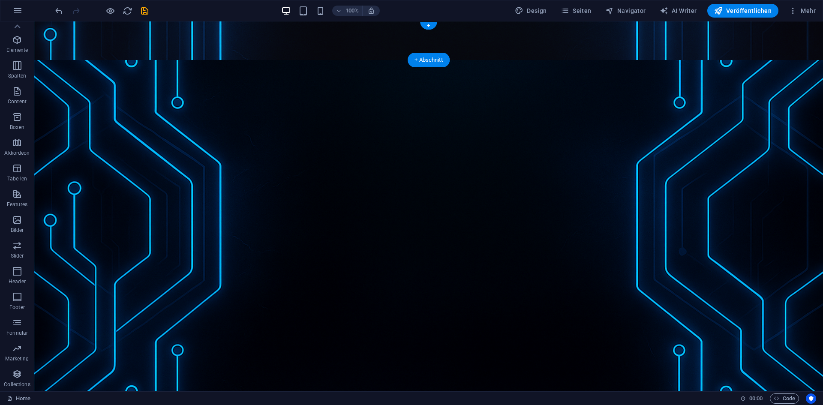
click at [60, 33] on figure at bounding box center [428, 40] width 789 height 39
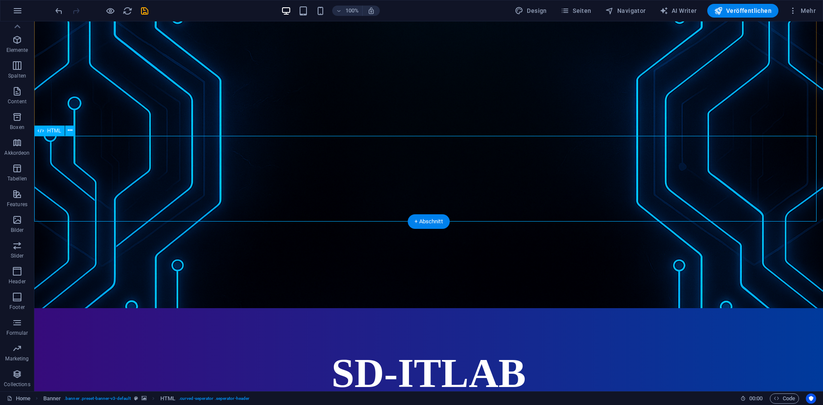
scroll to position [0, 0]
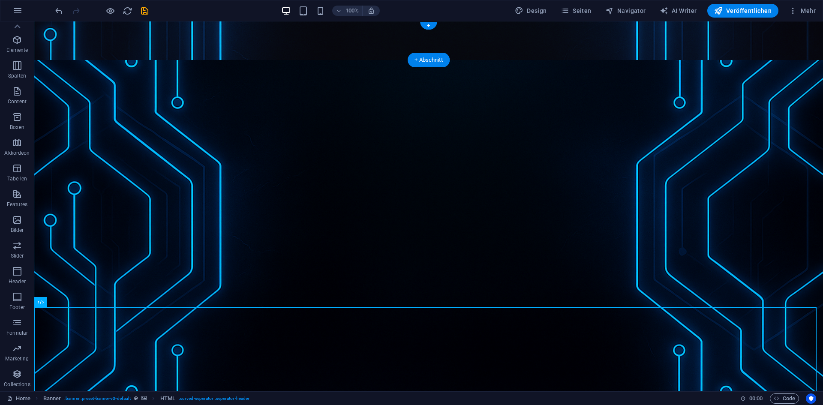
click at [45, 29] on figure at bounding box center [428, 40] width 789 height 39
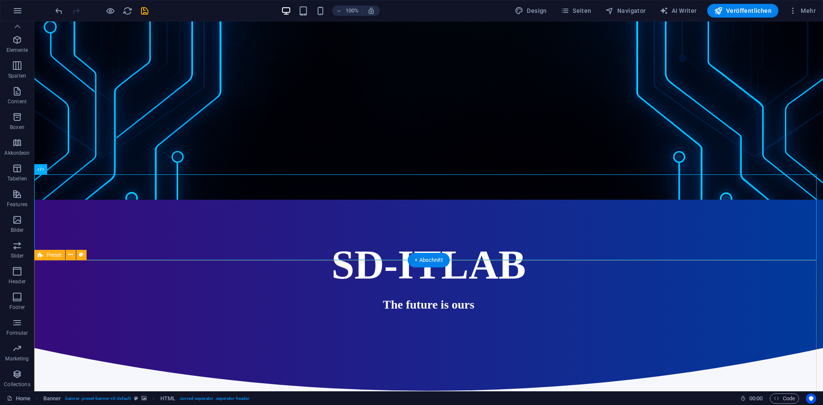
scroll to position [214, 0]
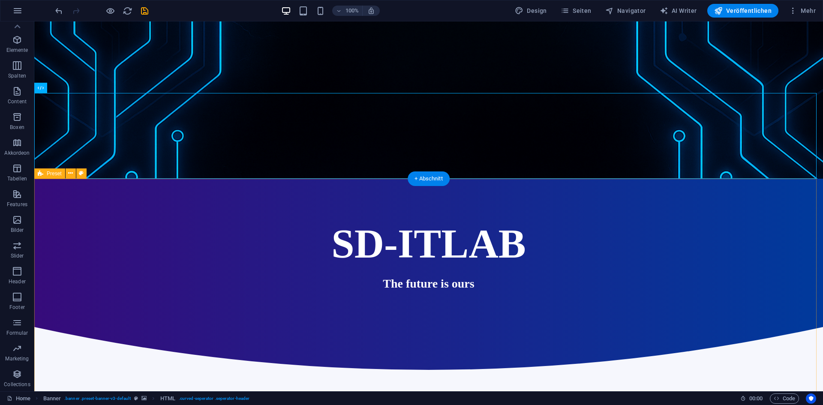
click at [78, 327] on div at bounding box center [428, 370] width 789 height 86
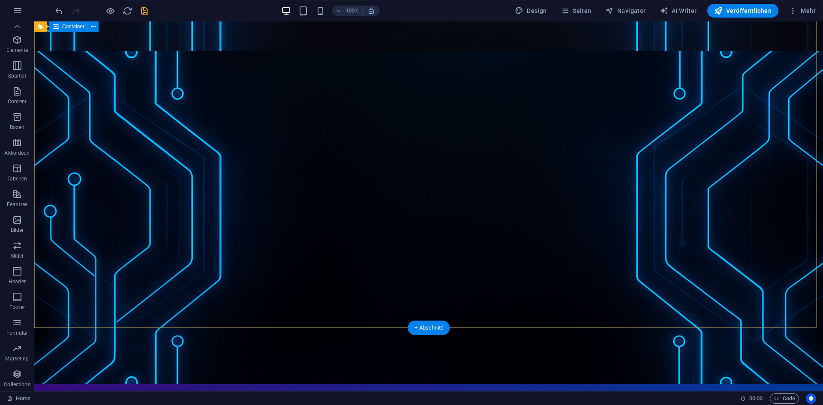
scroll to position [0, 0]
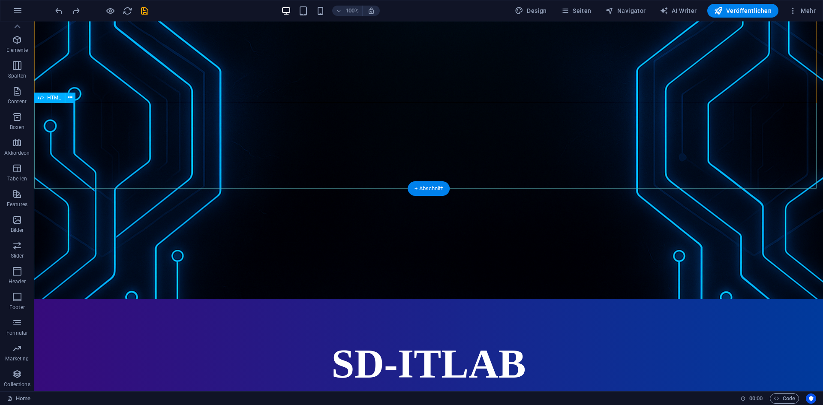
scroll to position [214, 0]
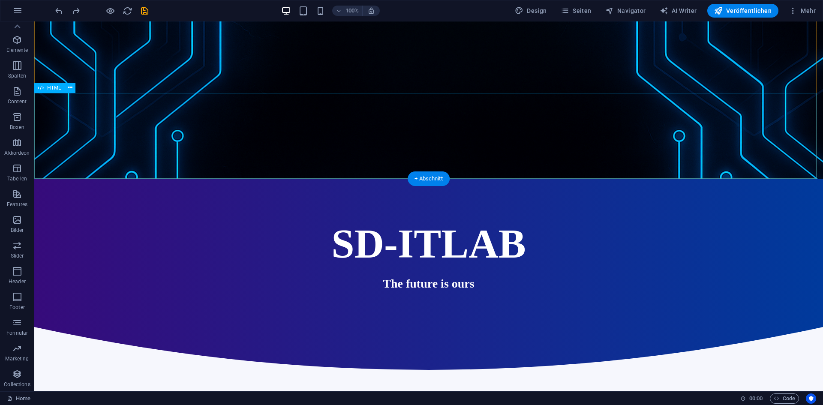
click at [669, 327] on div at bounding box center [428, 370] width 789 height 86
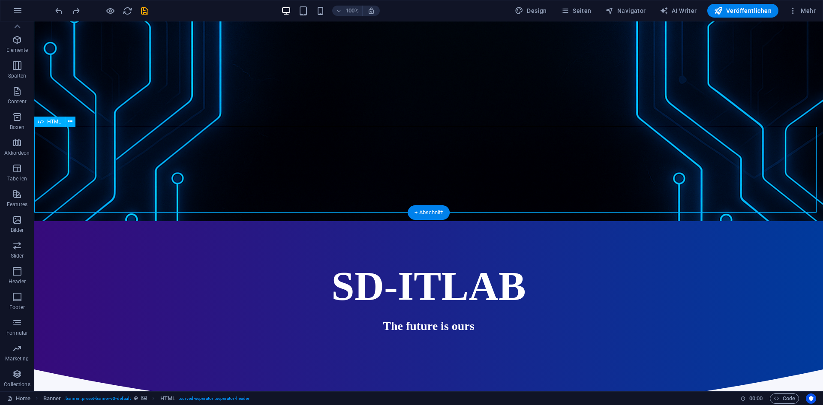
scroll to position [171, 0]
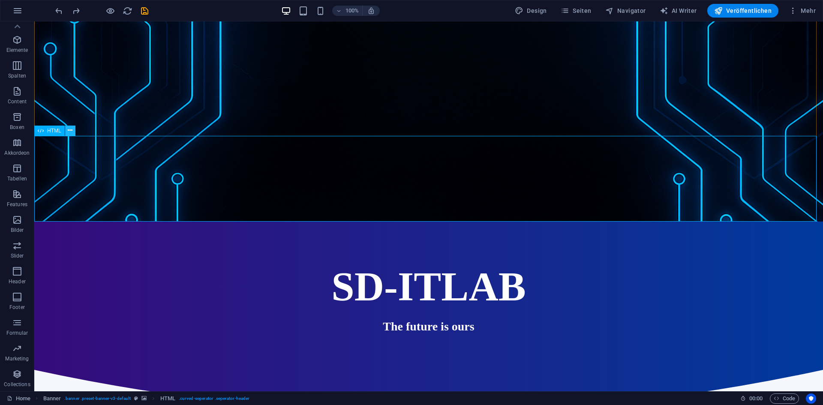
click at [68, 130] on icon at bounding box center [70, 130] width 5 height 9
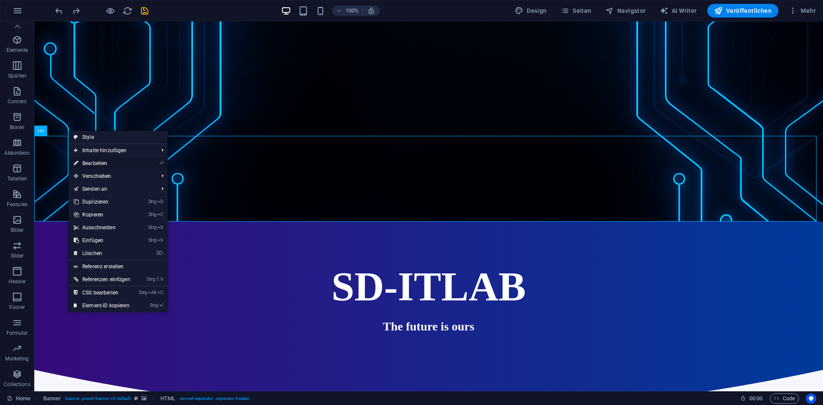
click at [96, 159] on link "⏎ Bearbeiten" at bounding box center [102, 163] width 67 height 13
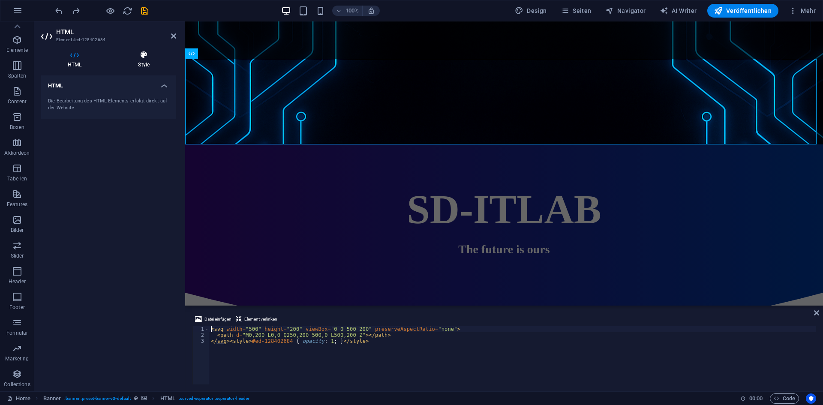
click at [127, 59] on h4 "Style" at bounding box center [143, 60] width 65 height 18
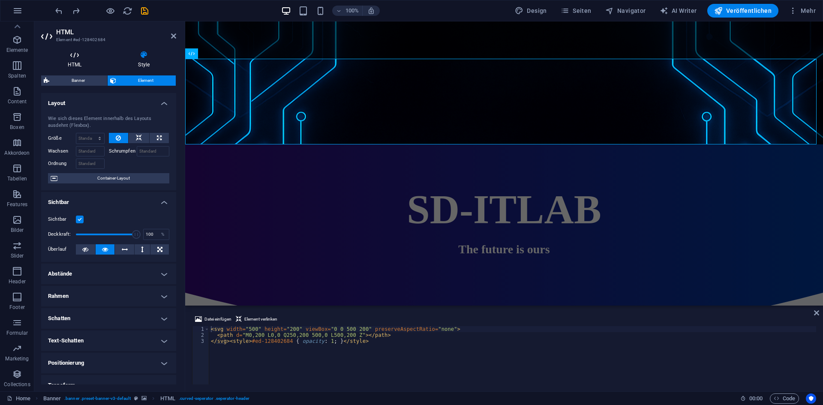
click at [90, 57] on icon at bounding box center [74, 55] width 67 height 9
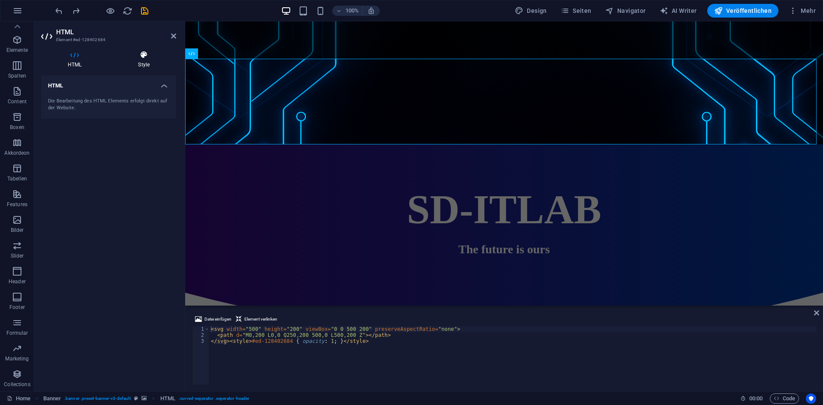
click at [129, 61] on h4 "Style" at bounding box center [143, 60] width 65 height 18
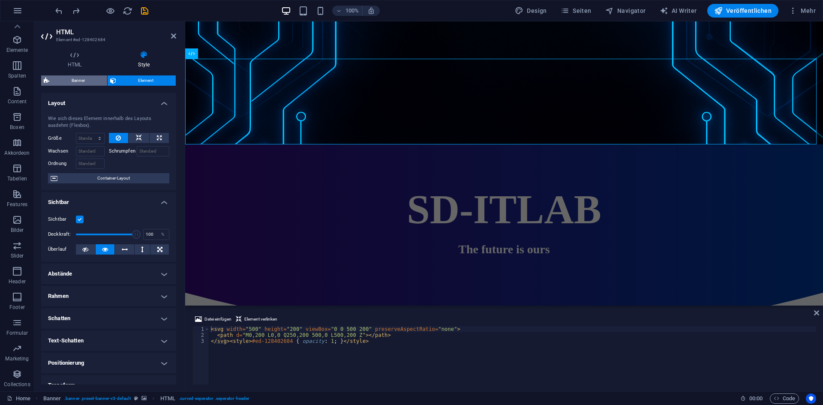
click at [76, 79] on span "Banner" at bounding box center [78, 80] width 53 height 10
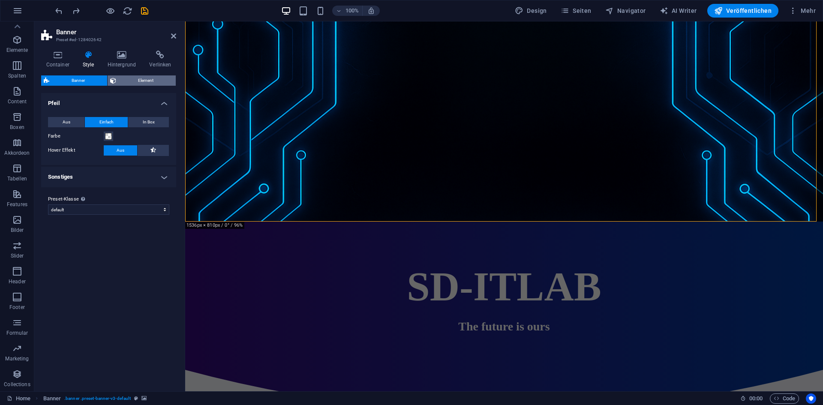
click at [134, 77] on span "Element" at bounding box center [146, 80] width 55 height 10
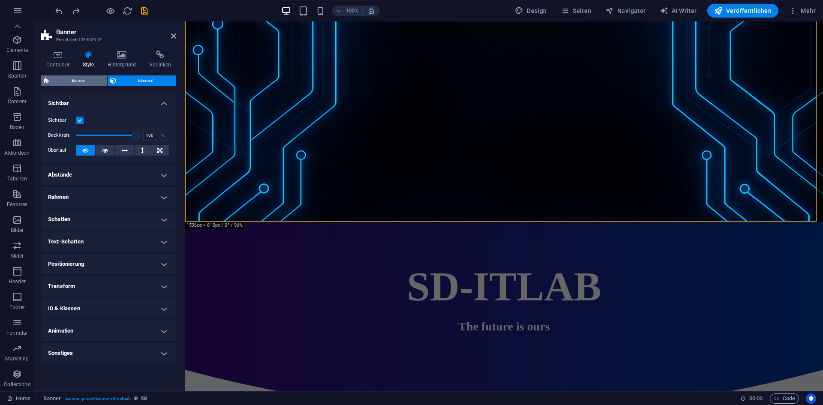
click at [95, 79] on span "Banner" at bounding box center [78, 80] width 53 height 10
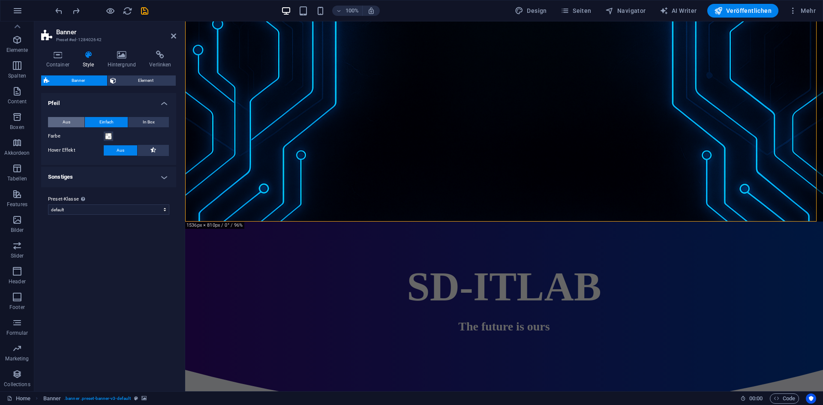
click at [69, 124] on span "Aus" at bounding box center [67, 122] width 8 height 10
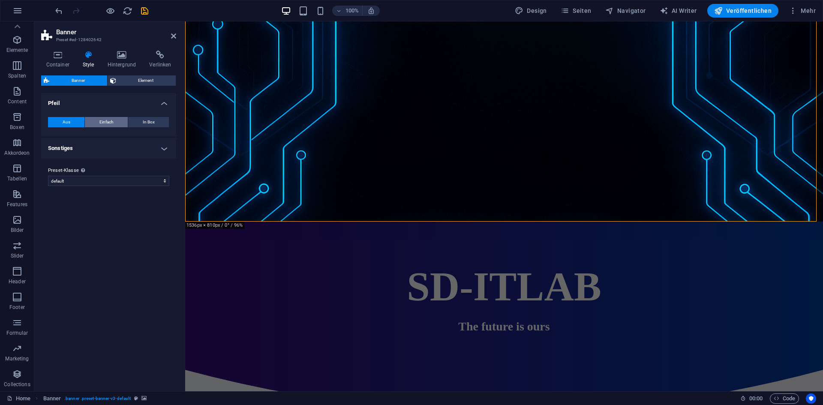
click at [97, 123] on button "Einfach" at bounding box center [106, 122] width 43 height 10
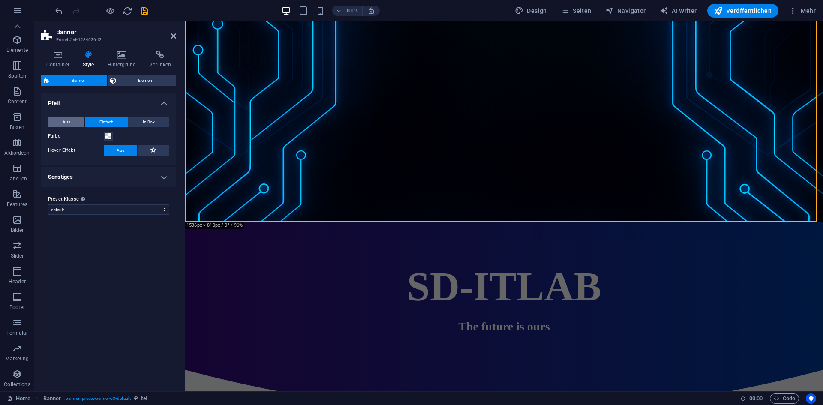
click at [63, 119] on span "Aus" at bounding box center [67, 122] width 8 height 10
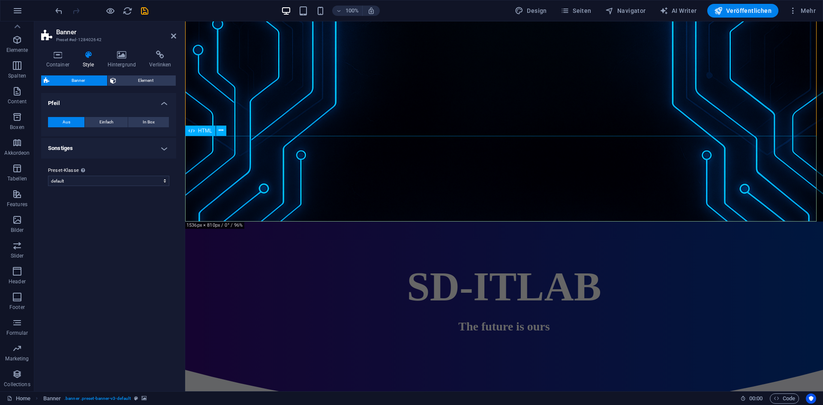
click at [435, 370] on div at bounding box center [504, 413] width 638 height 86
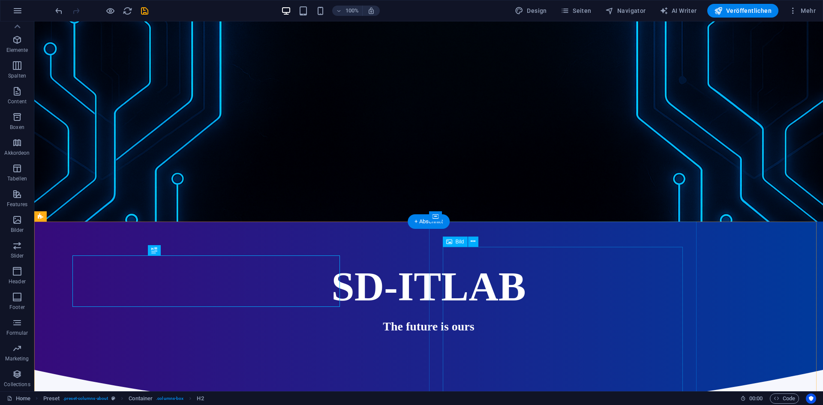
click at [463, 370] on div at bounding box center [428, 413] width 789 height 86
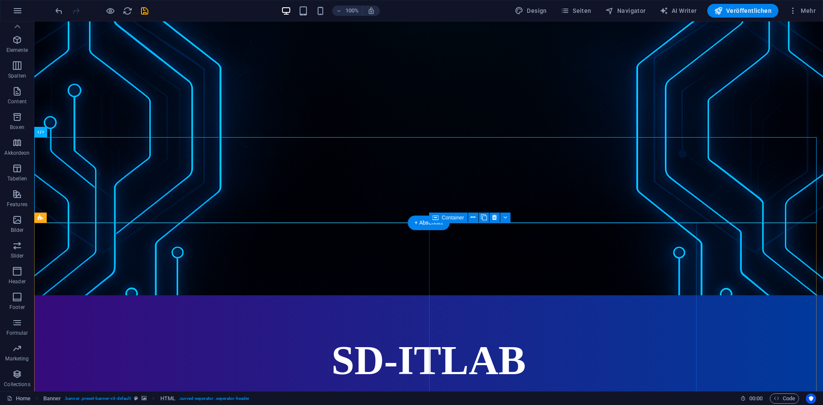
scroll to position [0, 0]
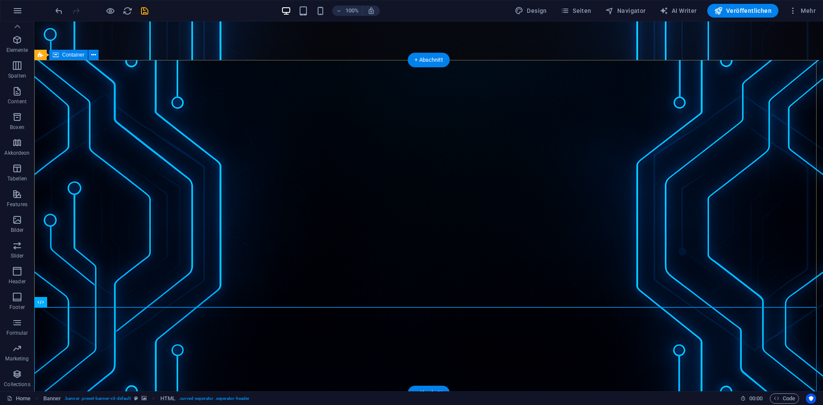
click at [709, 51] on figure at bounding box center [428, 40] width 789 height 39
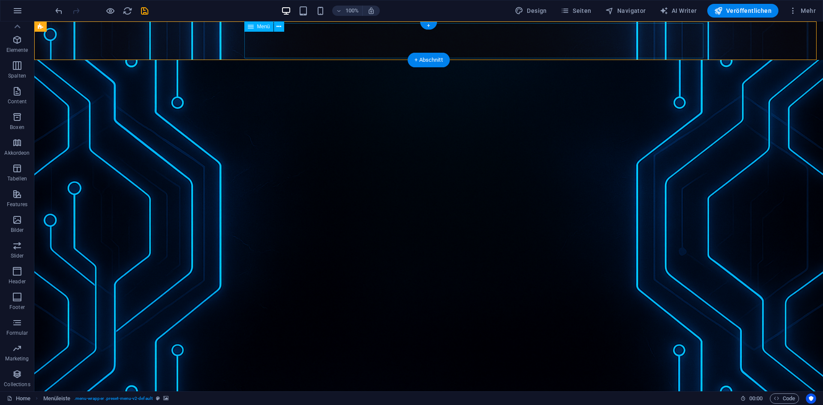
click at [661, 99] on nav "Home Tutorials Linux Tutorials Debian Server mit Pterodactyl Docker Virtualisie…" at bounding box center [428, 116] width 555 height 35
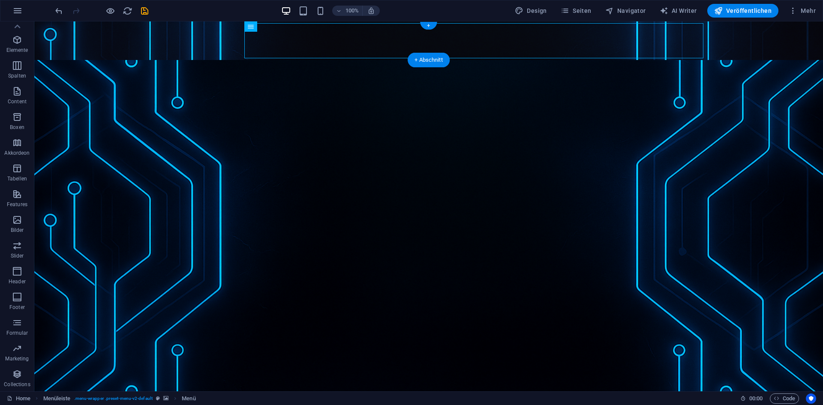
click at [124, 42] on figure at bounding box center [428, 40] width 789 height 39
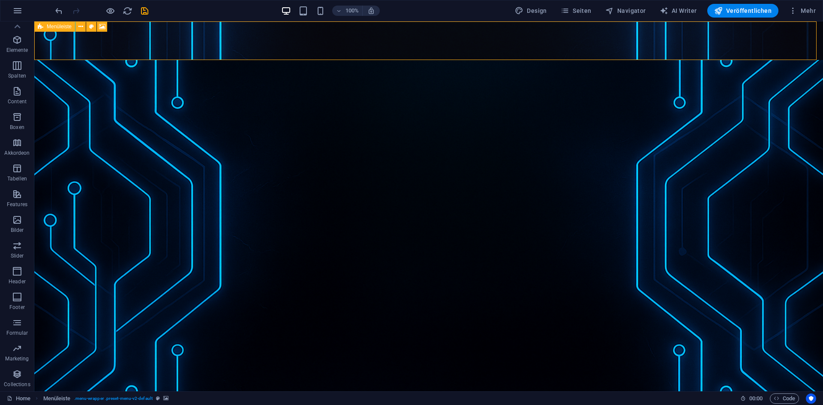
click at [44, 26] on div "Menüleiste" at bounding box center [54, 26] width 41 height 10
click at [76, 27] on button at bounding box center [80, 26] width 10 height 10
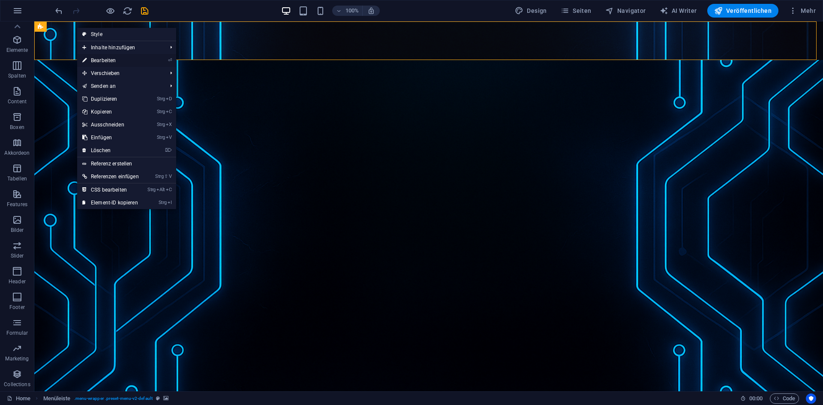
click at [101, 60] on link "⏎ Bearbeiten" at bounding box center [110, 60] width 67 height 13
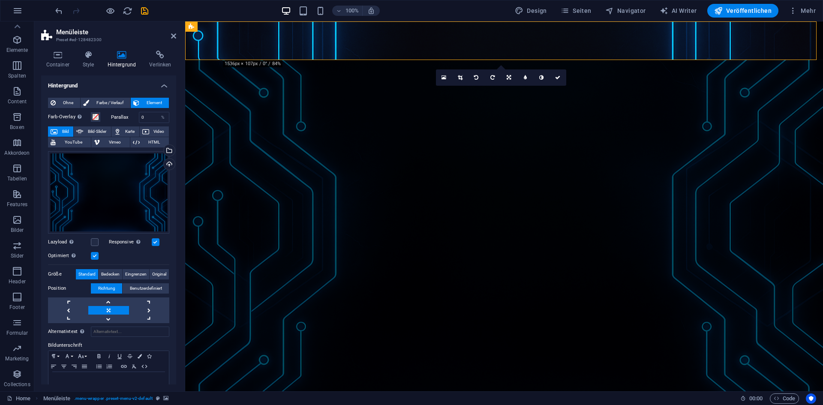
drag, startPoint x: 150, startPoint y: 241, endPoint x: 155, endPoint y: 240, distance: 5.2
click at [150, 241] on label "Responsive Automatisch Retina-Bilder und kleinere Bilder auf Smartphones laden" at bounding box center [130, 242] width 43 height 10
click at [0, 0] on input "Responsive Automatisch Retina-Bilder und kleinere Bilder auf Smartphones laden" at bounding box center [0, 0] width 0 height 0
click at [155, 240] on label at bounding box center [156, 242] width 8 height 8
click at [0, 0] on input "Responsive Automatisch Retina-Bilder und kleinere Bilder auf Smartphones laden" at bounding box center [0, 0] width 0 height 0
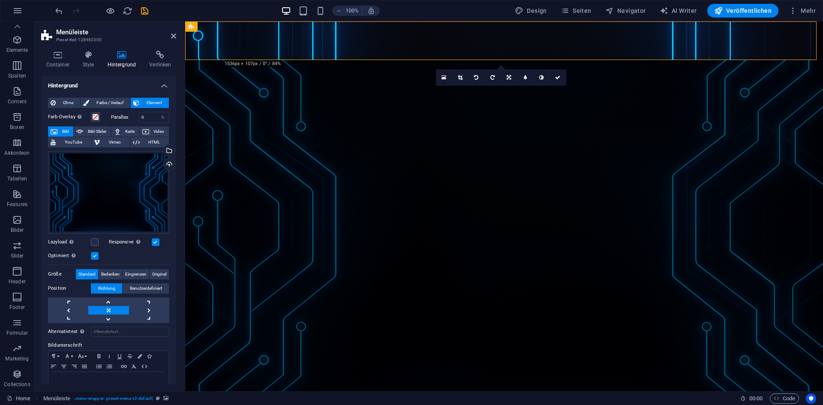
click at [93, 256] on label at bounding box center [95, 256] width 8 height 8
click at [0, 0] on input "Optimiert Bilder werden komprimiert für eine bessere Ladegeschwindigkeit der We…" at bounding box center [0, 0] width 0 height 0
click at [93, 251] on div "Optimiert Bilder werden komprimiert für eine bessere Ladegeschwindigkeit der We…" at bounding box center [108, 256] width 121 height 10
click at [66, 113] on label "Farb-Overlay Legt ein Farb-Overlay über das Hintergrundelement, um es einzufärb…" at bounding box center [69, 117] width 43 height 10
click at [91, 113] on button "Farb-Overlay Legt ein Farb-Overlay über das Hintergrundelement, um es einzufärb…" at bounding box center [95, 116] width 9 height 9
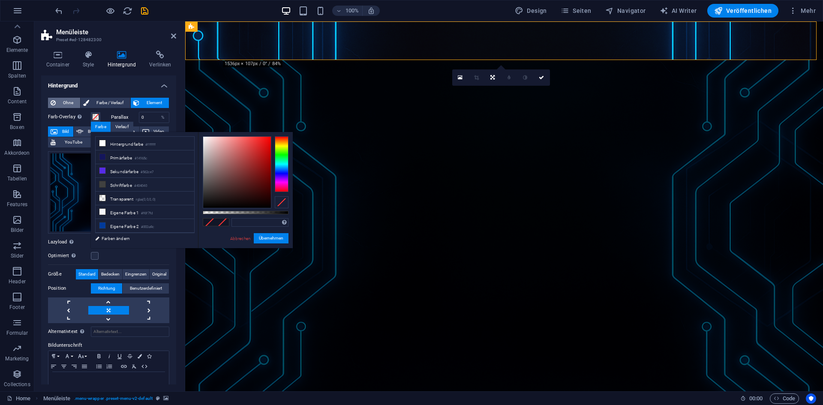
click at [66, 100] on span "Ohne" at bounding box center [67, 103] width 19 height 10
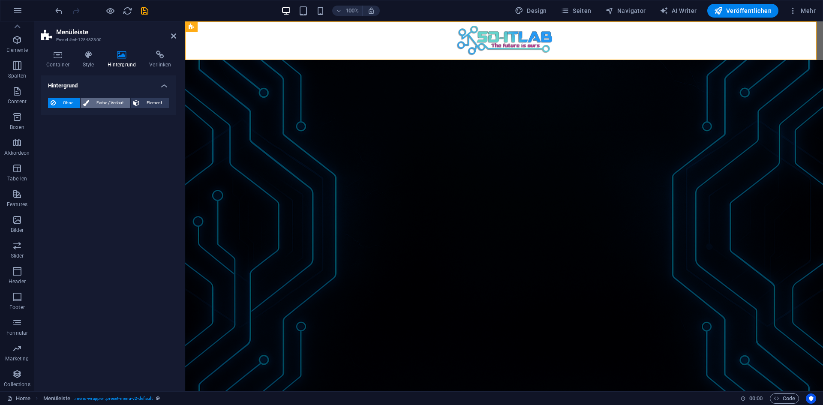
click at [97, 103] on span "Farbe / Verlauf" at bounding box center [110, 103] width 36 height 10
click at [59, 97] on div "Ohne Farbe / Verlauf Element Hintergrund über volle Breite strecken Farb-Overla…" at bounding box center [108, 120] width 135 height 59
click at [59, 101] on span "Ohne" at bounding box center [67, 103] width 19 height 10
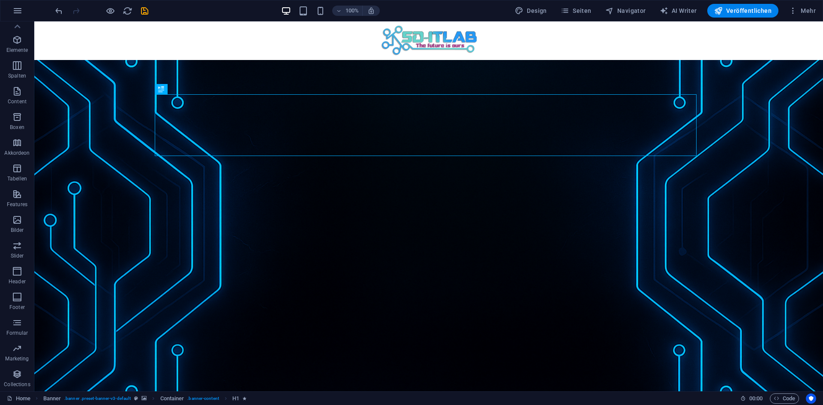
click at [65, 10] on div at bounding box center [102, 11] width 96 height 14
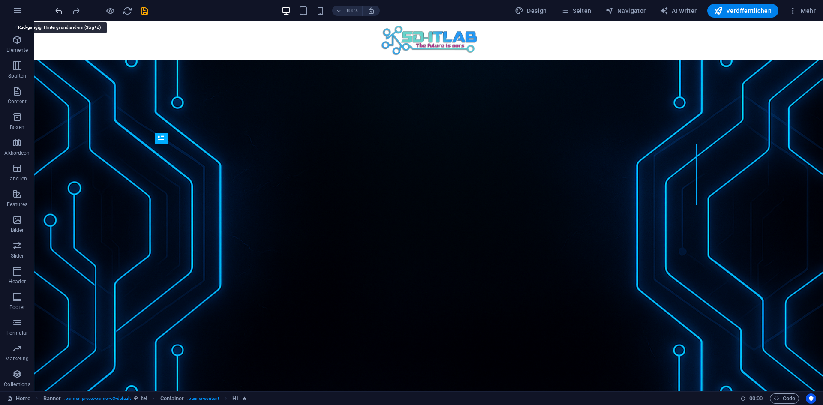
click at [62, 10] on div at bounding box center [102, 11] width 96 height 14
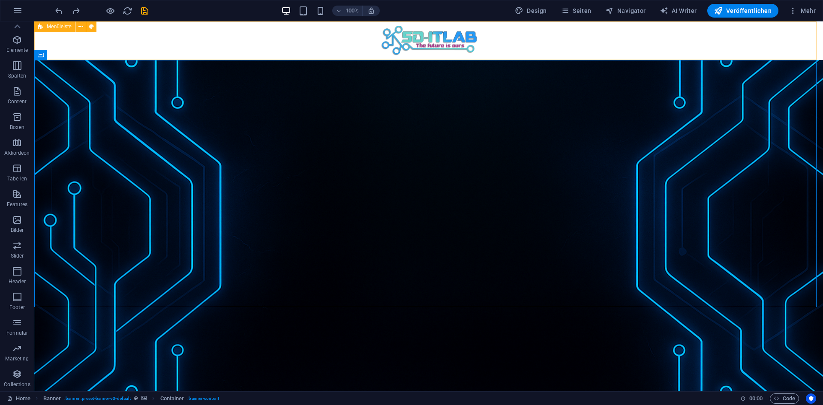
click at [81, 41] on div "Home Tutorials Linux Tutorials Debian Server mit Pterodactyl Docker Virtualisie…" at bounding box center [428, 40] width 789 height 39
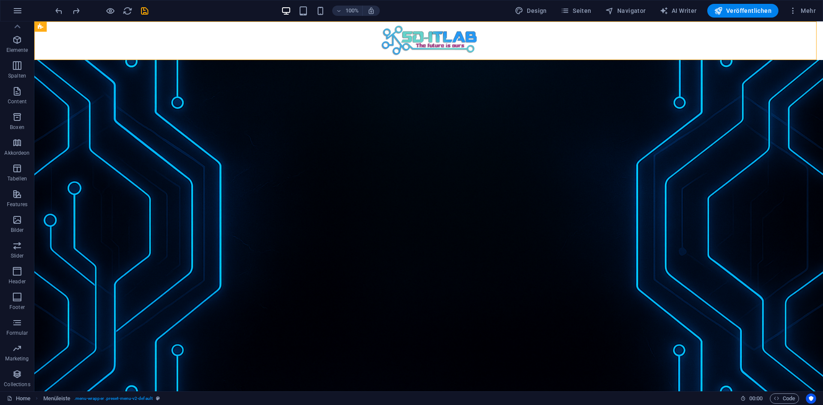
click at [0, 0] on icon "reload" at bounding box center [0, 0] width 0 height 0
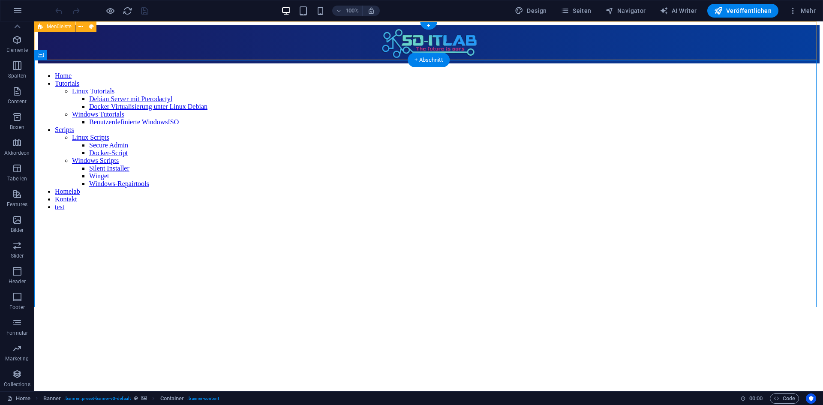
click at [100, 39] on div "Home Tutorials Linux Tutorials Debian Server mit Pterodactyl Docker Virtualisie…" at bounding box center [429, 44] width 782 height 39
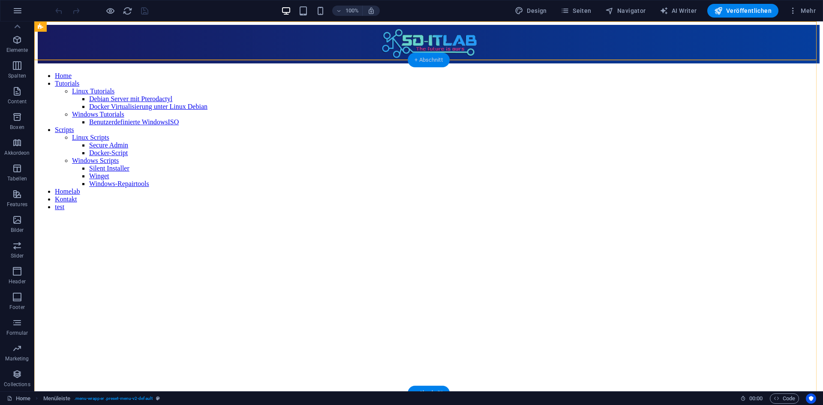
click at [415, 60] on div "+ Abschnitt" at bounding box center [429, 60] width 42 height 15
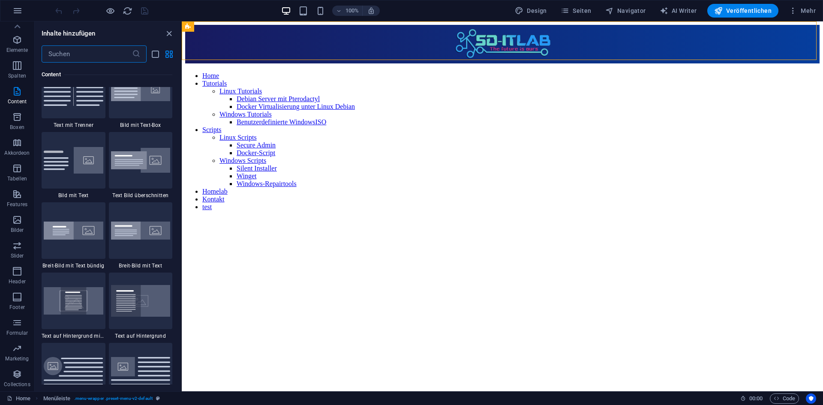
scroll to position [1800, 0]
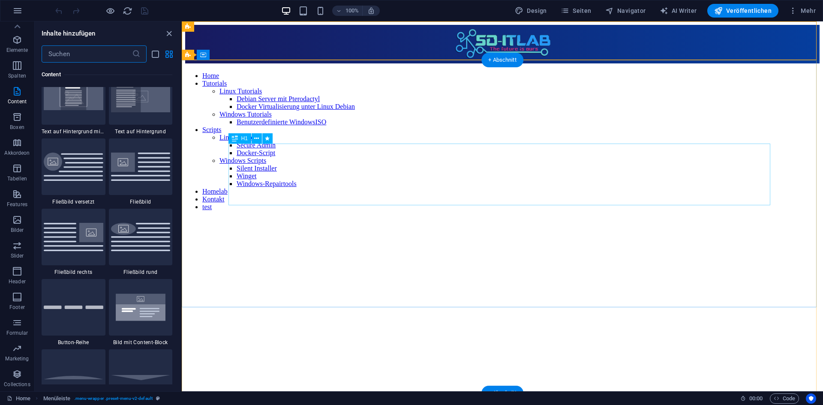
click at [287, 405] on div "SD-ITLAB" at bounding box center [502, 413] width 634 height 16
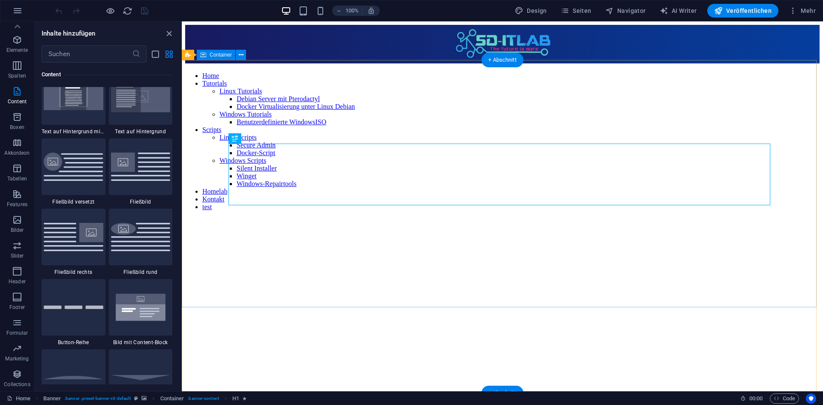
click at [266, 405] on div "SD-ITLAB" at bounding box center [502, 413] width 634 height 16
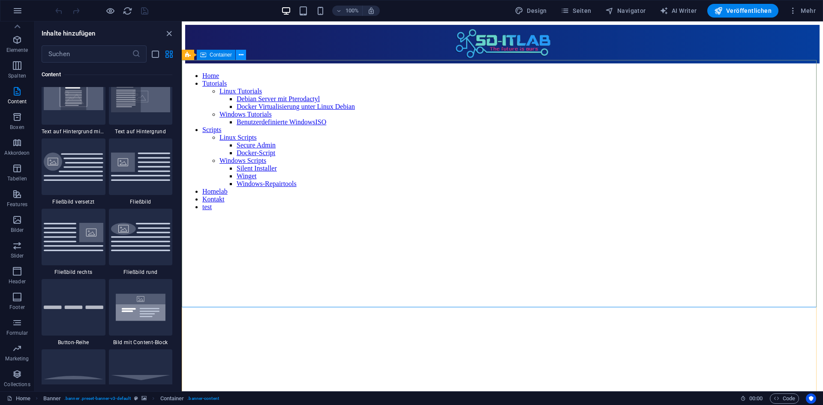
click at [242, 57] on icon at bounding box center [241, 55] width 5 height 9
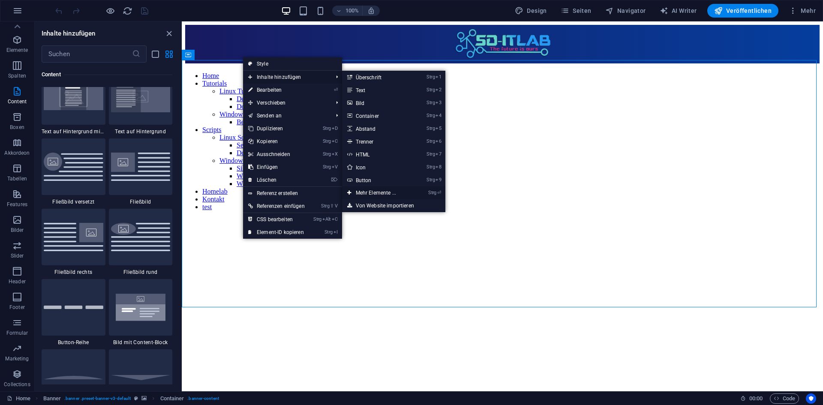
click at [386, 193] on link "Strg ⏎ Mehr Elemente ..." at bounding box center [377, 192] width 71 height 13
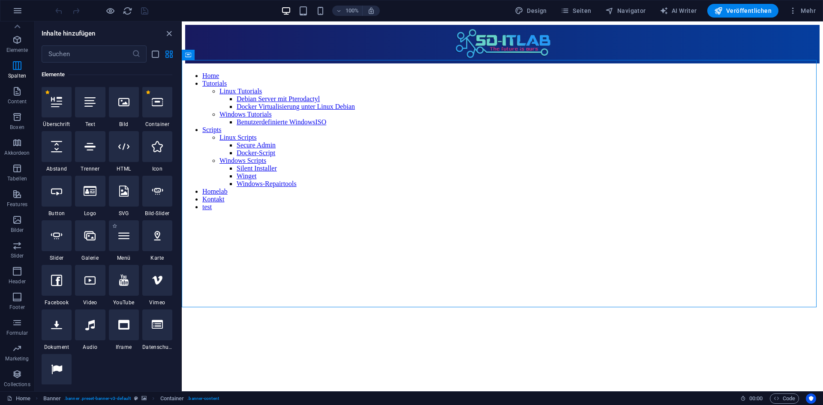
scroll to position [91, 0]
click at [123, 248] on div at bounding box center [124, 236] width 30 height 31
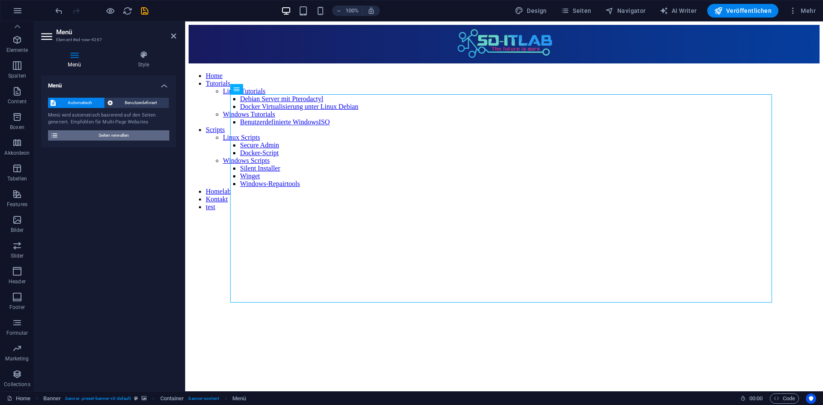
click at [123, 132] on span "Seiten verwalten" at bounding box center [114, 135] width 106 height 10
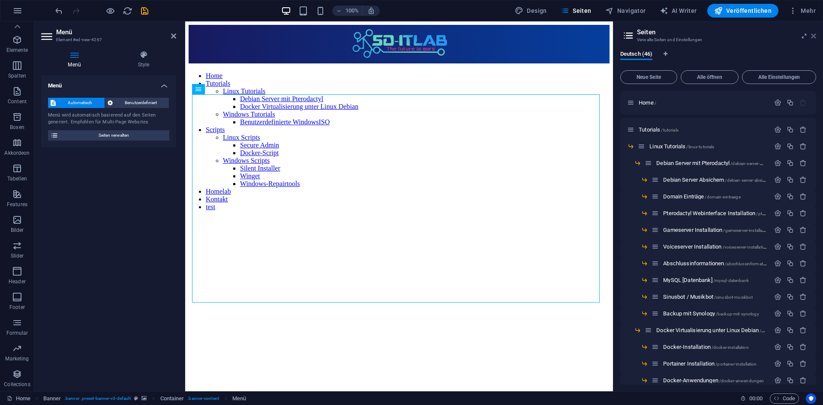
click at [813, 36] on icon at bounding box center [813, 36] width 5 height 7
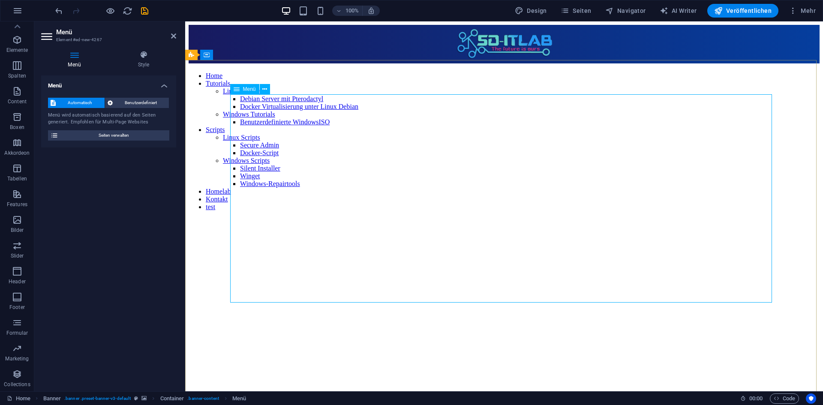
click at [261, 85] on button at bounding box center [265, 89] width 10 height 10
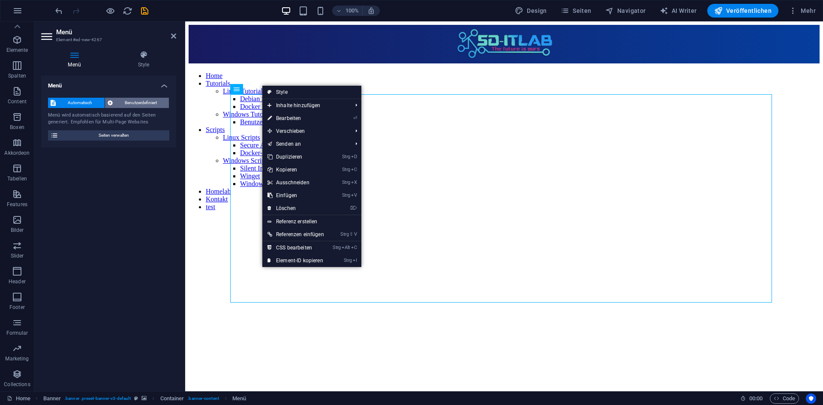
click at [140, 105] on span "Benutzerdefiniert" at bounding box center [140, 103] width 51 height 10
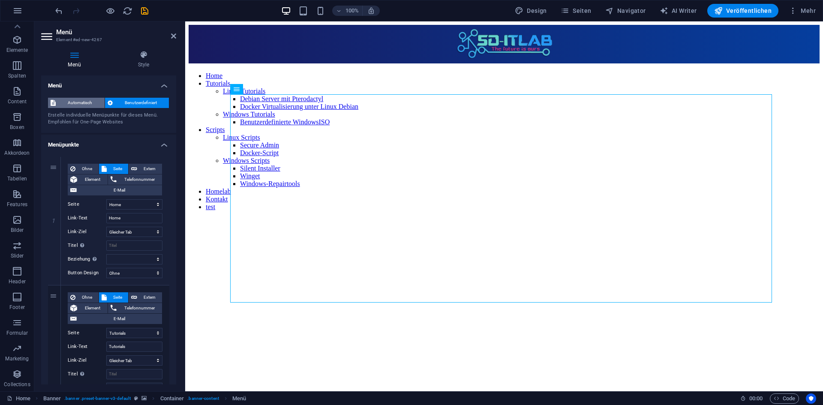
click at [69, 102] on span "Automatisch" at bounding box center [80, 103] width 44 height 10
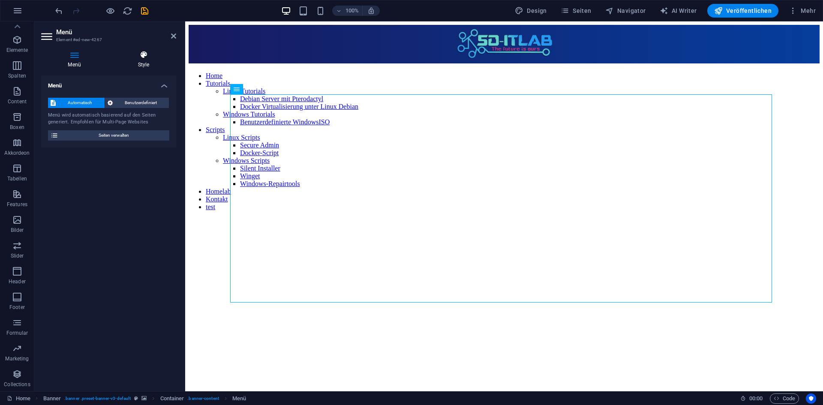
click at [143, 68] on h4 "Style" at bounding box center [143, 60] width 65 height 18
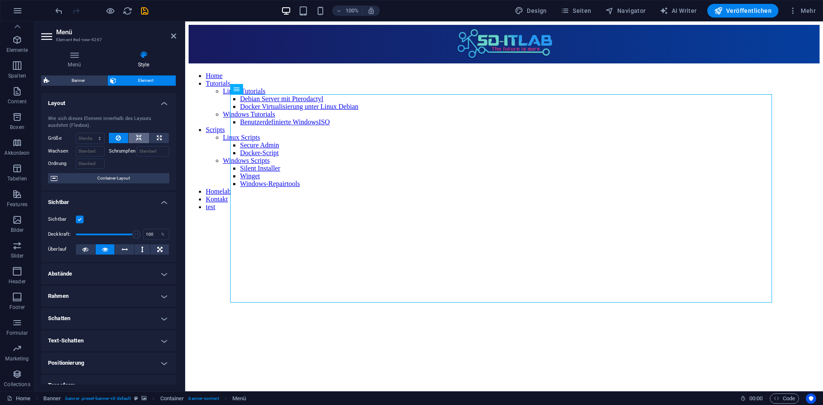
click at [132, 139] on button at bounding box center [139, 138] width 21 height 10
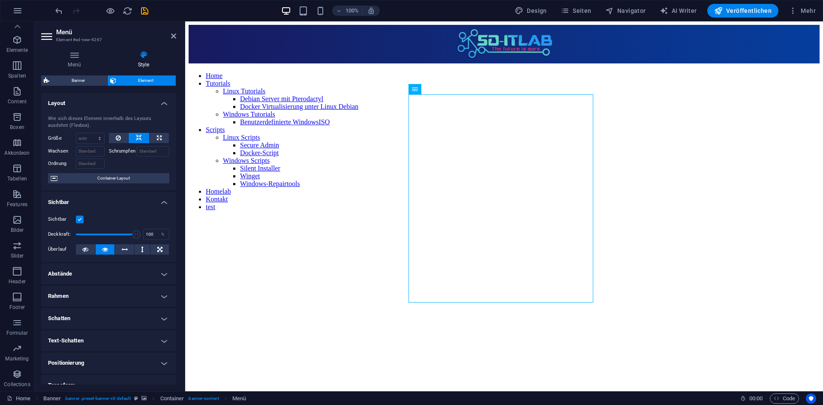
click at [107, 138] on div "Größe Standard auto px % 1/1 1/2 1/3 1/4 1/5 1/6 1/7 1/8 1/9 1/10" at bounding box center [108, 138] width 121 height 11
click at [116, 138] on icon at bounding box center [118, 138] width 5 height 10
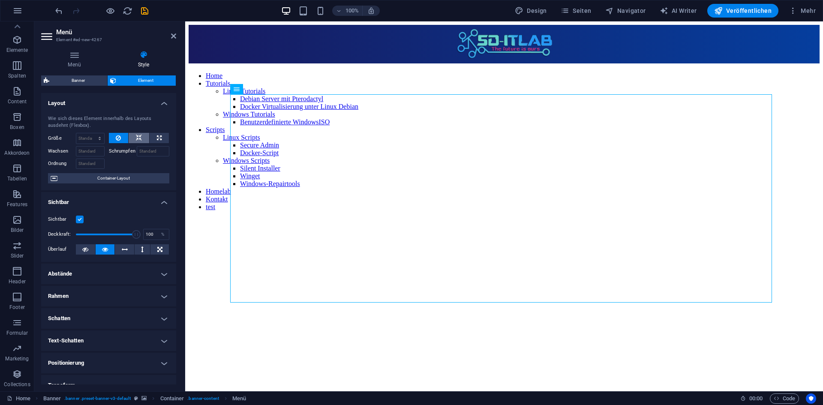
click at [136, 139] on icon at bounding box center [139, 138] width 6 height 10
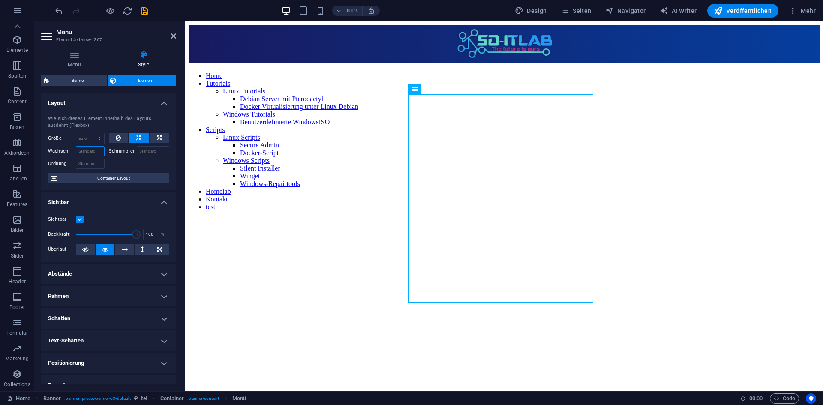
click at [85, 151] on input "Wachsen" at bounding box center [90, 151] width 29 height 10
type input "1"
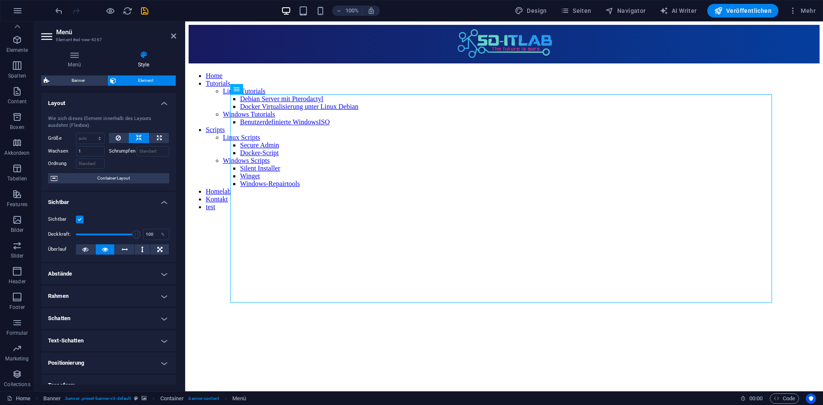
click at [115, 162] on div at bounding box center [139, 162] width 61 height 12
click at [115, 176] on span "Container-Layout" at bounding box center [113, 178] width 107 height 10
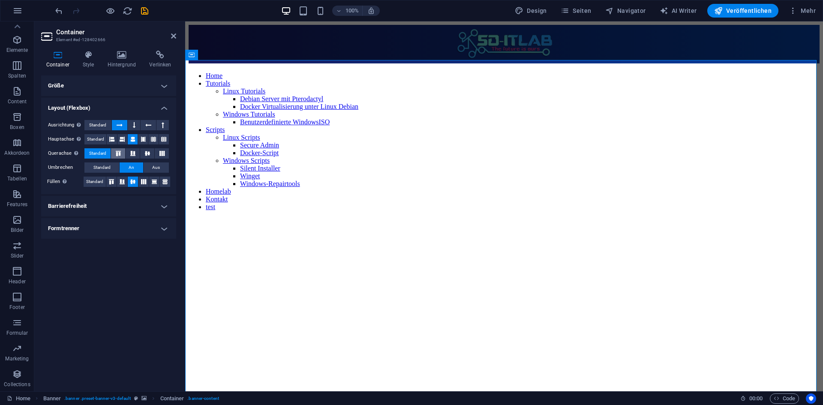
click at [125, 152] on button at bounding box center [118, 153] width 14 height 10
click at [135, 152] on icon at bounding box center [133, 153] width 10 height 5
click at [111, 152] on button "Standard" at bounding box center [97, 153] width 26 height 10
click at [98, 126] on span "Standard" at bounding box center [97, 125] width 17 height 10
click at [98, 147] on div "Ausrichtung Bestimmt, in welche Richtung das Spaltenverhalten Auswirkungen habe…" at bounding box center [108, 153] width 135 height 81
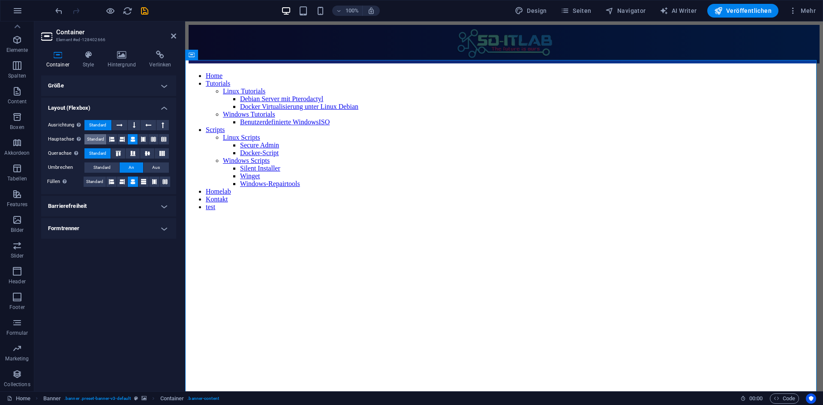
click at [97, 136] on span "Standard" at bounding box center [95, 139] width 17 height 10
click at [109, 139] on button at bounding box center [112, 139] width 10 height 10
click at [108, 126] on button "Standard" at bounding box center [97, 125] width 27 height 10
click at [108, 201] on h4 "Barrierefreiheit" at bounding box center [108, 206] width 135 height 21
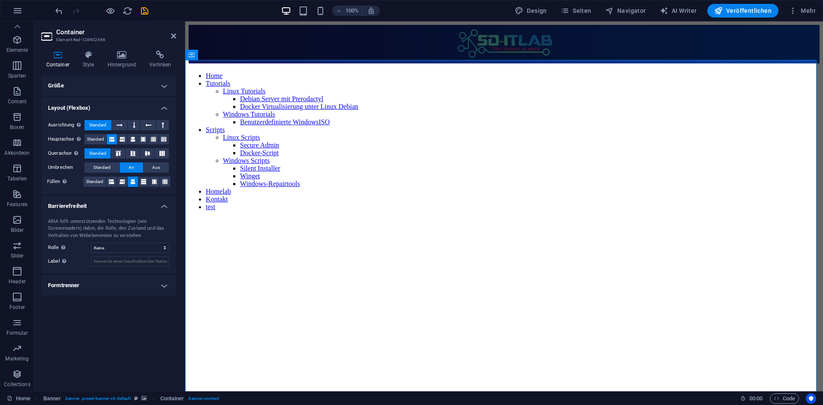
click at [108, 200] on h4 "Barrierefreiheit" at bounding box center [108, 203] width 135 height 15
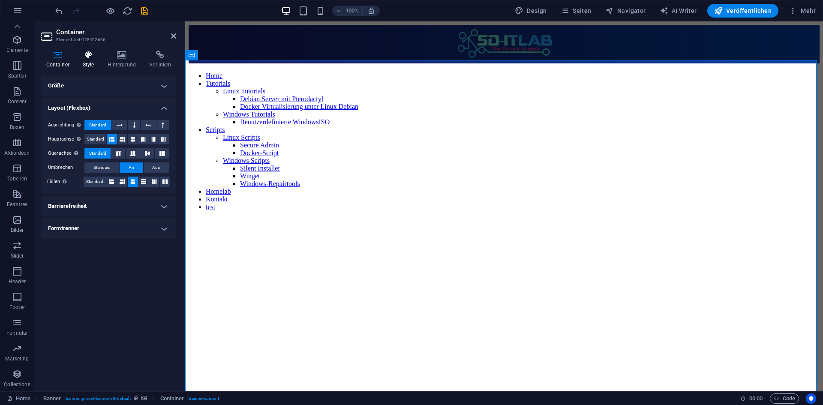
click at [80, 62] on h4 "Style" at bounding box center [90, 60] width 25 height 18
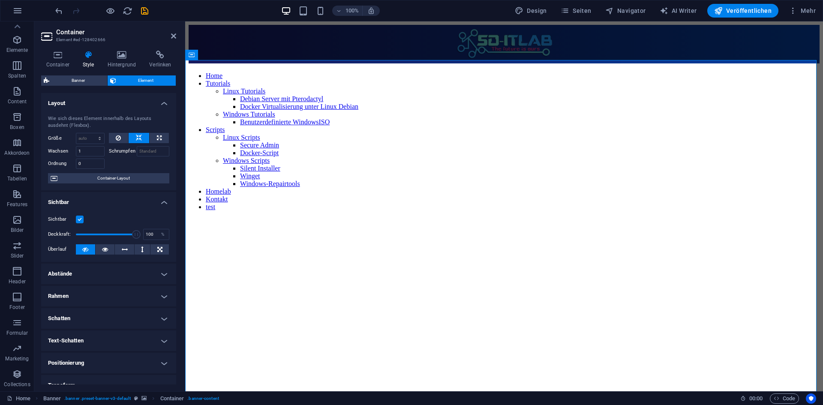
click at [114, 106] on h4 "Layout" at bounding box center [108, 100] width 135 height 15
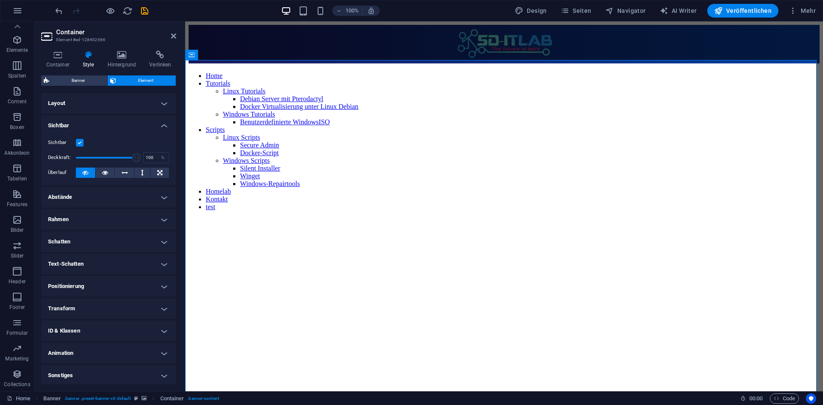
click at [116, 127] on h4 "Sichtbar" at bounding box center [108, 122] width 135 height 15
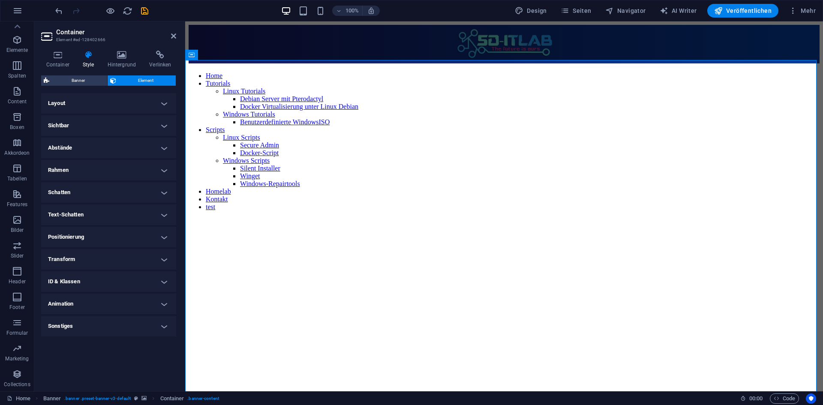
click at [112, 125] on h4 "Sichtbar" at bounding box center [108, 125] width 135 height 21
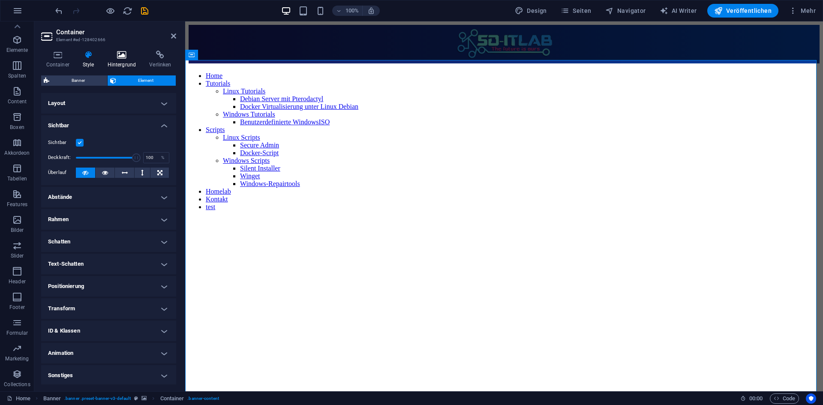
click at [115, 63] on h4 "Hintergrund" at bounding box center [123, 60] width 42 height 18
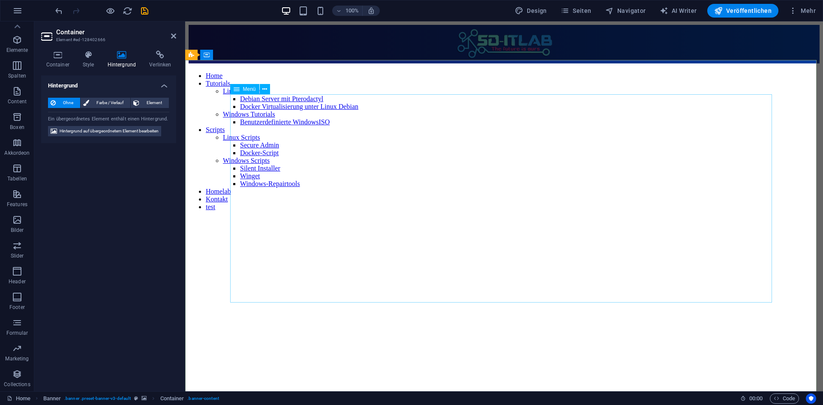
click at [267, 90] on icon at bounding box center [264, 89] width 5 height 9
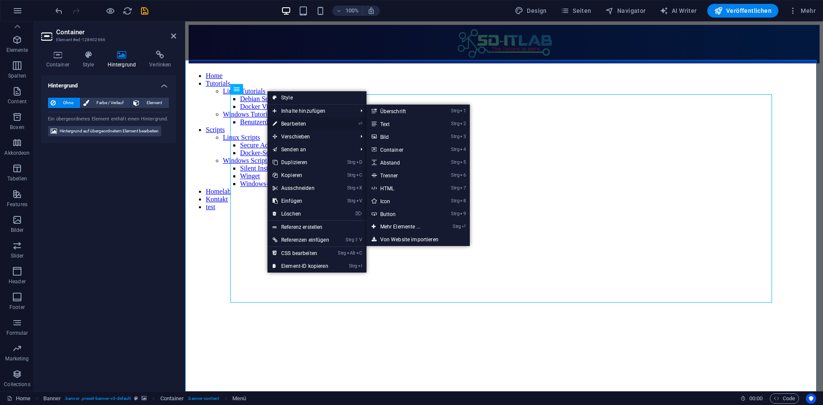
click at [288, 126] on link "⏎ Bearbeiten" at bounding box center [300, 123] width 67 height 13
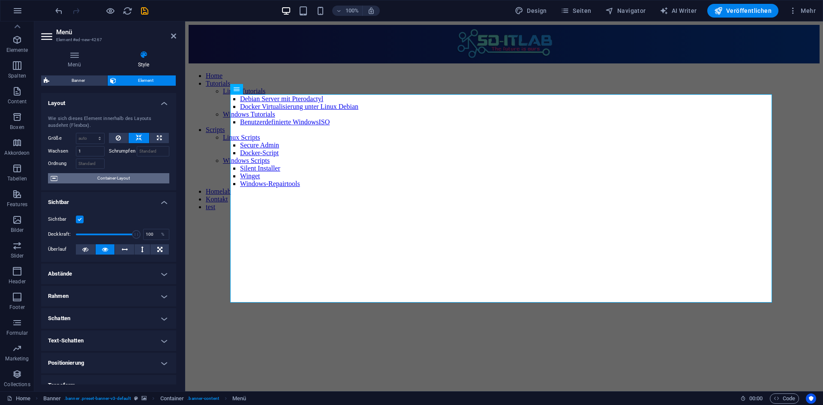
click at [126, 181] on span "Container-Layout" at bounding box center [113, 178] width 107 height 10
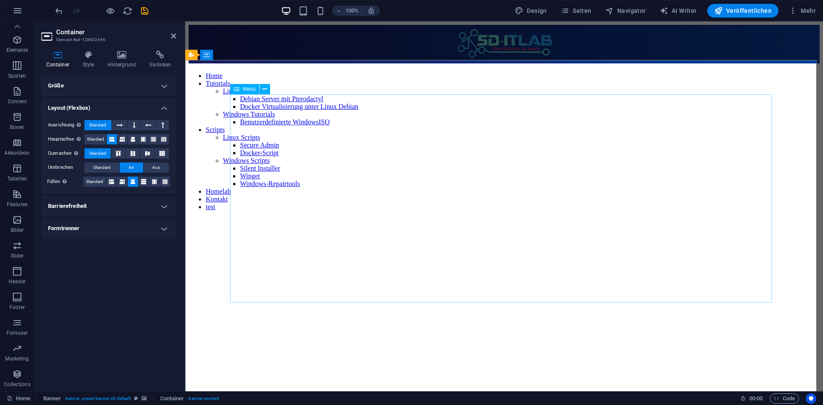
click at [268, 89] on button at bounding box center [265, 89] width 10 height 10
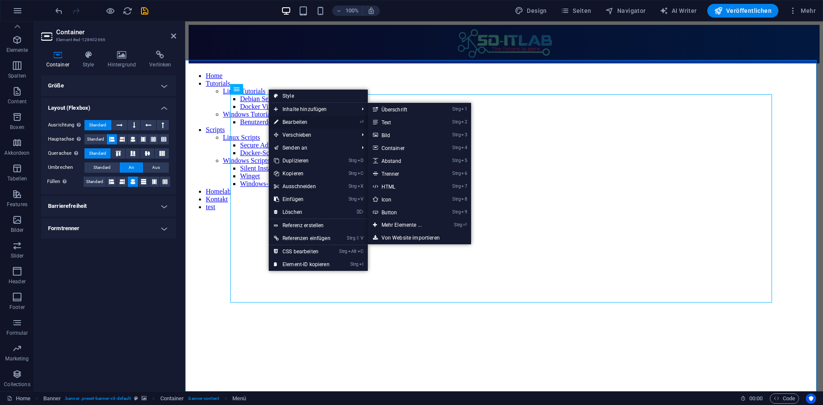
click at [281, 117] on link "⏎ Bearbeiten" at bounding box center [302, 122] width 67 height 13
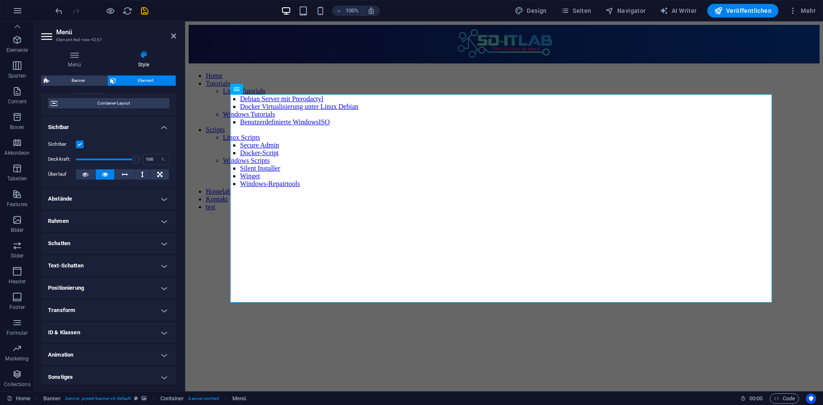
scroll to position [78, 0]
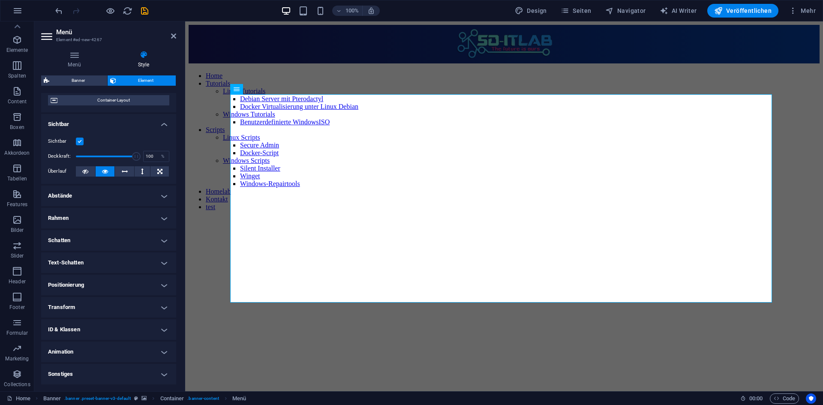
click at [95, 373] on h4 "Sonstiges" at bounding box center [108, 374] width 135 height 21
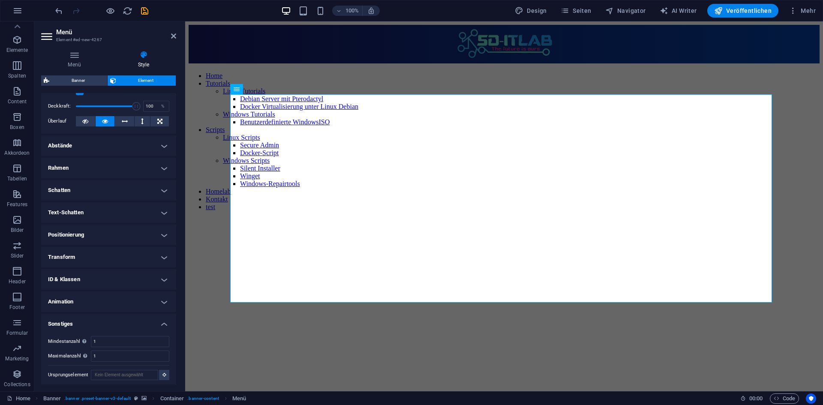
scroll to position [131, 0]
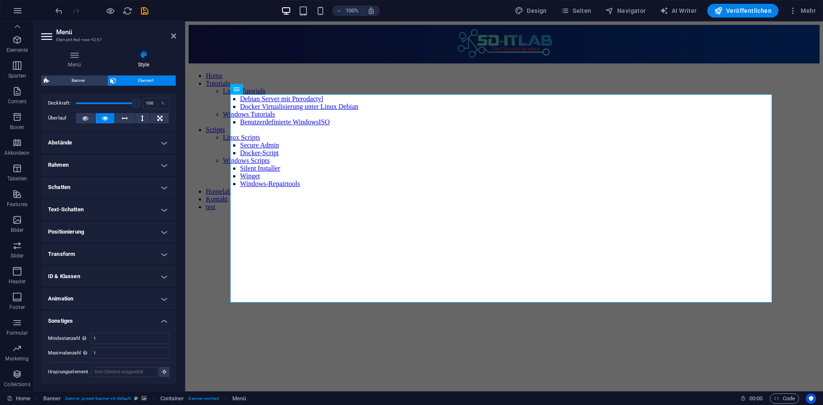
click at [111, 278] on h4 "ID & Klassen" at bounding box center [108, 276] width 135 height 21
click at [117, 250] on h4 "Transform" at bounding box center [108, 254] width 135 height 21
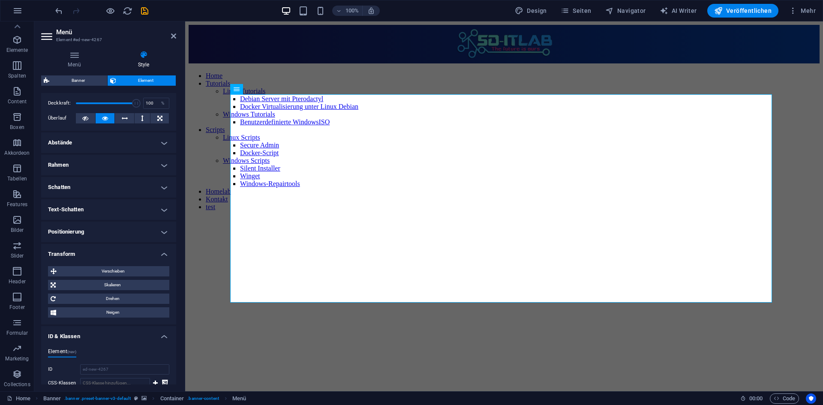
click at [118, 232] on h4 "Positionierung" at bounding box center [108, 232] width 135 height 21
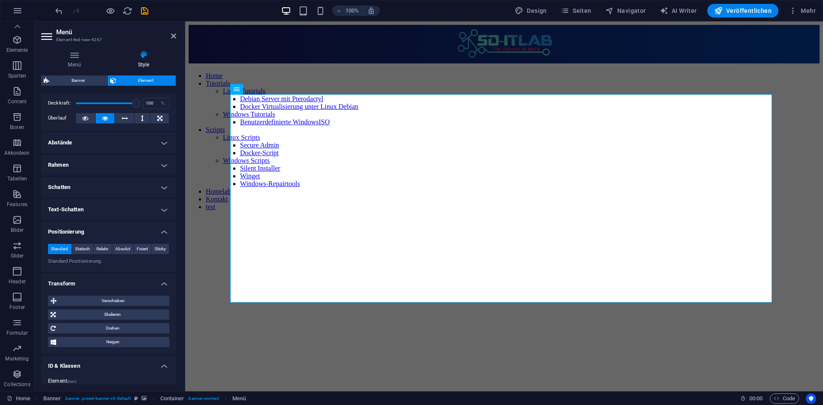
click at [122, 216] on h4 "Text-Schatten" at bounding box center [108, 209] width 135 height 21
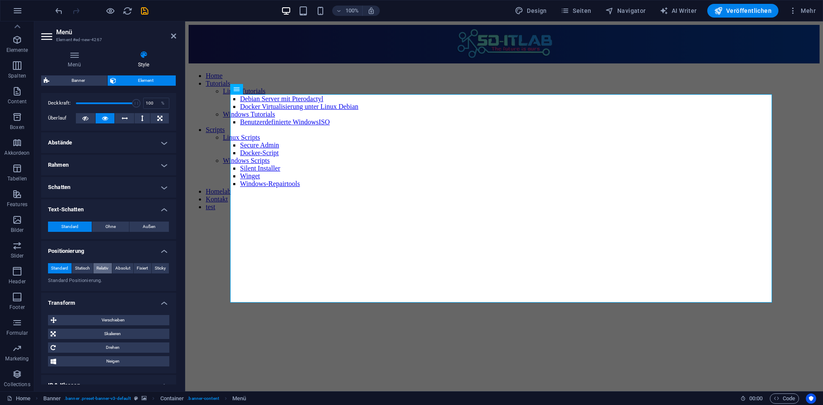
click at [97, 269] on span "Relativ" at bounding box center [102, 268] width 12 height 10
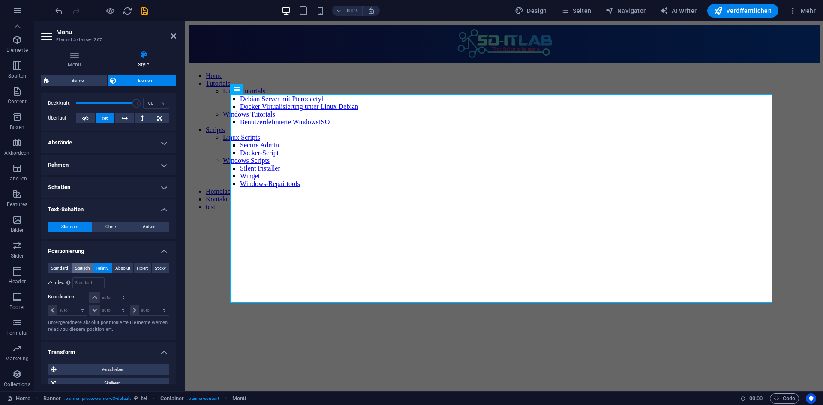
click at [87, 266] on span "Statisch" at bounding box center [82, 268] width 15 height 10
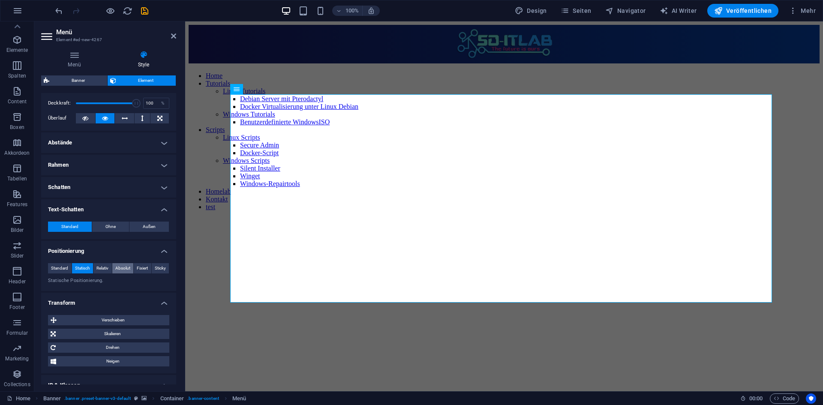
click at [124, 268] on span "Absolut" at bounding box center [122, 268] width 15 height 10
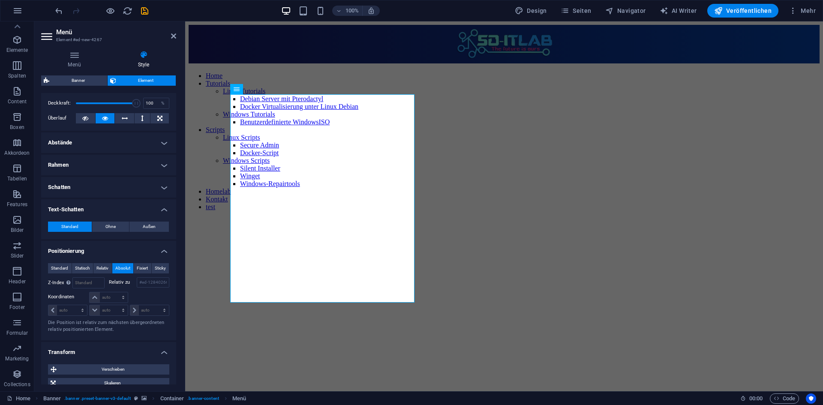
click at [100, 183] on h4 "Schatten" at bounding box center [108, 187] width 135 height 21
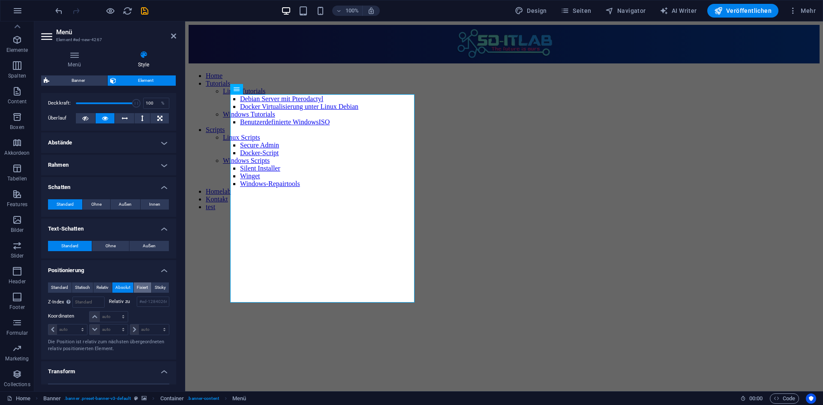
click at [142, 284] on span "Fixiert" at bounding box center [142, 287] width 11 height 10
click at [156, 285] on span "Sticky" at bounding box center [160, 287] width 11 height 10
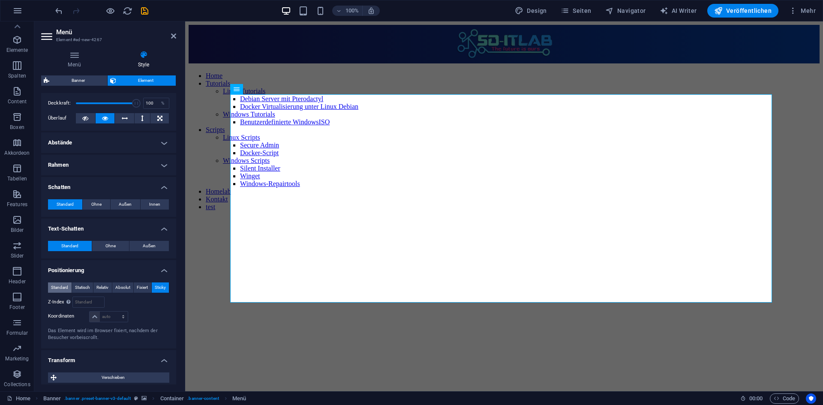
click at [62, 286] on span "Standard" at bounding box center [59, 287] width 17 height 10
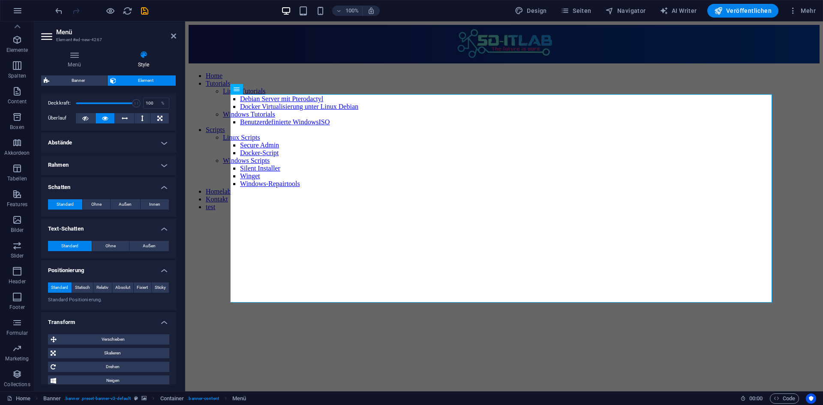
click at [99, 166] on h4 "Rahmen" at bounding box center [108, 165] width 135 height 21
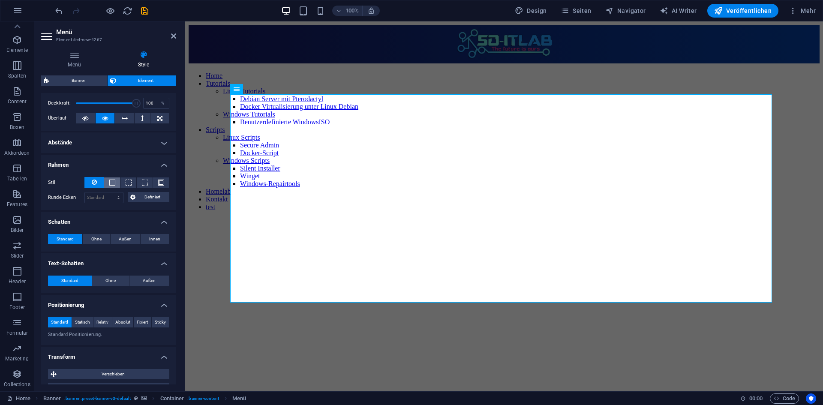
click at [109, 181] on span at bounding box center [112, 183] width 6 height 6
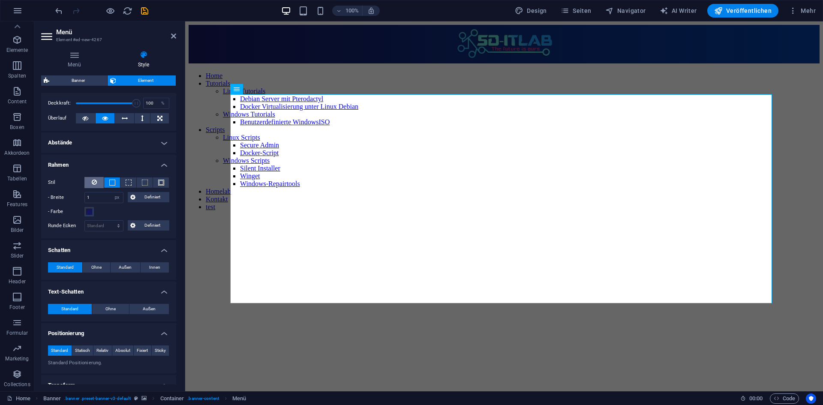
click at [98, 179] on button at bounding box center [93, 182] width 19 height 11
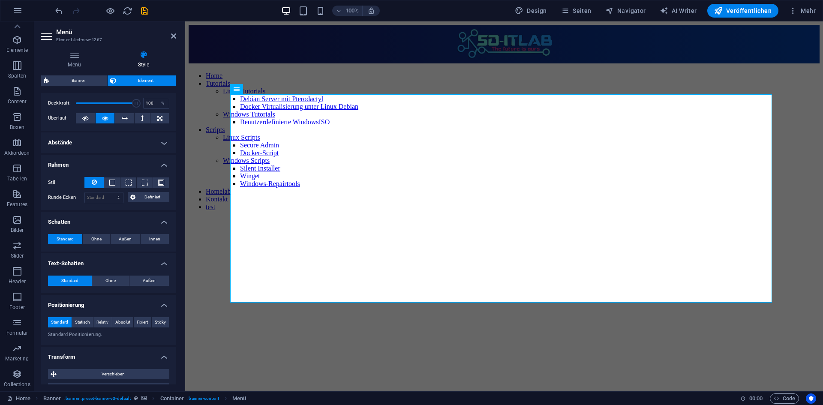
click at [96, 143] on h4 "Abstände" at bounding box center [108, 142] width 135 height 21
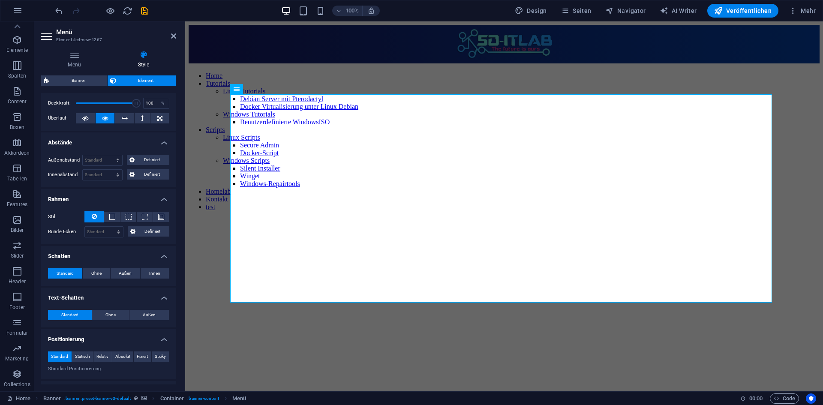
click at [96, 143] on h4 "Abstände" at bounding box center [108, 139] width 135 height 15
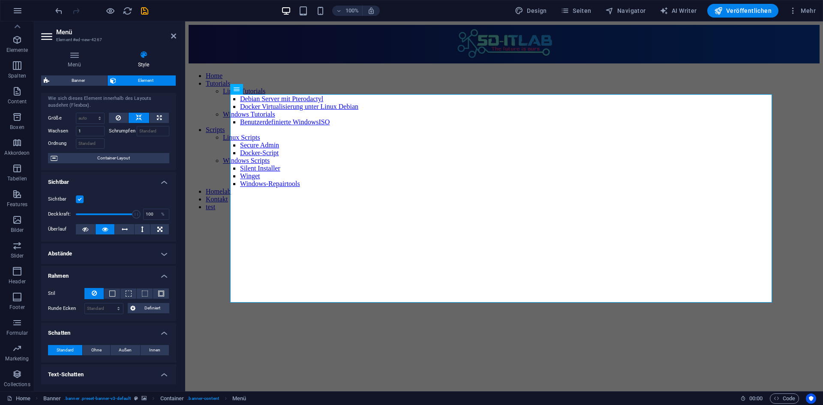
scroll to position [0, 0]
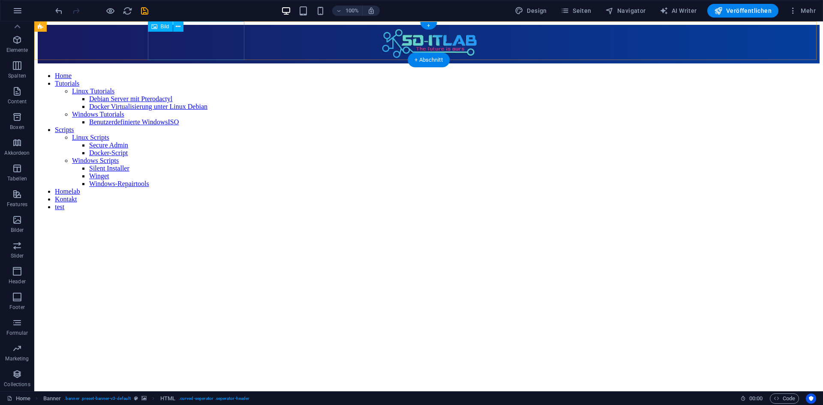
click at [193, 34] on figure at bounding box center [429, 45] width 782 height 40
drag, startPoint x: 192, startPoint y: 39, endPoint x: 186, endPoint y: 51, distance: 13.6
click at [186, 51] on figure at bounding box center [429, 45] width 782 height 40
click at [361, 72] on nav "Home Tutorials Linux Tutorials Debian Server mit Pterodactyl Docker Virtualisie…" at bounding box center [429, 141] width 782 height 139
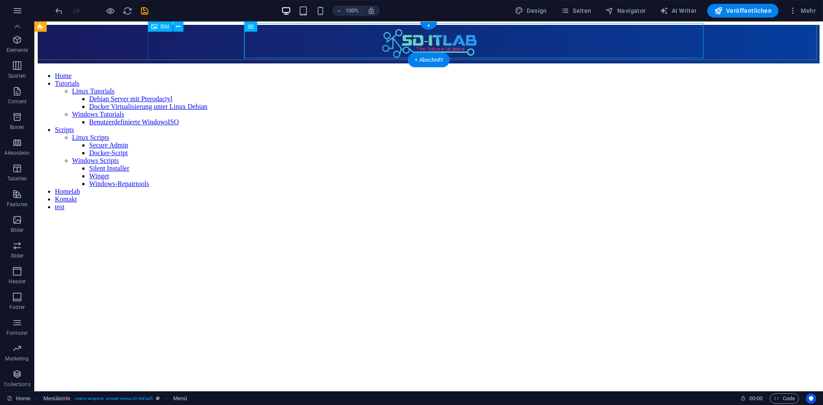
click at [206, 45] on figure at bounding box center [429, 45] width 782 height 40
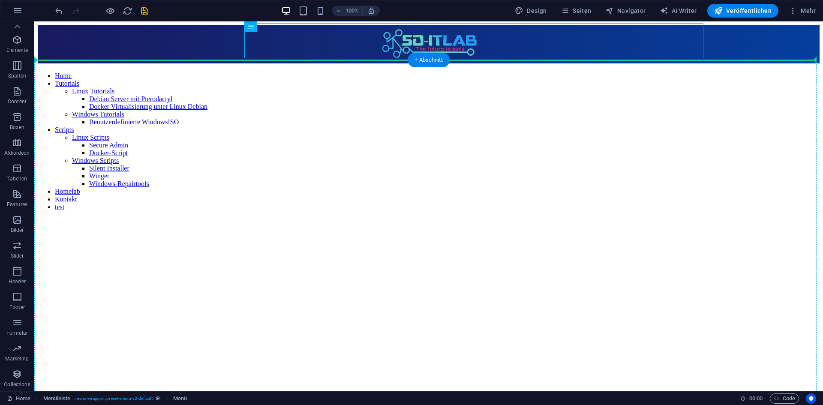
drag, startPoint x: 280, startPoint y: 42, endPoint x: 282, endPoint y: 75, distance: 33.1
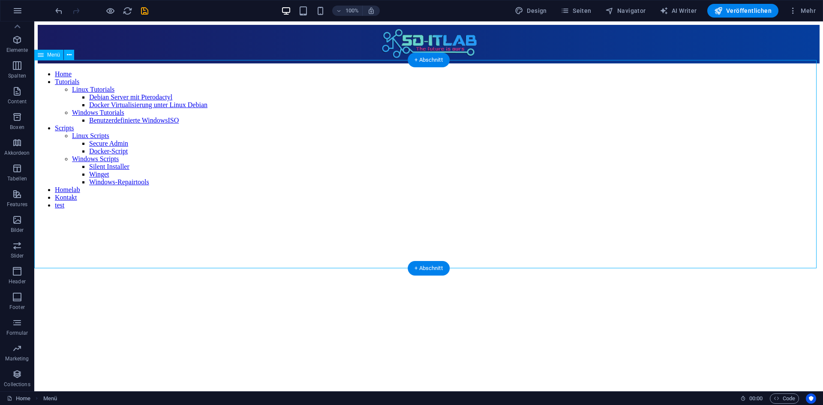
click at [183, 113] on nav "Home Tutorials Linux Tutorials Debian Server mit Pterodactyl Docker Virtualisie…" at bounding box center [429, 139] width 782 height 139
click at [64, 9] on div at bounding box center [102, 11] width 96 height 14
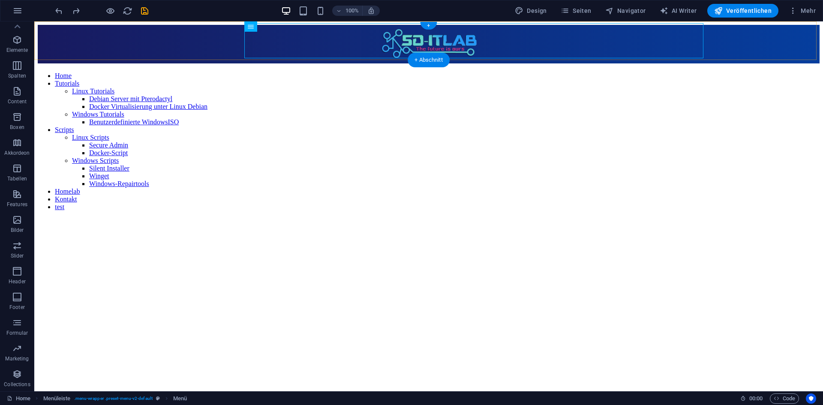
click at [408, 60] on div "+ Abschnitt" at bounding box center [429, 60] width 42 height 15
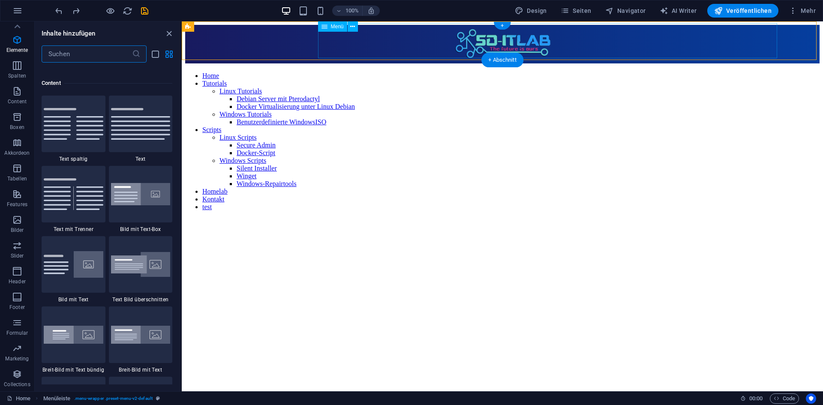
scroll to position [1500, 0]
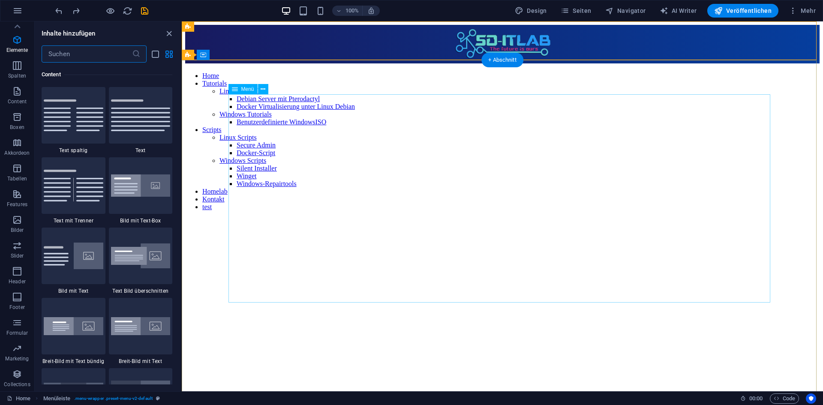
click at [389, 72] on nav "Home Tutorials Linux Tutorials Debian Server mit Pterodactyl Docker Virtualisie…" at bounding box center [502, 141] width 634 height 139
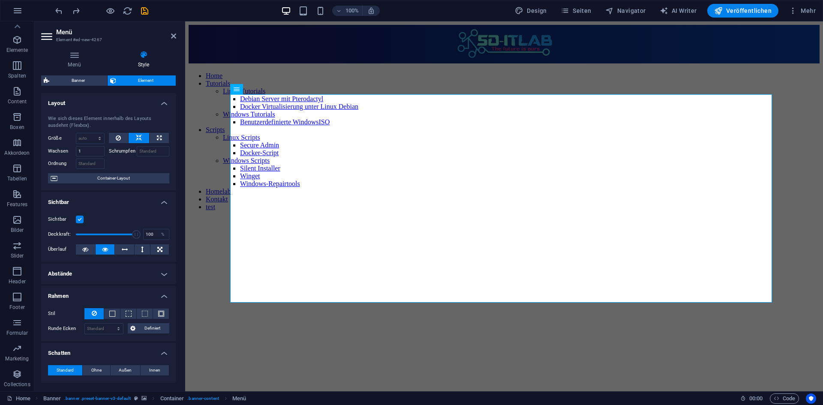
click at [157, 104] on h4 "Layout" at bounding box center [108, 100] width 135 height 15
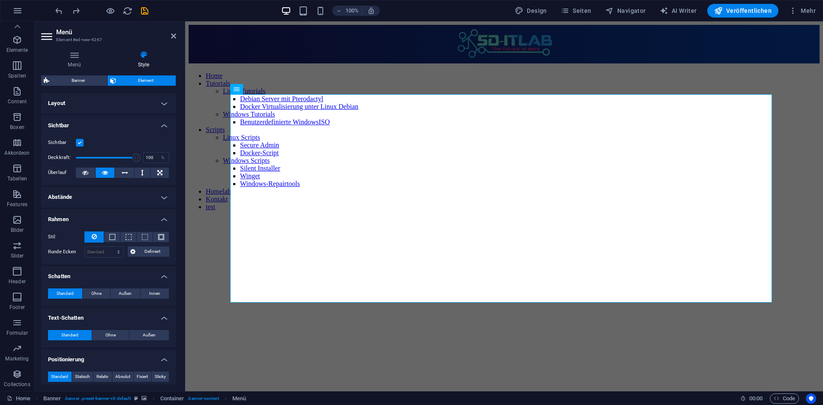
click at [157, 127] on h4 "Sichtbar" at bounding box center [108, 122] width 135 height 15
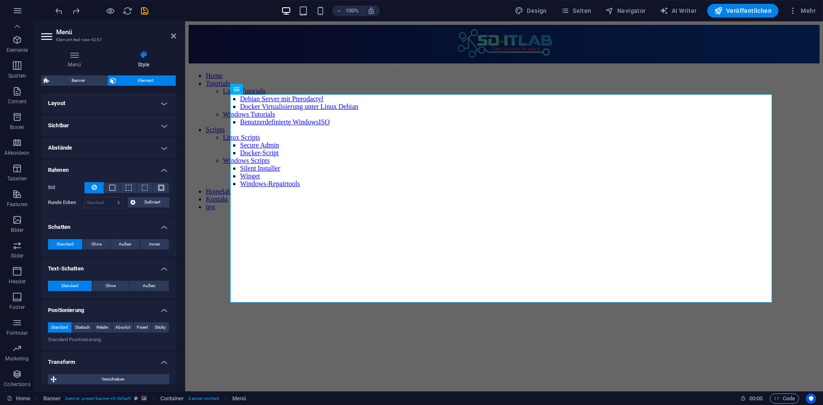
click at [161, 147] on h4 "Abstände" at bounding box center [108, 148] width 135 height 21
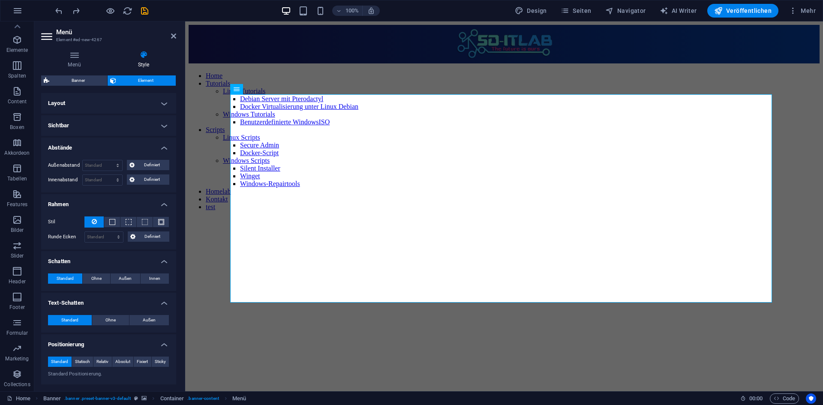
click at [161, 147] on h4 "Abstände" at bounding box center [108, 145] width 135 height 15
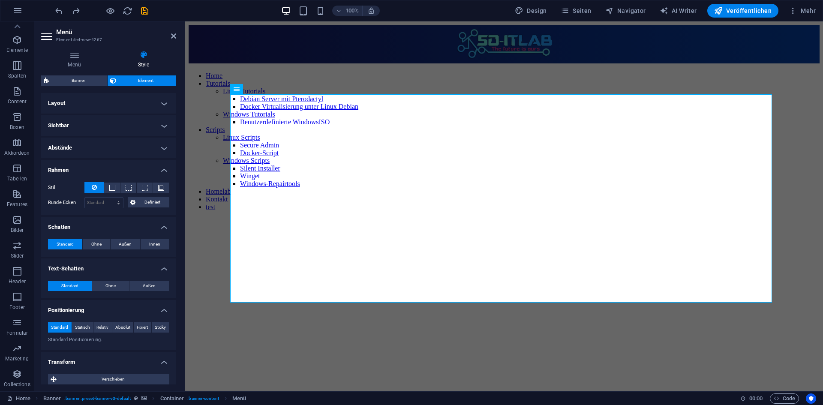
click at [161, 171] on h4 "Rahmen" at bounding box center [108, 167] width 135 height 15
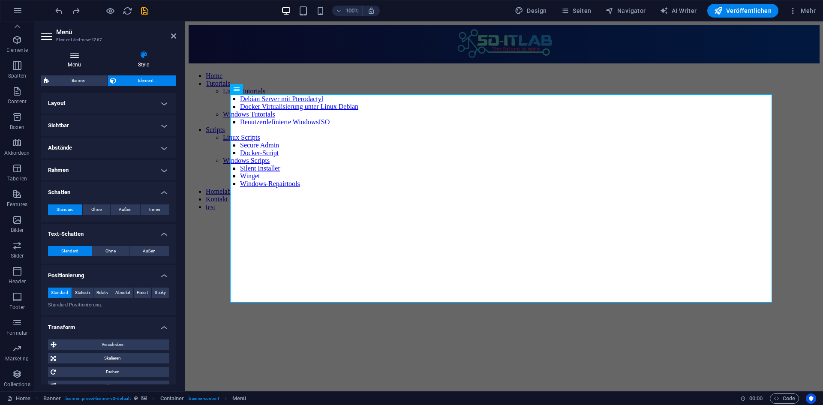
click at [95, 67] on h4 "Menü" at bounding box center [76, 60] width 70 height 18
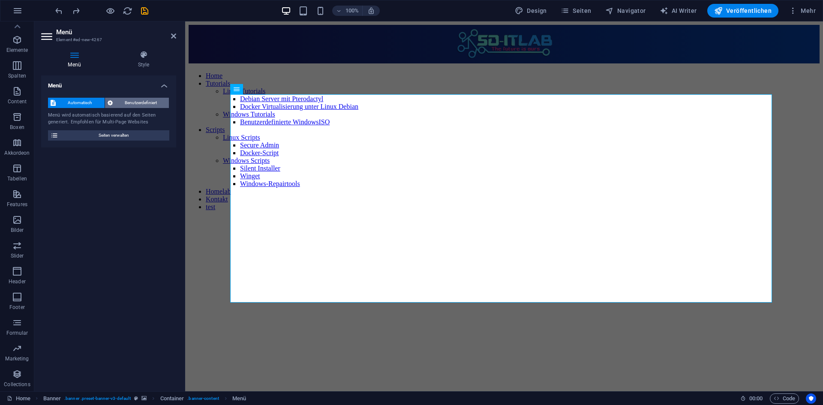
click at [138, 107] on span "Benutzerdefiniert" at bounding box center [140, 103] width 51 height 10
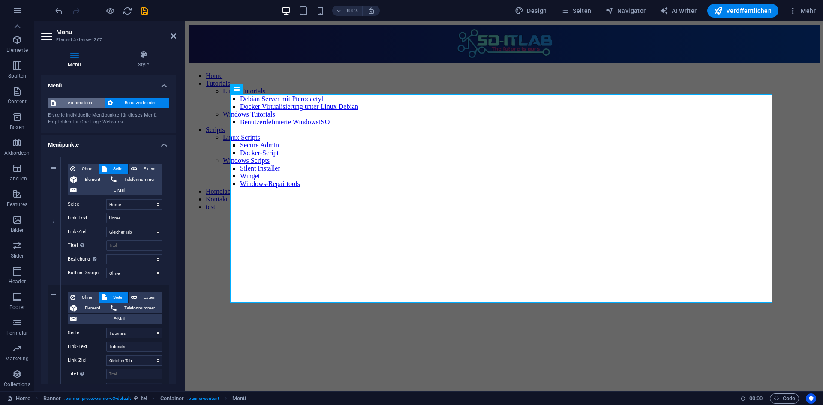
click at [80, 100] on span "Automatisch" at bounding box center [80, 103] width 44 height 10
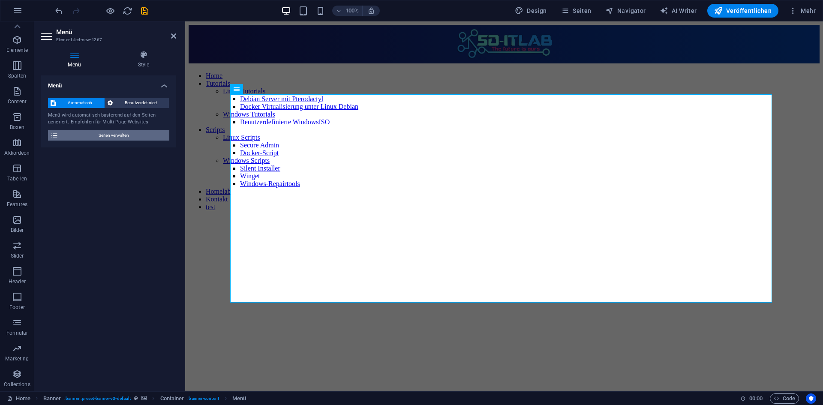
click at [108, 135] on span "Seiten verwalten" at bounding box center [114, 135] width 106 height 10
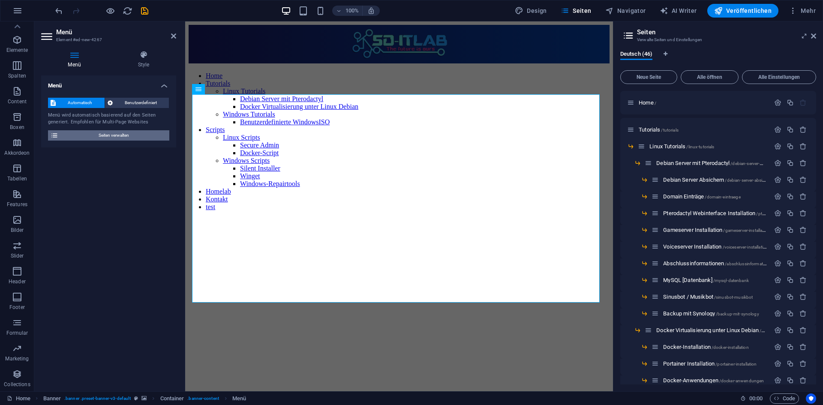
click at [111, 134] on span "Seiten verwalten" at bounding box center [114, 135] width 106 height 10
click at [816, 37] on aside "Seiten Verwalte Seiten und Einstellungen Deutsch (46) Neue Seite Alle öffnen Al…" at bounding box center [718, 206] width 210 height 370
click at [814, 34] on icon at bounding box center [813, 36] width 5 height 7
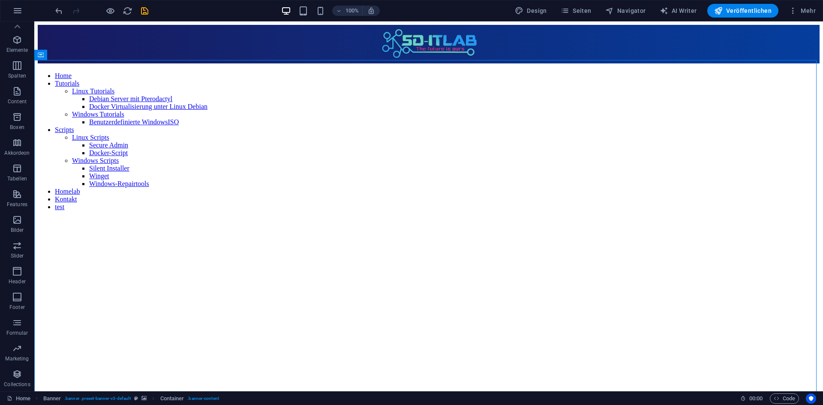
click at [102, 12] on div at bounding box center [102, 11] width 96 height 14
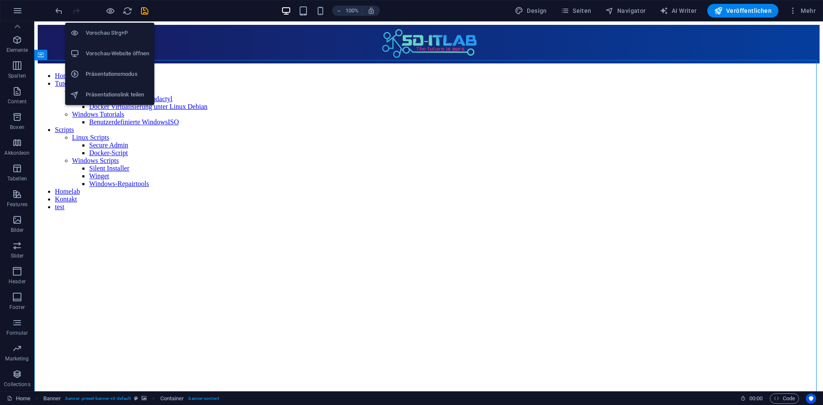
click at [108, 51] on h6 "Vorschau-Website öffnen" at bounding box center [117, 53] width 63 height 10
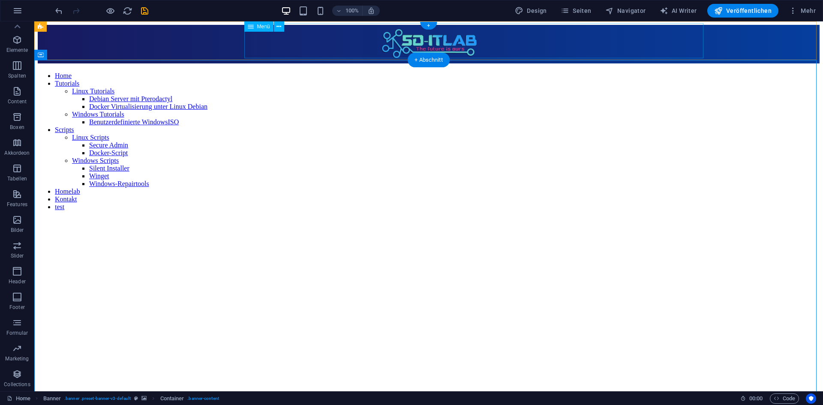
click at [288, 72] on nav "Home Tutorials Linux Tutorials Debian Server mit Pterodactyl Docker Virtualisie…" at bounding box center [429, 141] width 782 height 139
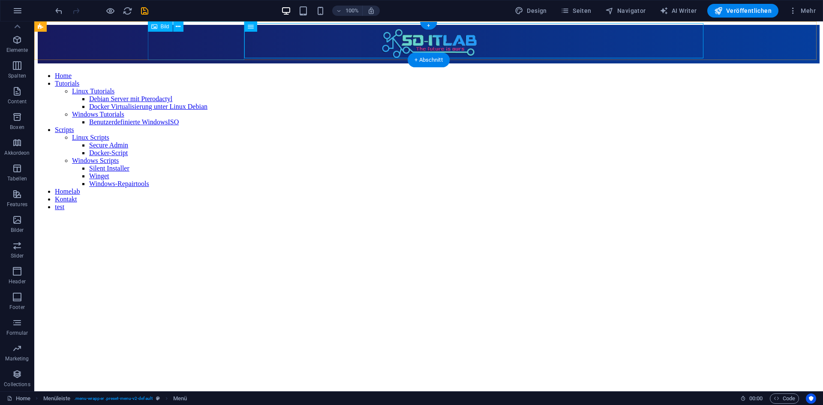
click at [203, 47] on figure at bounding box center [429, 45] width 782 height 40
